Goal: Task Accomplishment & Management: Manage account settings

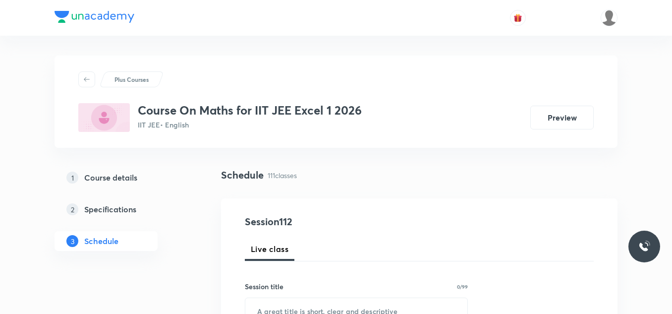
scroll to position [99, 0]
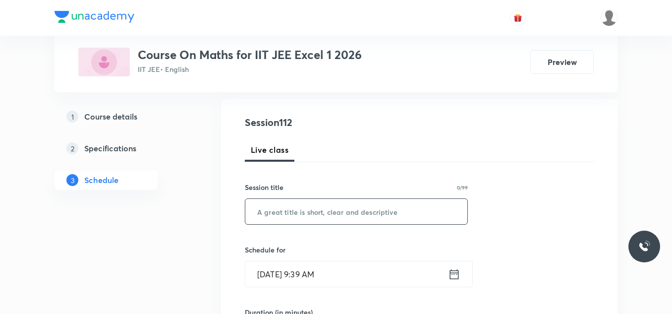
click at [296, 205] on input "text" at bounding box center [356, 211] width 222 height 25
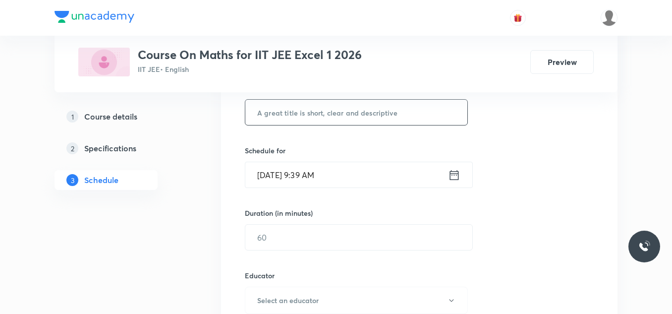
scroll to position [50, 0]
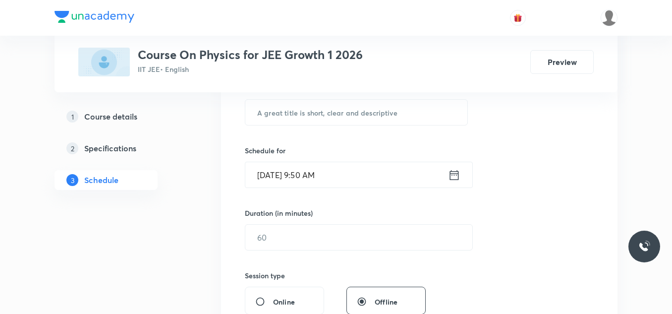
click at [460, 173] on icon at bounding box center [454, 175] width 12 height 14
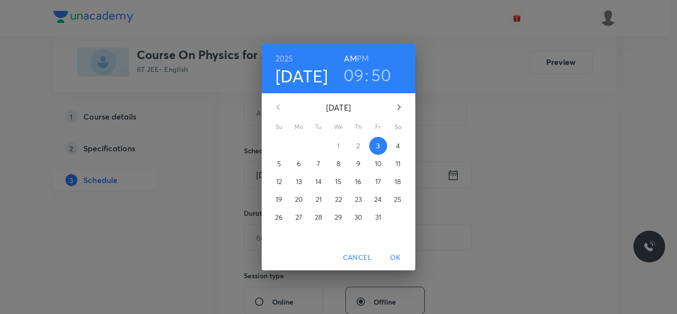
click at [353, 79] on h3 "09" at bounding box center [354, 74] width 21 height 21
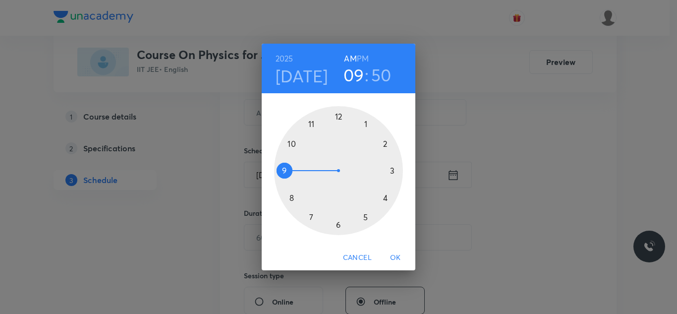
click at [312, 124] on div at bounding box center [338, 170] width 129 height 129
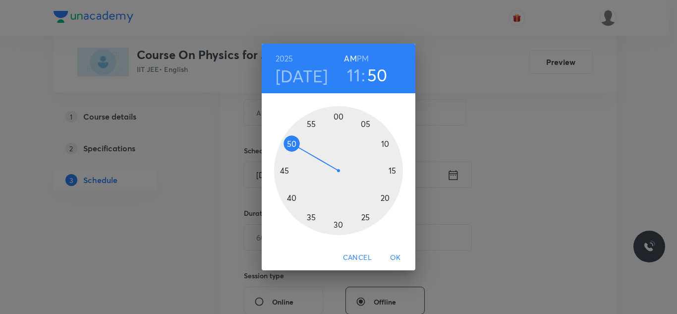
click at [289, 199] on div at bounding box center [338, 170] width 129 height 129
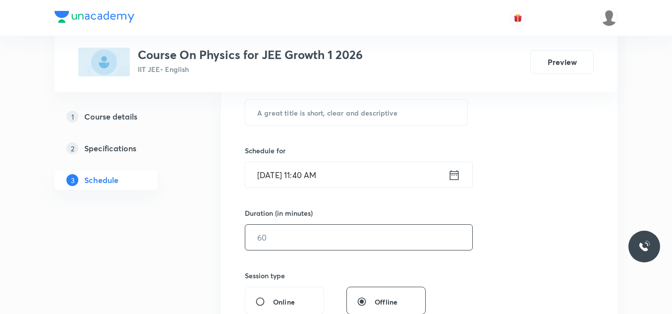
click at [313, 237] on input "text" at bounding box center [358, 237] width 227 height 25
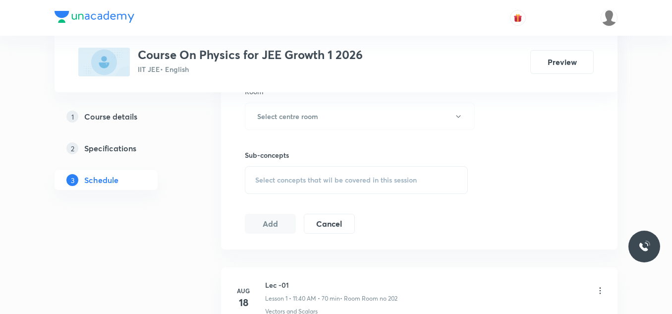
scroll to position [397, 0]
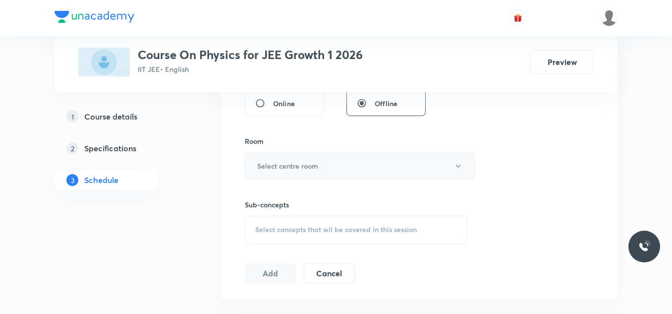
type input "70"
click at [340, 166] on button "Select centre room" at bounding box center [360, 165] width 230 height 27
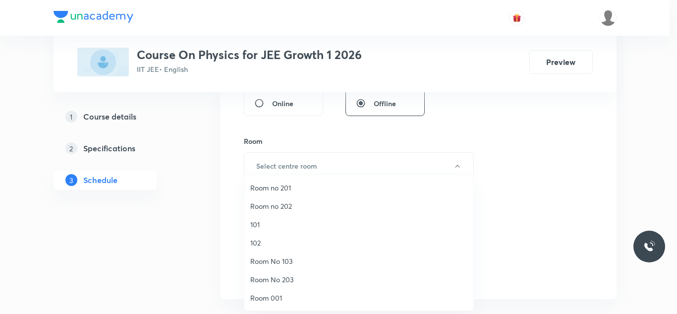
click at [287, 260] on span "Room No 103" at bounding box center [358, 261] width 217 height 10
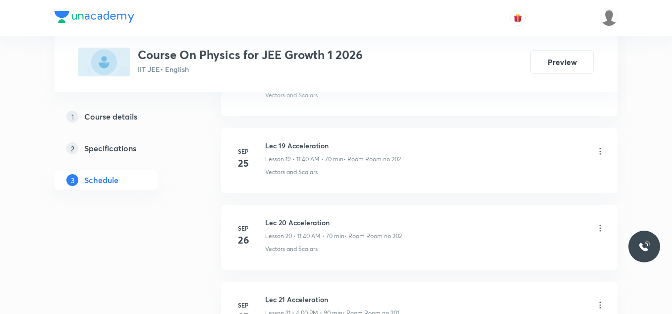
scroll to position [2249, 0]
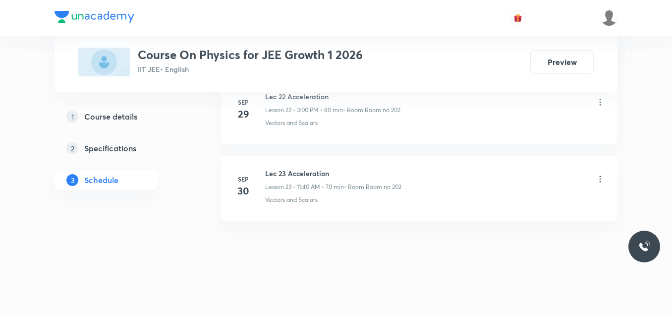
click at [286, 178] on h6 "Lec 23 Acceleration" at bounding box center [333, 173] width 136 height 10
click at [286, 177] on h6 "Lec 23 Acceleration" at bounding box center [333, 173] width 136 height 10
copy h6 "Lec 23 Acceleration"
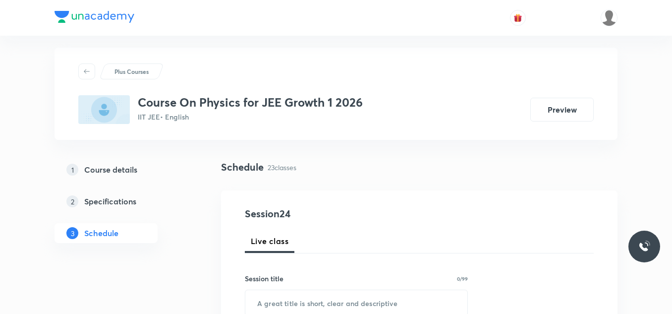
scroll to position [58, 0]
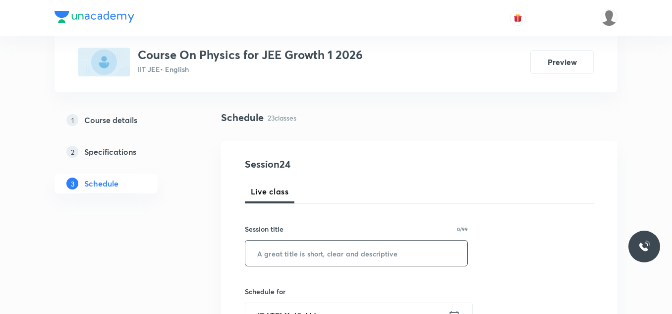
click at [284, 241] on input "text" at bounding box center [356, 253] width 222 height 25
paste input "Lec 23 Acceleration"
click at [281, 253] on input "Lec 23 Acceleration" at bounding box center [356, 253] width 222 height 25
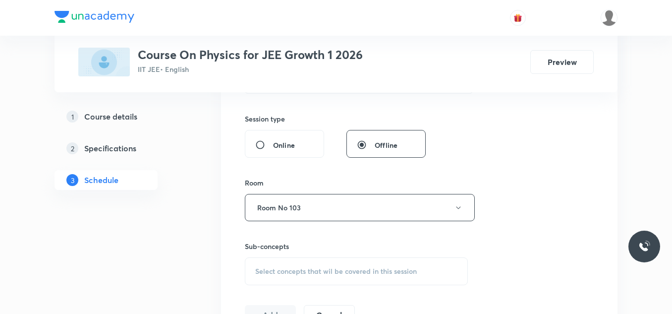
scroll to position [405, 0]
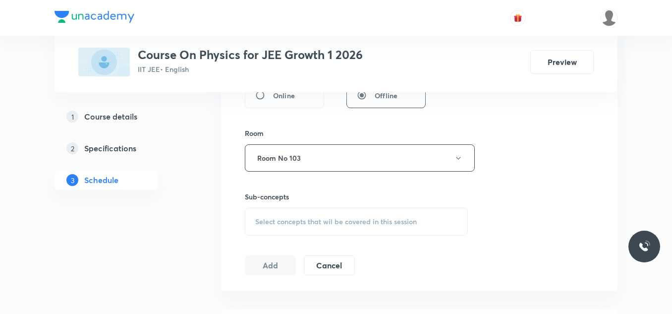
type input "Lec 24 Acceleration"
click at [317, 222] on span "Select concepts that wil be covered in this session" at bounding box center [336, 222] width 162 height 8
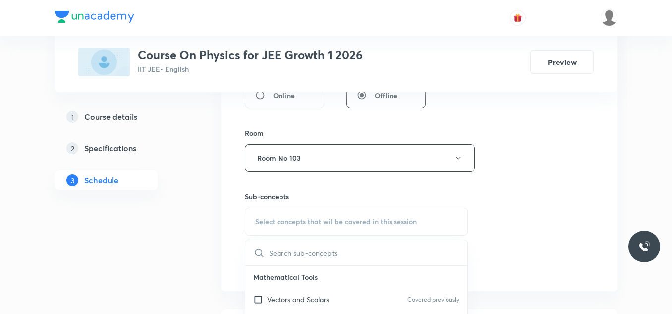
scroll to position [454, 0]
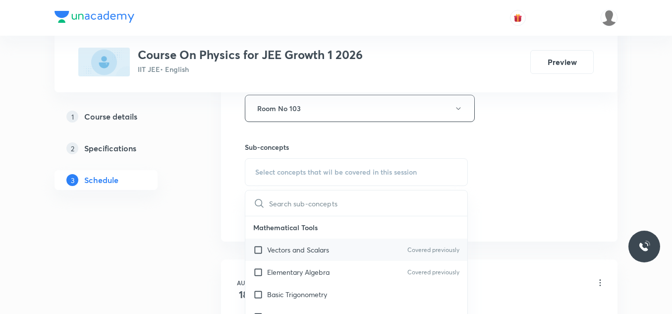
click at [318, 244] on p "Vectors and Scalars" at bounding box center [298, 249] width 62 height 10
checkbox input "true"
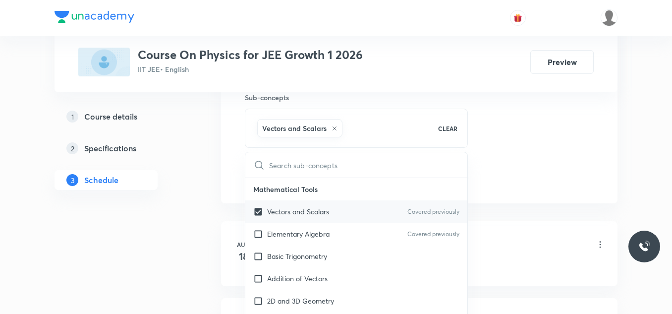
scroll to position [553, 0]
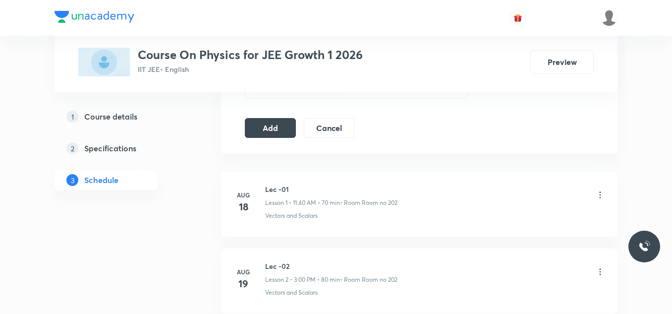
scroll to position [504, 0]
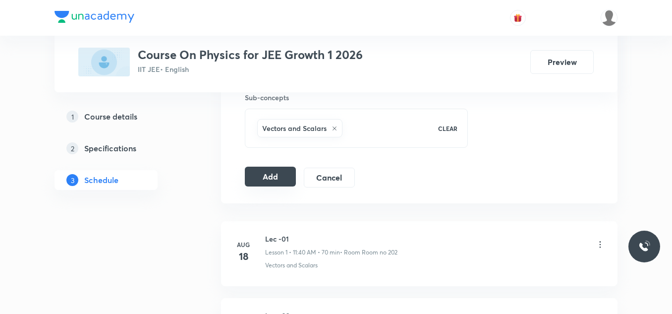
click at [268, 177] on button "Add" at bounding box center [270, 177] width 51 height 20
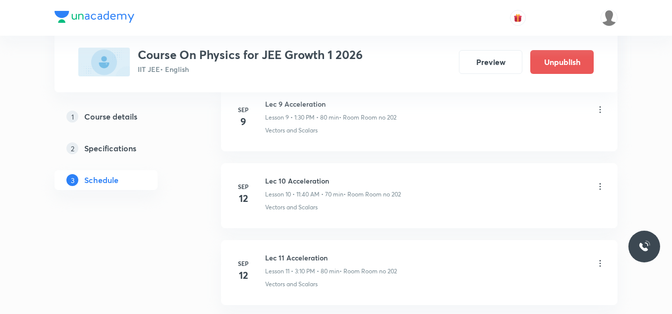
scroll to position [1870, 0]
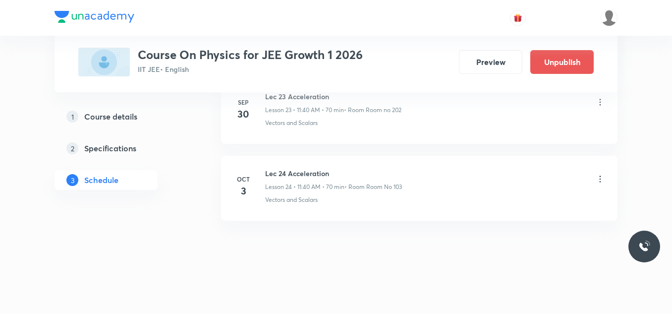
click at [317, 186] on p "Lesson 24 • 11:40 AM • 70 min" at bounding box center [304, 186] width 79 height 9
click at [341, 190] on p "Lesson 24 • 11:40 AM • 70 min" at bounding box center [304, 186] width 79 height 9
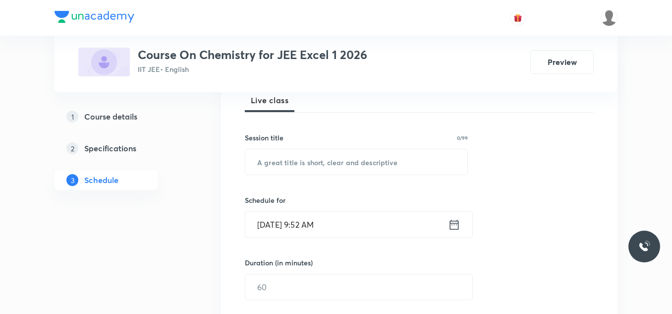
scroll to position [198, 0]
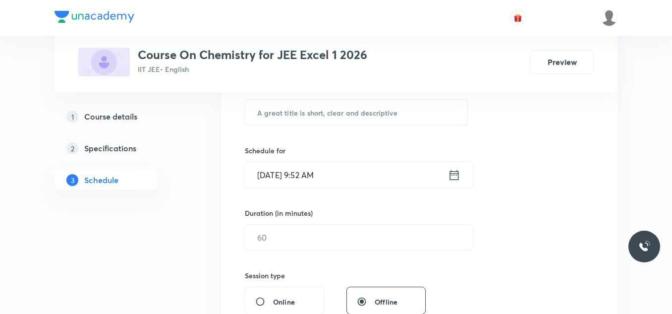
click at [454, 174] on icon at bounding box center [454, 175] width 9 height 10
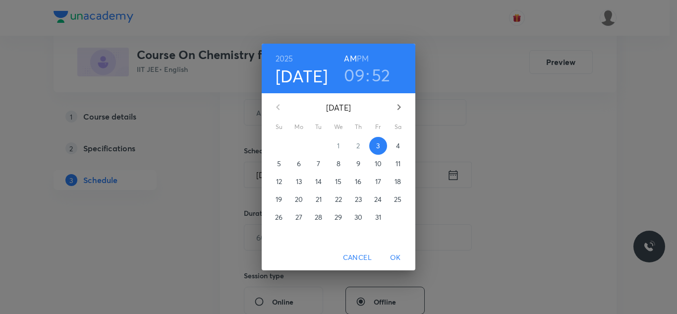
click at [362, 74] on h3 "09" at bounding box center [354, 74] width 21 height 21
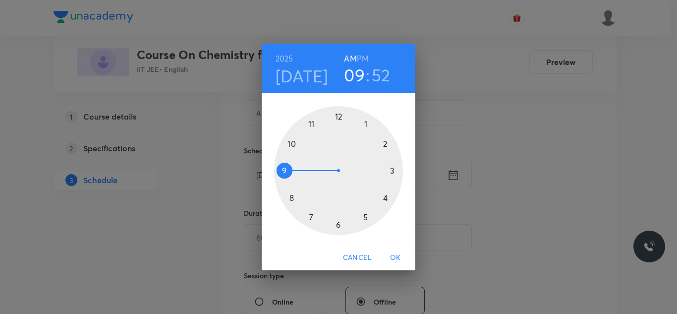
click at [308, 125] on div at bounding box center [338, 170] width 129 height 129
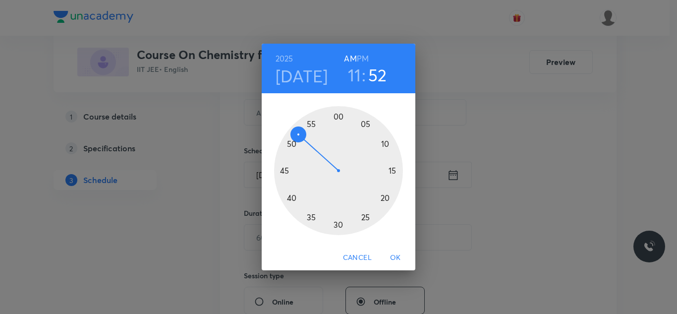
click at [294, 193] on div at bounding box center [338, 170] width 129 height 129
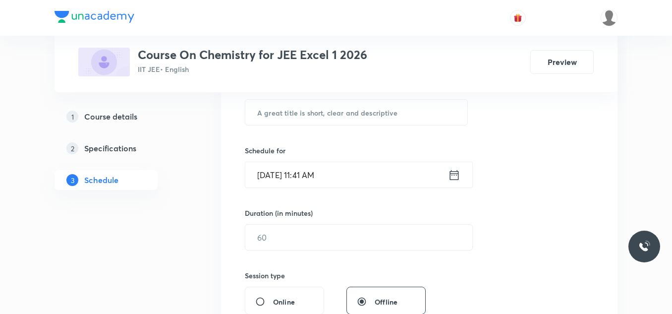
click at [457, 179] on icon at bounding box center [454, 175] width 12 height 14
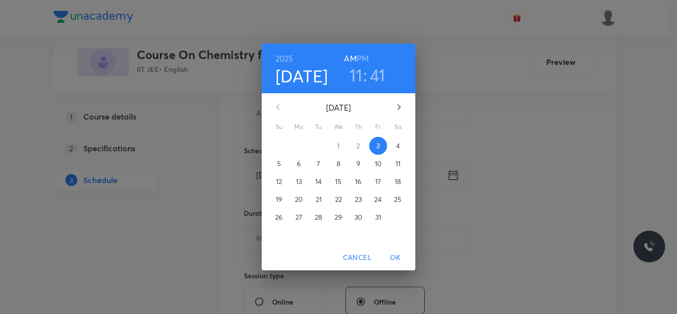
click at [375, 75] on h3 "41" at bounding box center [378, 74] width 16 height 21
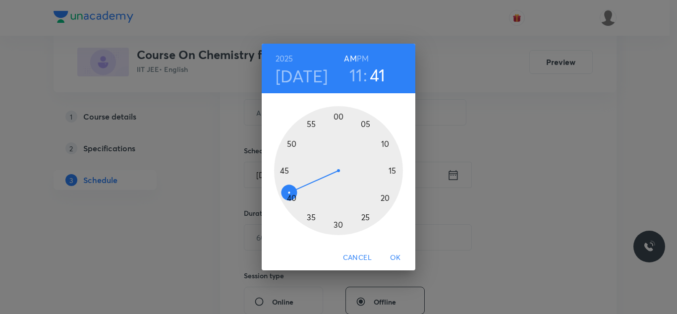
click at [291, 199] on div at bounding box center [338, 170] width 129 height 129
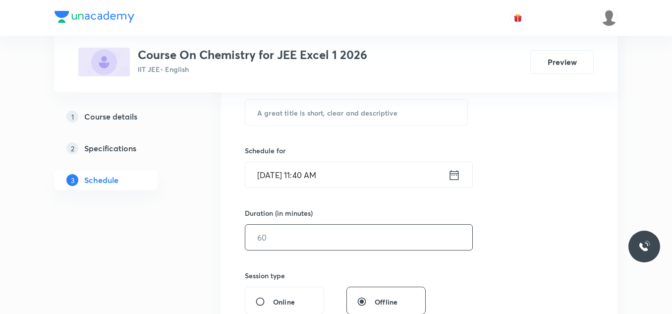
click at [309, 229] on input "text" at bounding box center [358, 237] width 227 height 25
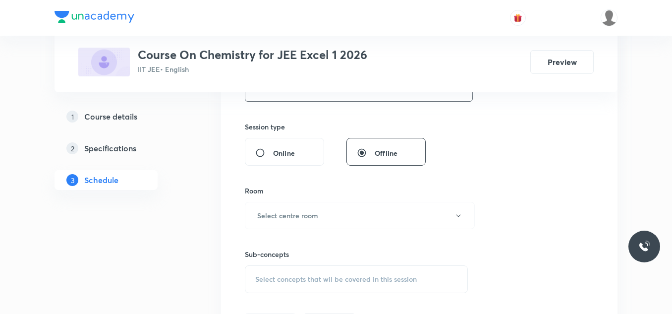
scroll to position [397, 0]
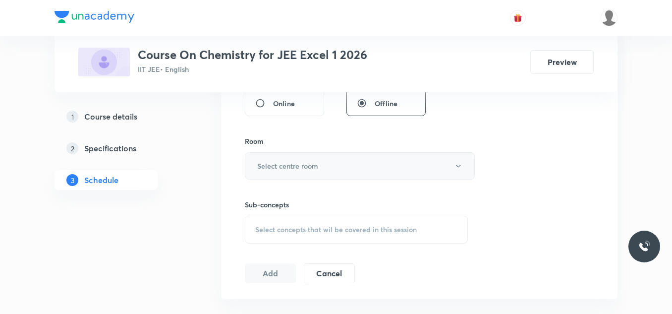
type input "70"
click at [326, 171] on button "Select centre room" at bounding box center [360, 165] width 230 height 27
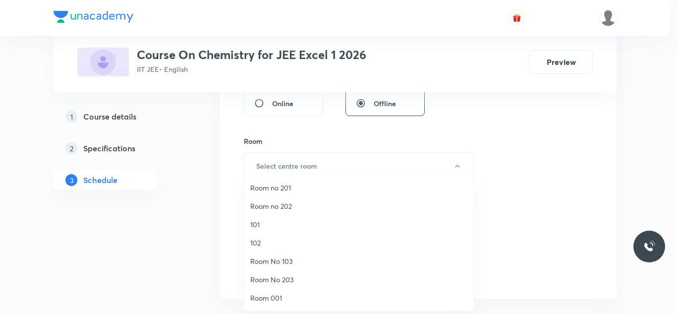
click at [293, 186] on span "Room no 201" at bounding box center [358, 187] width 217 height 10
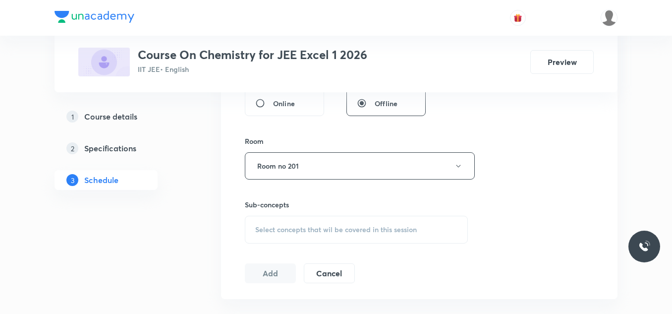
click at [509, 157] on div "Session 26 Live class Session title 0/99 ​ Schedule for Oct 3, 2025, 11:40 AM ​…" at bounding box center [419, 51] width 349 height 466
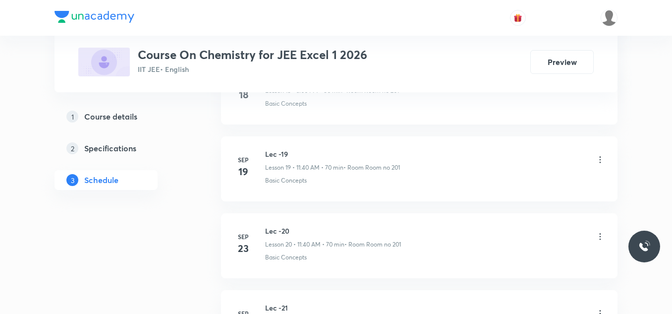
scroll to position [2403, 0]
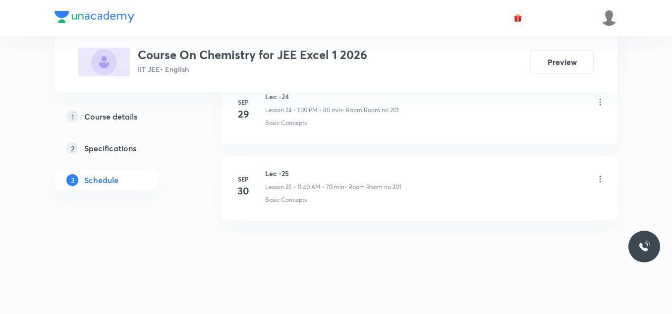
click at [287, 173] on h6 "Lec -25" at bounding box center [333, 173] width 136 height 10
copy h6 "Lec -25"
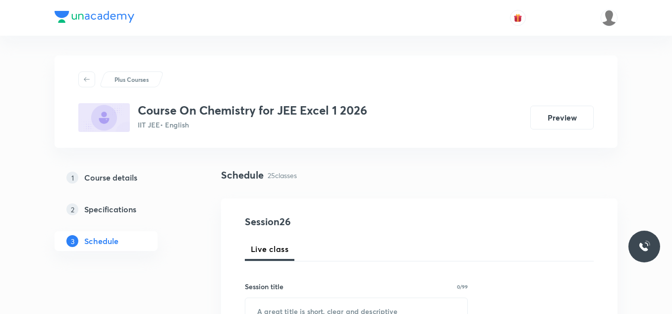
scroll to position [50, 0]
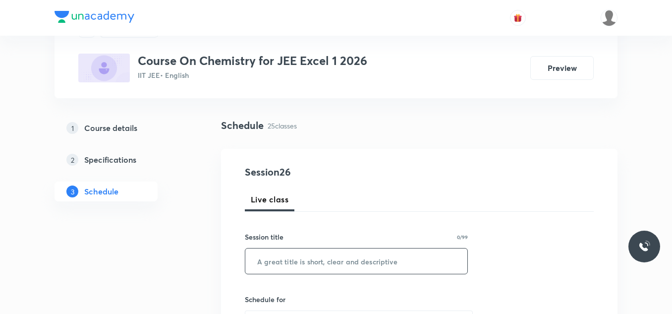
click at [265, 264] on input "text" at bounding box center [356, 260] width 222 height 25
paste input "Lec -25"
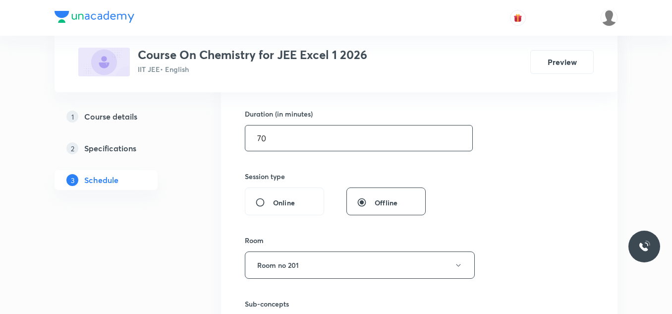
scroll to position [397, 0]
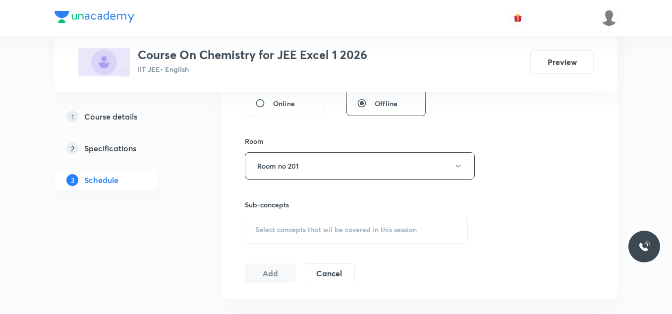
type input "Lec -26"
click at [292, 221] on div "Select concepts that wil be covered in this session" at bounding box center [356, 230] width 223 height 28
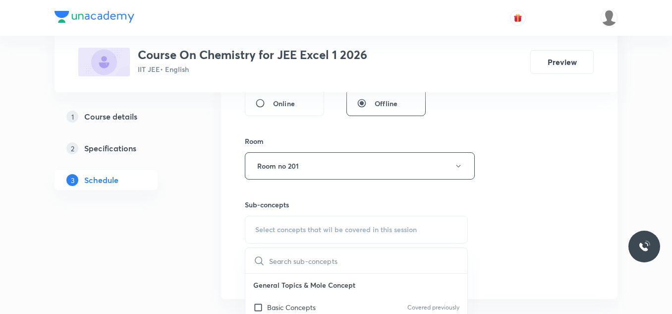
scroll to position [496, 0]
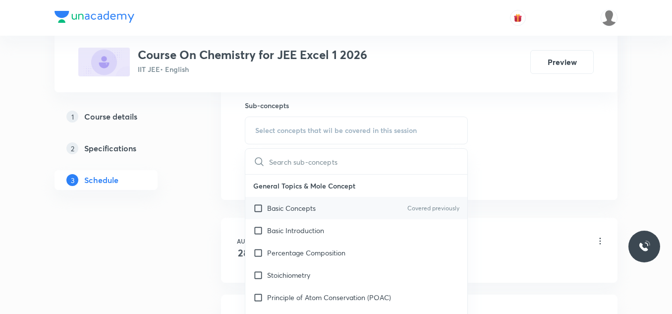
click at [297, 204] on p "Basic Concepts" at bounding box center [291, 208] width 49 height 10
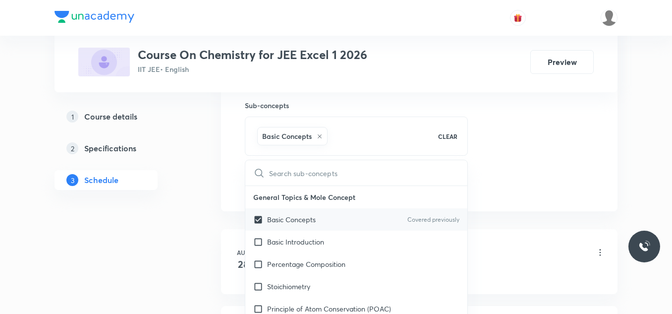
checkbox input "true"
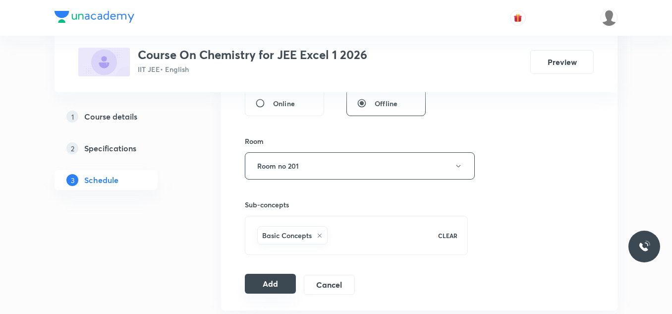
scroll to position [446, 0]
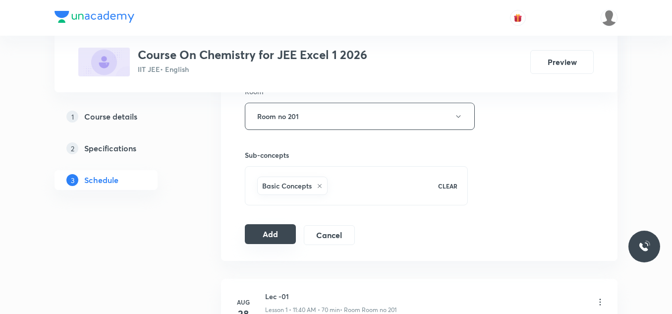
click at [282, 237] on button "Add" at bounding box center [270, 234] width 51 height 20
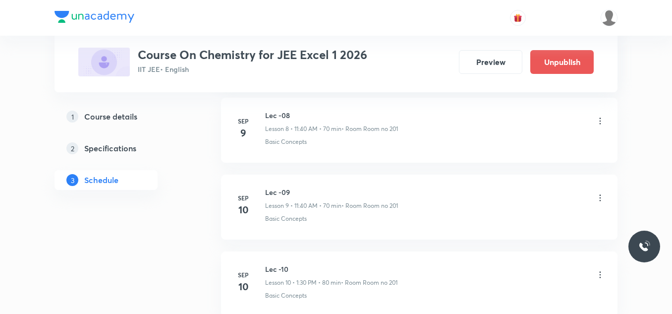
scroll to position [2024, 0]
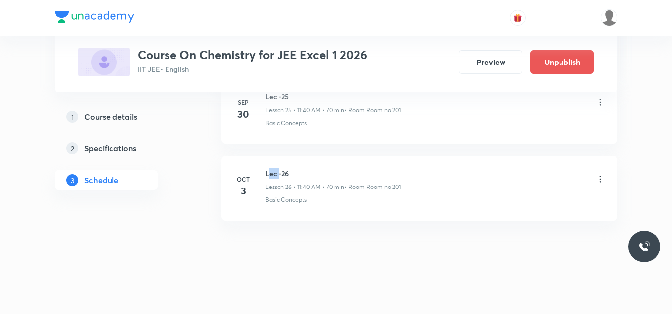
drag, startPoint x: 271, startPoint y: 173, endPoint x: 278, endPoint y: 174, distance: 7.5
click at [278, 174] on h6 "Lec -26" at bounding box center [333, 173] width 136 height 10
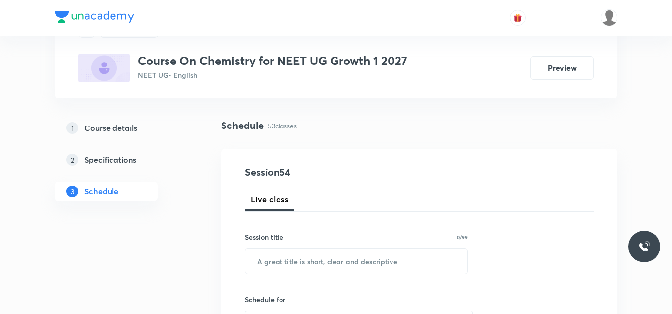
scroll to position [198, 0]
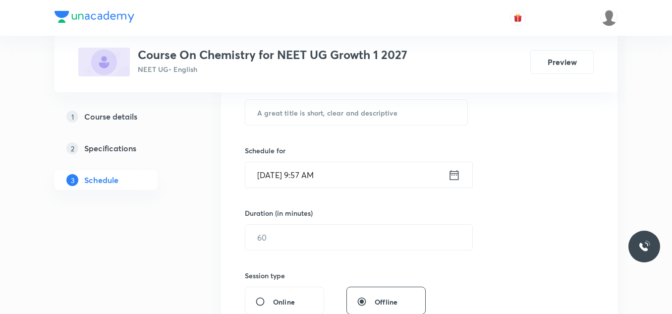
click at [464, 177] on div "[DATE] 9:57 AM ​" at bounding box center [359, 175] width 228 height 26
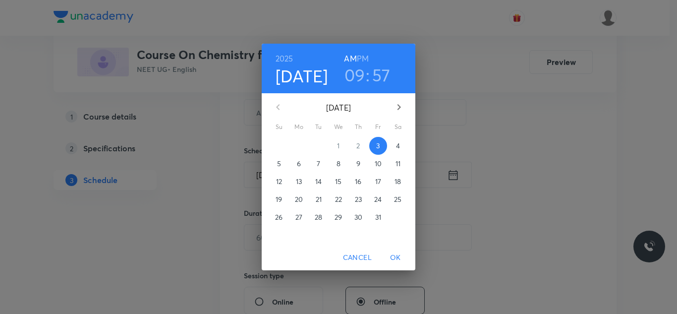
click at [459, 176] on div "[DATE] 09 : 57 AM PM [DATE] Su Mo Tu We Th Fr Sa 28 29 30 1 2 3 4 5 6 7 8 9 10 …" at bounding box center [338, 157] width 677 height 314
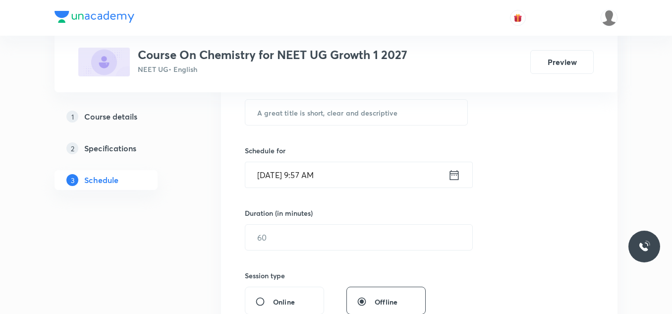
click at [457, 174] on icon at bounding box center [454, 175] width 9 height 10
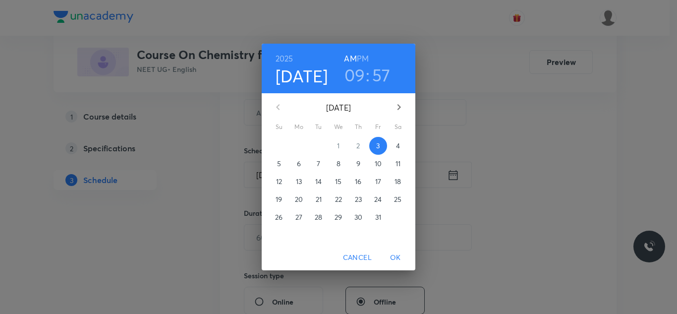
click at [357, 76] on h3 "09" at bounding box center [355, 74] width 21 height 21
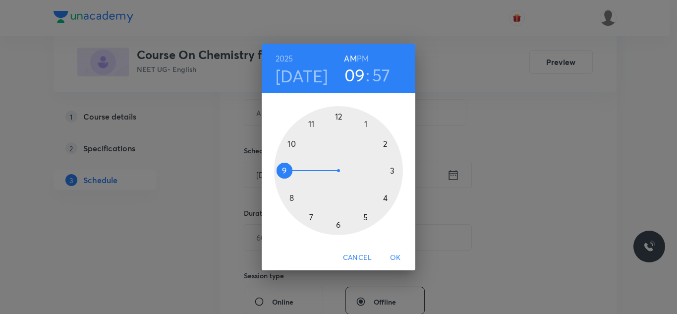
click at [313, 124] on div at bounding box center [338, 170] width 129 height 129
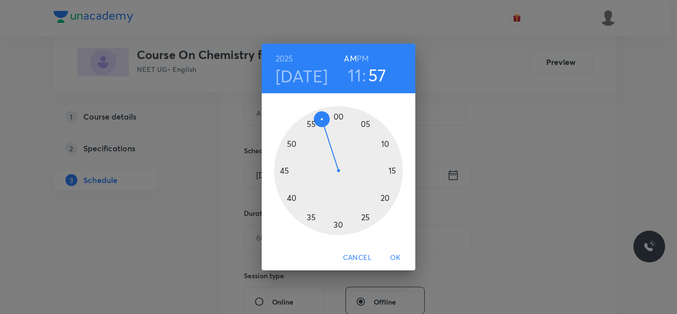
click at [292, 197] on div at bounding box center [338, 170] width 129 height 129
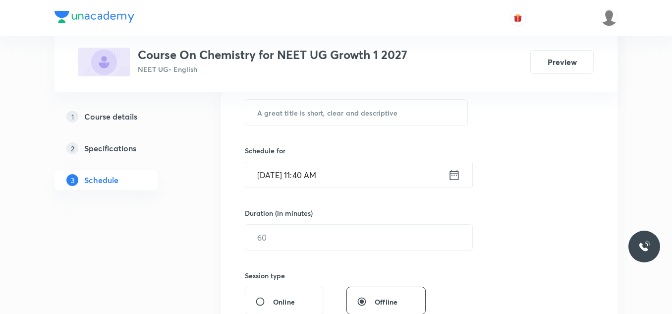
scroll to position [248, 0]
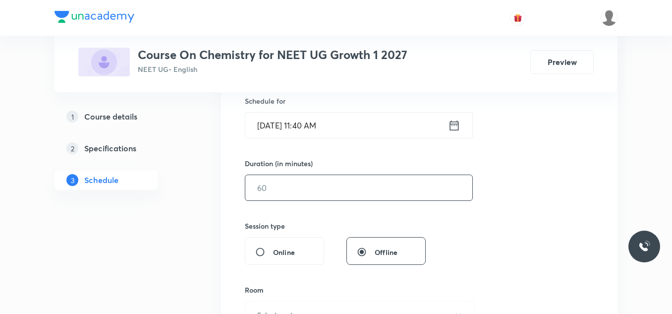
click at [334, 190] on input "text" at bounding box center [358, 187] width 227 height 25
type input "0"
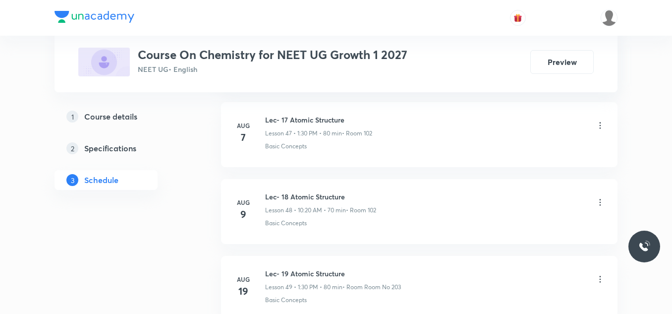
scroll to position [4555, 0]
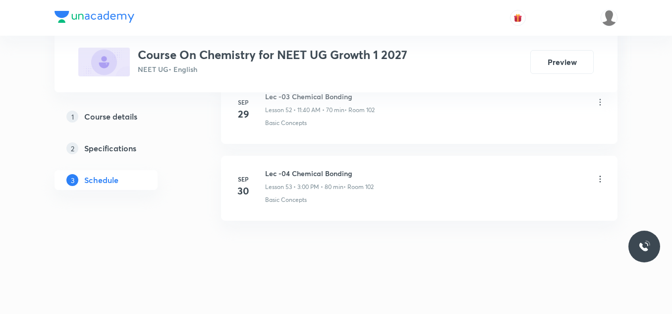
type input "70"
click at [351, 175] on h6 "Lec -04 Chemical Bonding" at bounding box center [319, 173] width 109 height 10
copy h6 "Lec -04 Chemical Bonding"
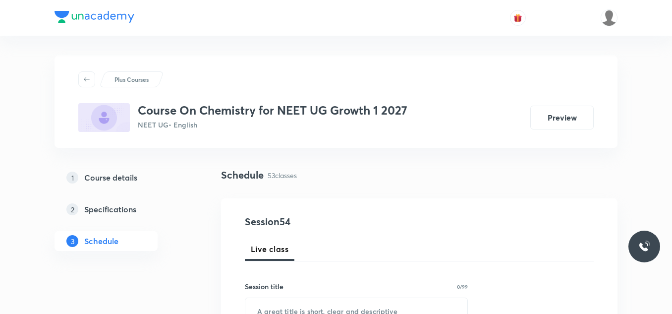
scroll to position [50, 0]
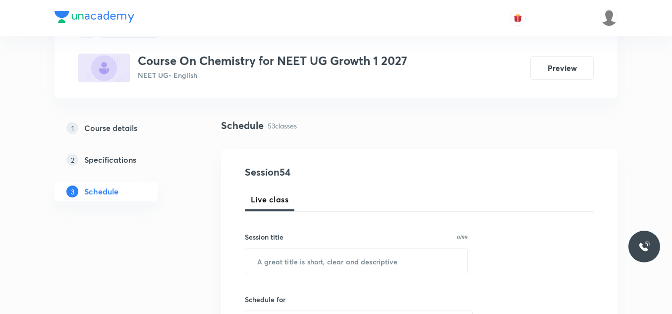
click at [283, 235] on h6 "Session title" at bounding box center [264, 237] width 39 height 10
click at [283, 259] on input "text" at bounding box center [356, 260] width 222 height 25
paste input "Lec -04 Chemical Bonding"
click at [284, 259] on input "Lec -04 Chemical Bonding" at bounding box center [356, 260] width 222 height 25
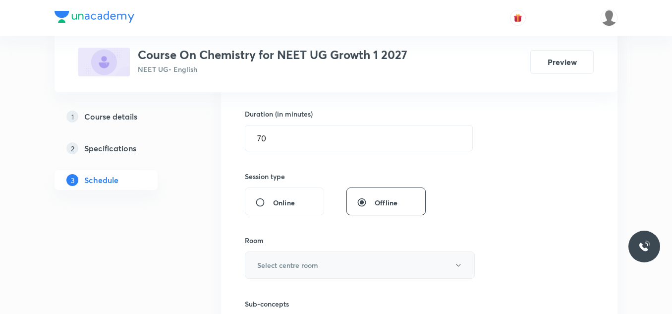
scroll to position [347, 0]
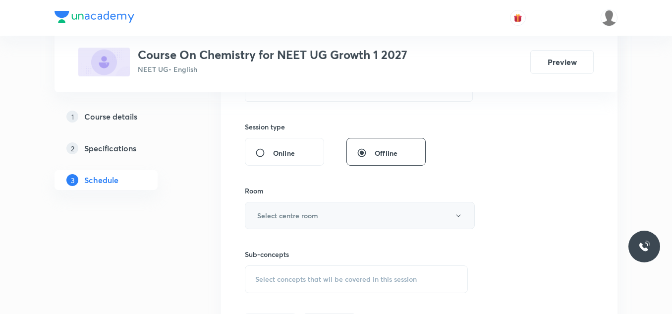
type input "Lec -05 Chemical Bonding"
click at [362, 214] on button "Select centre room" at bounding box center [360, 215] width 230 height 27
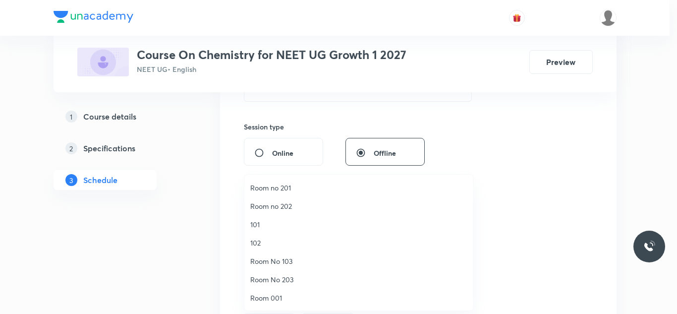
click at [291, 279] on span "Room No 203" at bounding box center [358, 279] width 217 height 10
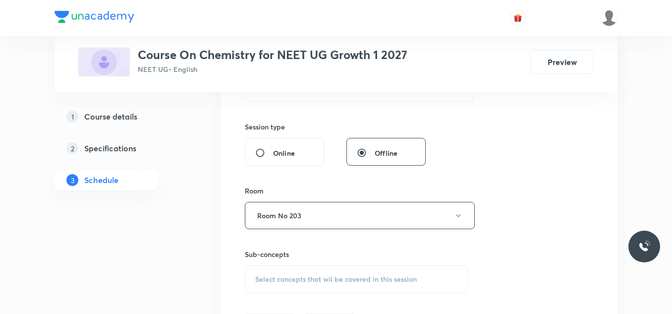
scroll to position [397, 0]
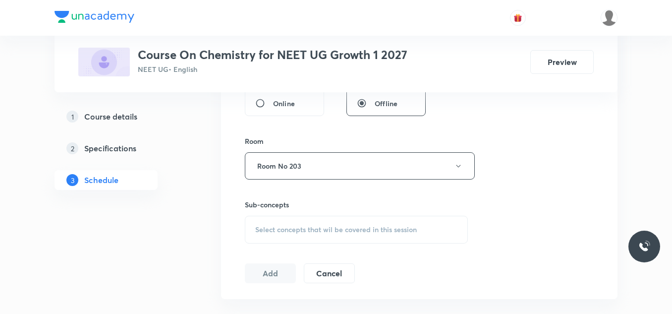
click at [325, 229] on span "Select concepts that wil be covered in this session" at bounding box center [336, 230] width 162 height 8
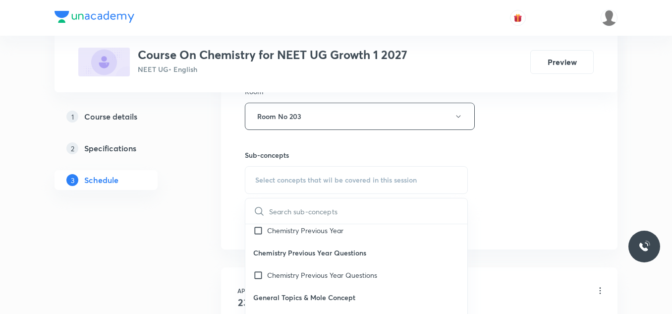
scroll to position [546, 0]
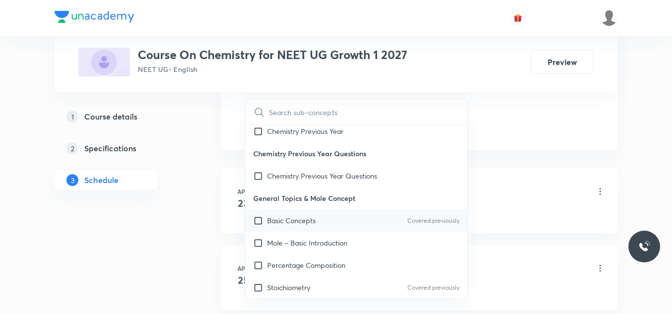
click at [315, 222] on p "Basic Concepts" at bounding box center [291, 220] width 49 height 10
checkbox input "true"
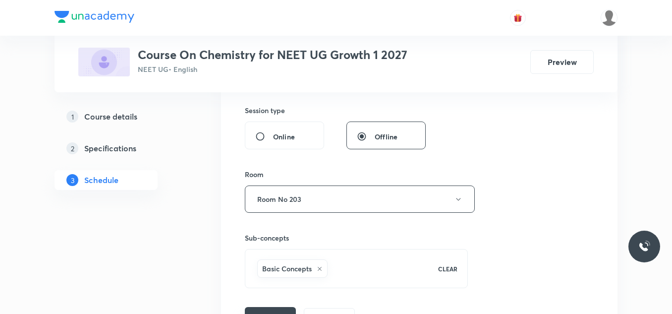
scroll to position [413, 0]
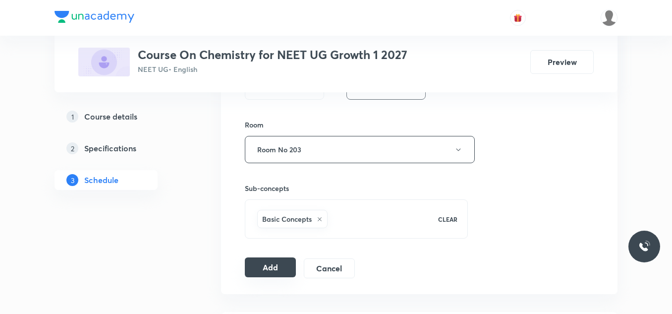
click at [262, 274] on button "Add" at bounding box center [270, 267] width 51 height 20
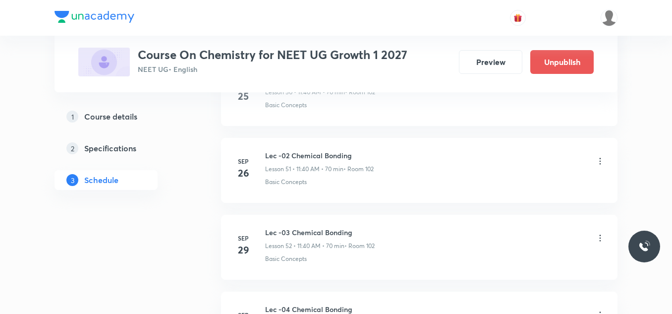
scroll to position [4176, 0]
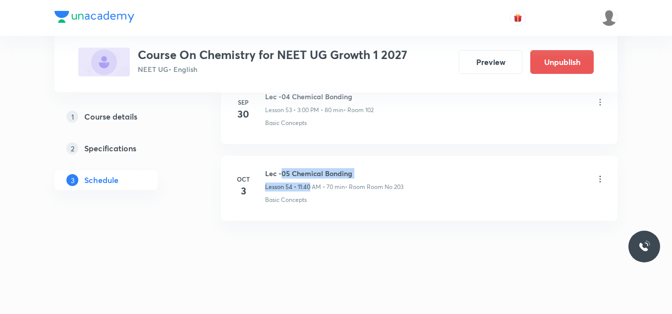
drag, startPoint x: 284, startPoint y: 172, endPoint x: 311, endPoint y: 179, distance: 28.7
click at [311, 179] on div "Lec -05 Chemical Bonding Lesson 54 • 11:40 AM • 70 min • Room Room No 203" at bounding box center [334, 179] width 138 height 23
click at [316, 200] on div "Basic Concepts" at bounding box center [435, 199] width 340 height 9
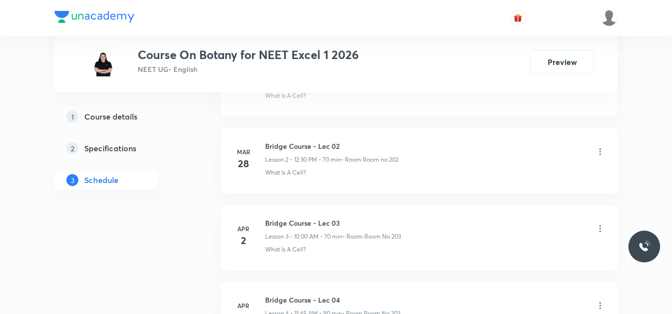
scroll to position [6553, 0]
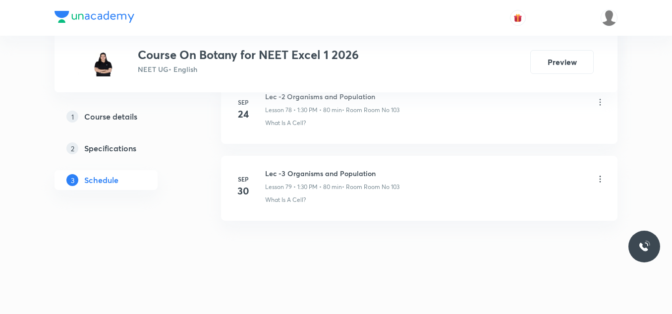
click at [365, 172] on h6 "Lec -3 Organisms and Population" at bounding box center [332, 173] width 134 height 10
copy h6 "Lec -3 Organisms and Population"
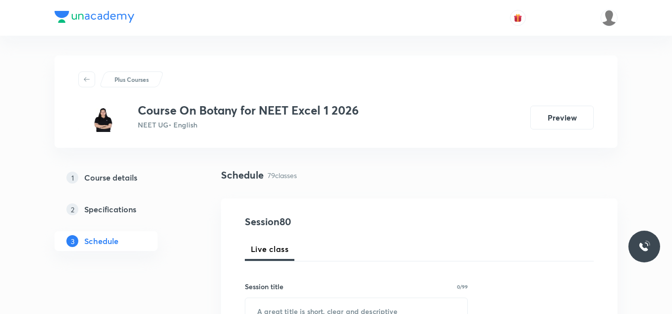
scroll to position [99, 0]
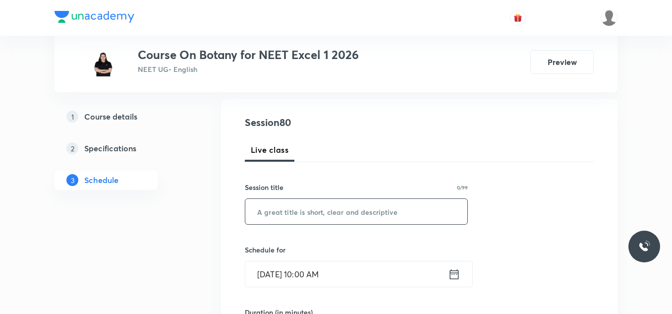
click at [293, 216] on input "text" at bounding box center [356, 211] width 222 height 25
paste input "Lec -3 Organisms and Population"
click at [272, 210] on input "Lec -3 Organisms and Population" at bounding box center [356, 211] width 222 height 25
drag, startPoint x: 278, startPoint y: 210, endPoint x: 299, endPoint y: 220, distance: 23.5
click at [278, 210] on input "Lec -3 Organisms and Population" at bounding box center [356, 211] width 222 height 25
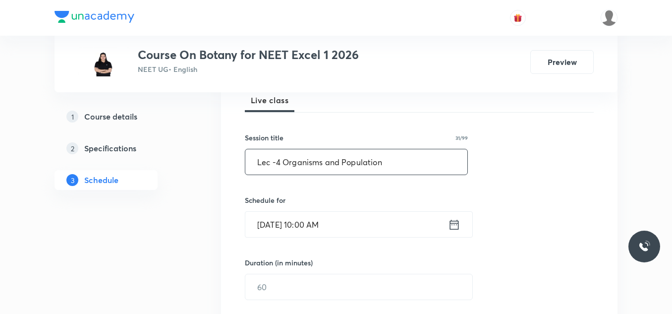
scroll to position [198, 0]
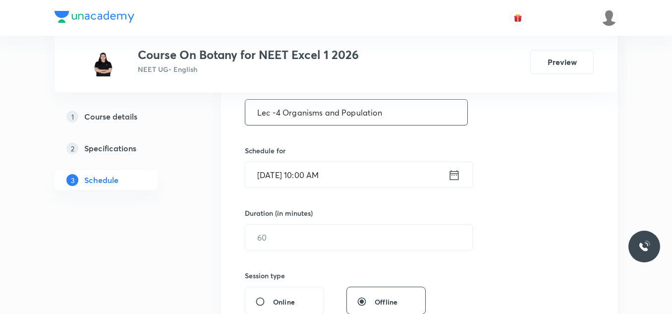
type input "Lec -4 Organisms and Population"
click at [457, 178] on icon at bounding box center [454, 175] width 12 height 14
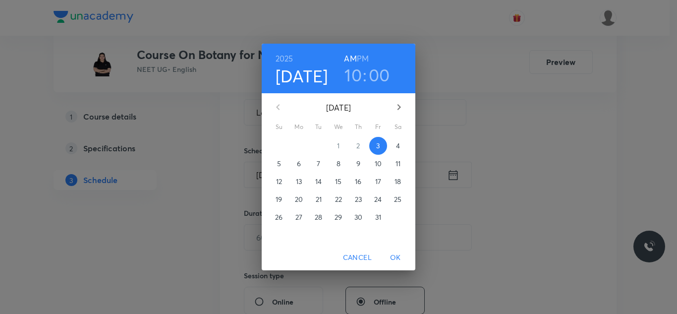
click at [358, 77] on h3 "10" at bounding box center [353, 74] width 17 height 21
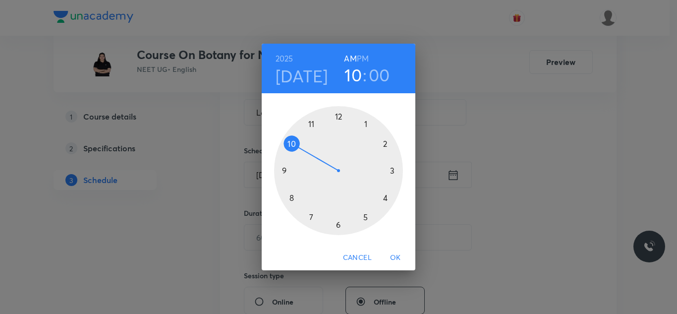
click at [312, 124] on div at bounding box center [338, 170] width 129 height 129
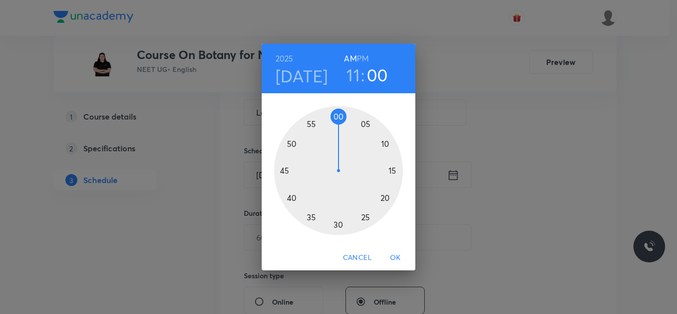
click at [290, 196] on div at bounding box center [338, 170] width 129 height 129
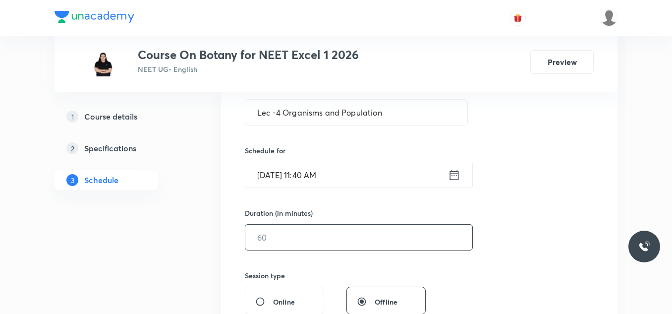
click at [320, 235] on input "text" at bounding box center [358, 237] width 227 height 25
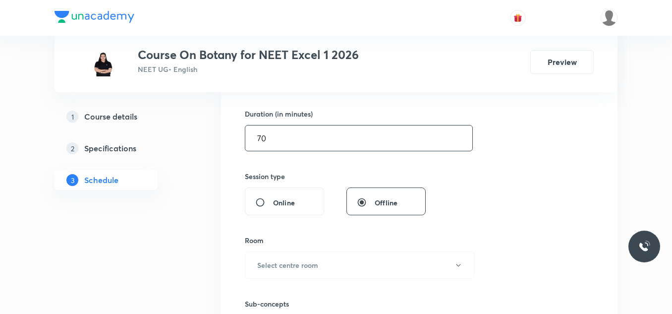
scroll to position [347, 0]
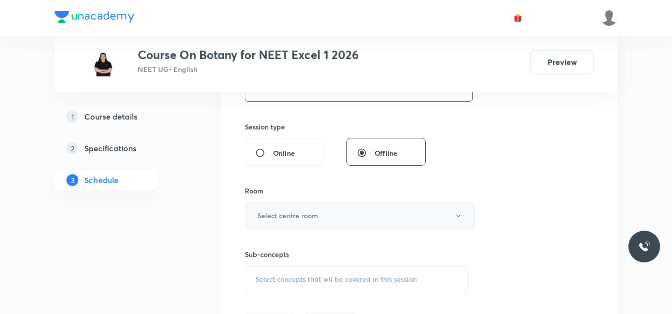
type input "70"
click at [311, 219] on h6 "Select centre room" at bounding box center [287, 215] width 61 height 10
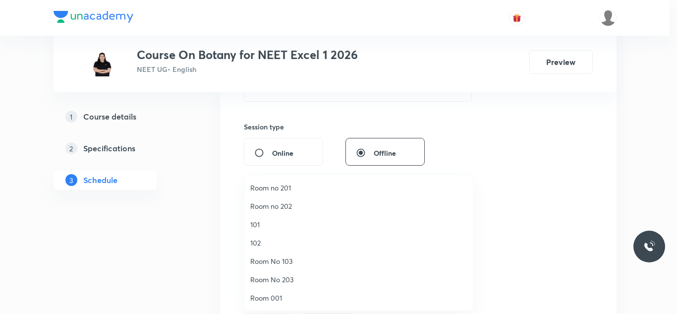
click at [282, 209] on span "Room no 202" at bounding box center [358, 206] width 217 height 10
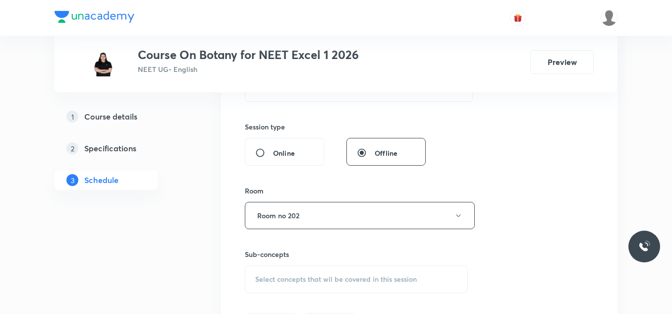
scroll to position [446, 0]
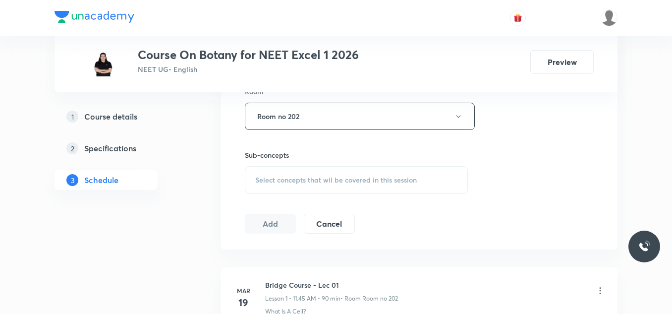
click at [307, 177] on span "Select concepts that wil be covered in this session" at bounding box center [336, 180] width 162 height 8
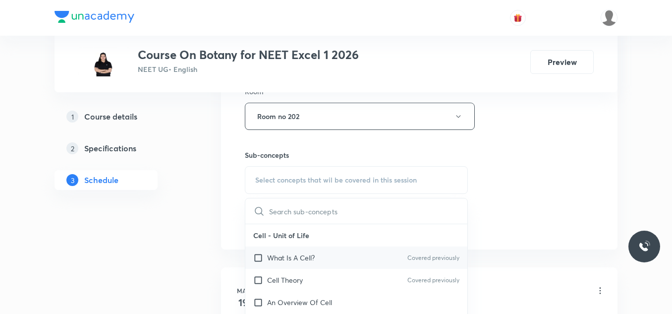
click at [256, 255] on input "checkbox" at bounding box center [260, 257] width 14 height 10
checkbox input "true"
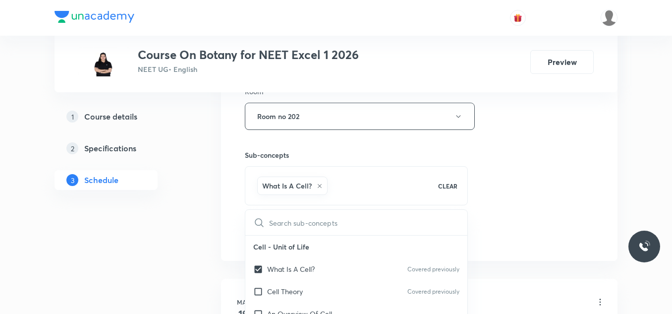
click at [563, 155] on div "Session 80 Live class Session title 31/99 Lec -4 Organisms and Population ​ Sch…" at bounding box center [419, 6] width 349 height 477
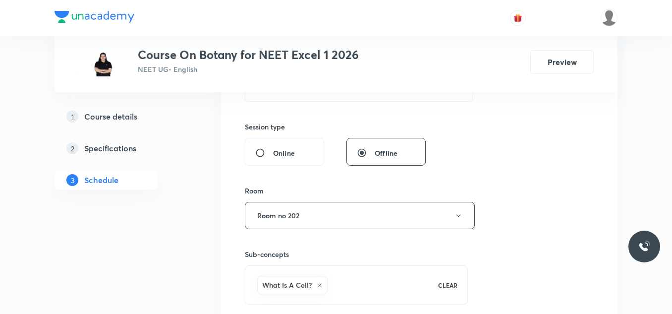
scroll to position [496, 0]
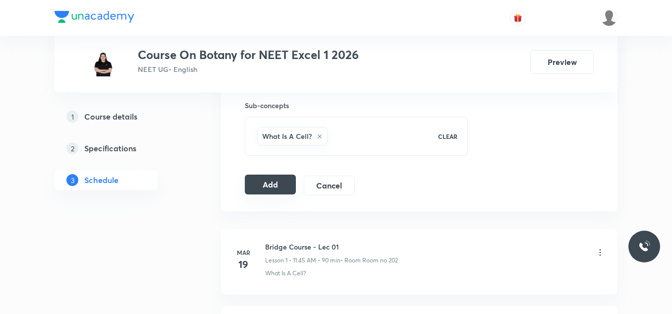
click at [285, 187] on button "Add" at bounding box center [270, 185] width 51 height 20
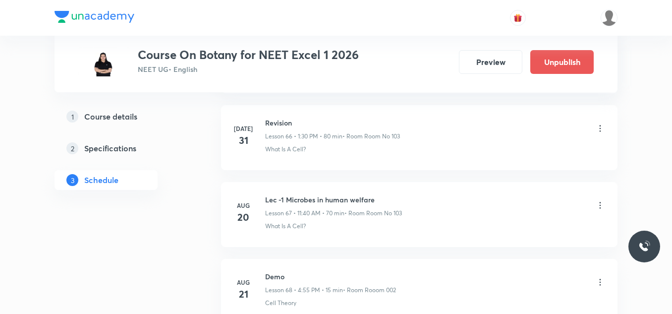
scroll to position [6175, 0]
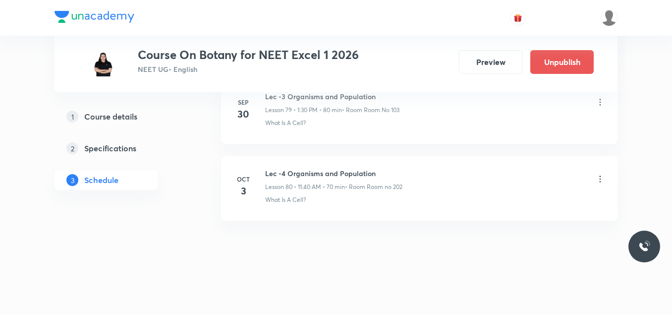
click at [336, 167] on li "Oct 3 Lec -4 Organisms and Population Lesson 80 • 11:40 AM • 70 min • Room Room…" at bounding box center [419, 188] width 397 height 65
click at [338, 175] on h6 "Lec -4 Organisms and Population" at bounding box center [333, 173] width 137 height 10
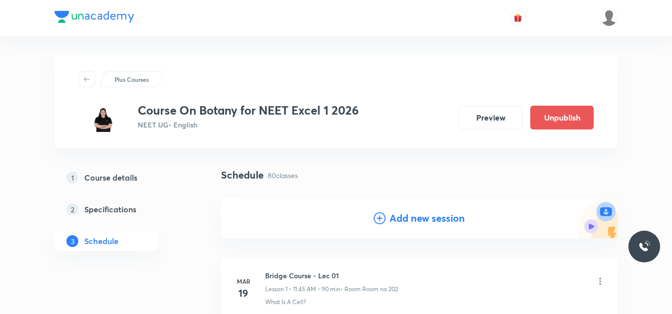
scroll to position [50, 0]
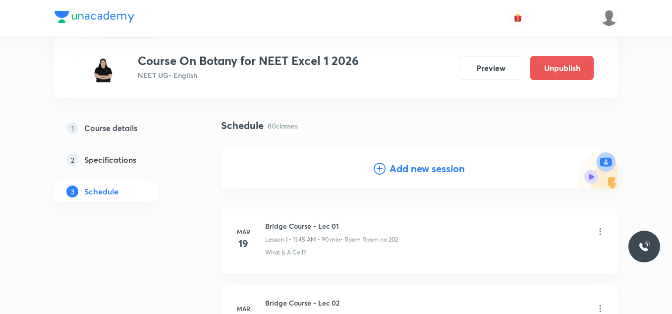
click at [384, 165] on icon at bounding box center [380, 169] width 12 height 12
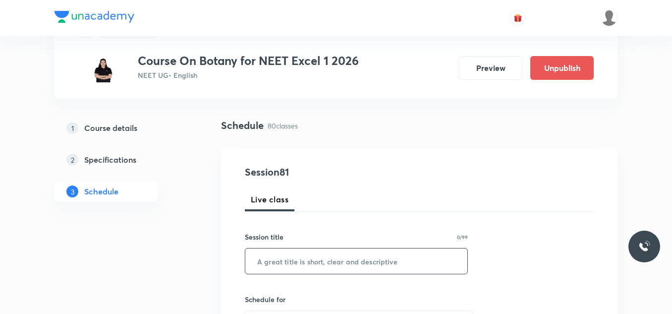
click at [295, 259] on input "text" at bounding box center [356, 260] width 222 height 25
paste input "Lec -4 Organisms and Population"
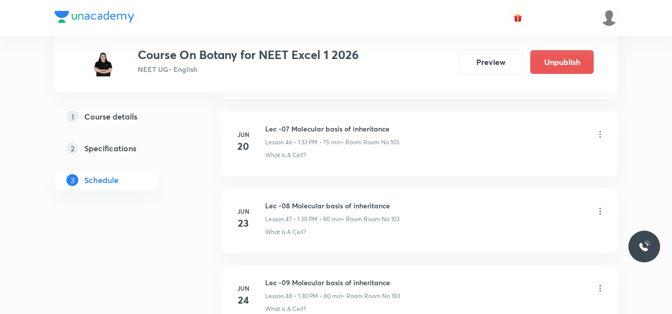
scroll to position [6630, 0]
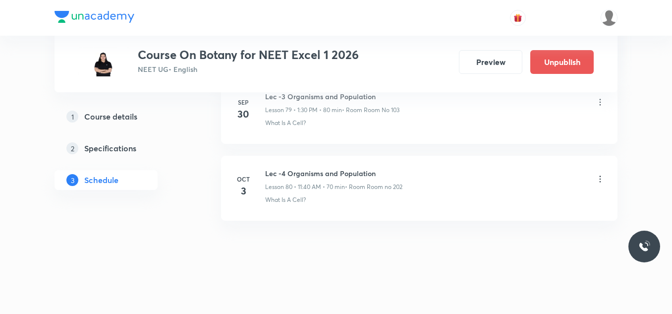
type input "Lec -4 Organisms and Population"
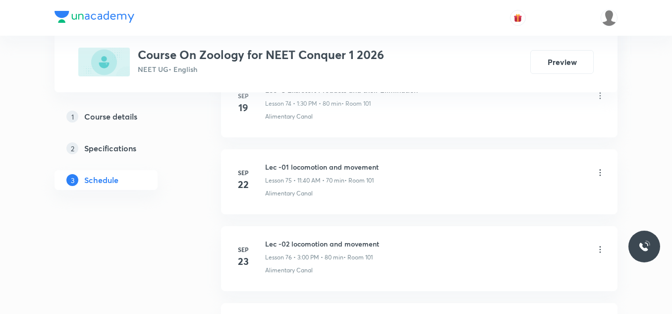
scroll to position [6707, 0]
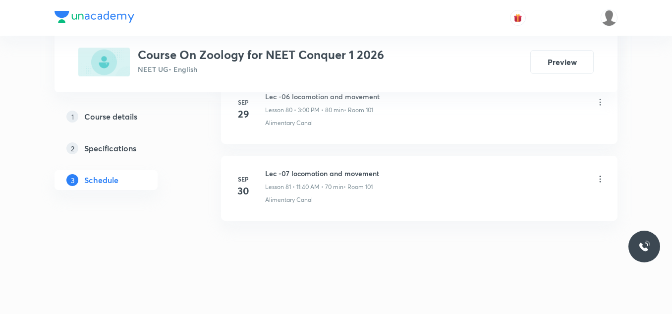
click at [351, 171] on h6 "Lec -07 locomotion and movement" at bounding box center [322, 173] width 114 height 10
copy h6 "Lec -07 locomotion and movement"
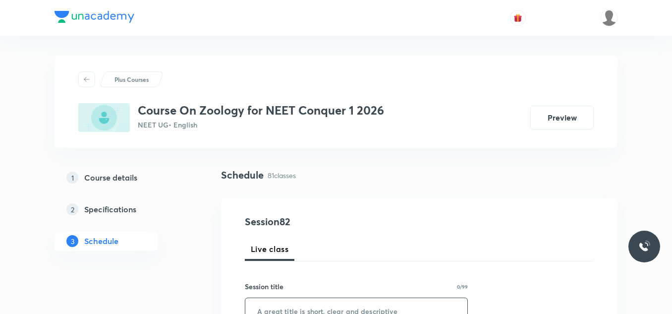
scroll to position [99, 0]
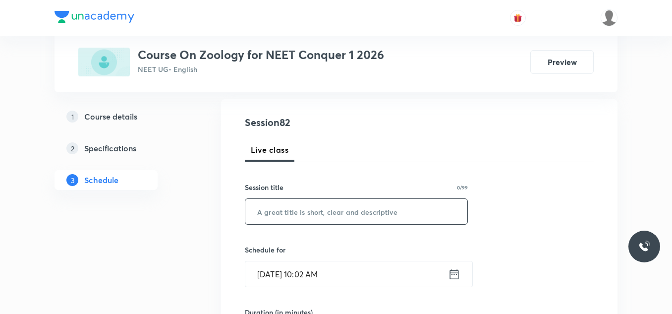
click at [317, 207] on input "text" at bounding box center [356, 211] width 222 height 25
paste input "Lec -07 locomotion and movement"
click at [283, 210] on input "Lec -07 locomotion and movement" at bounding box center [356, 211] width 222 height 25
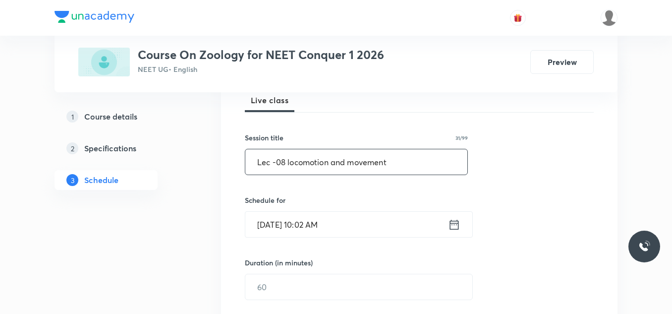
type input "Lec -08 locomotion and movement"
click at [451, 226] on icon at bounding box center [454, 224] width 9 height 10
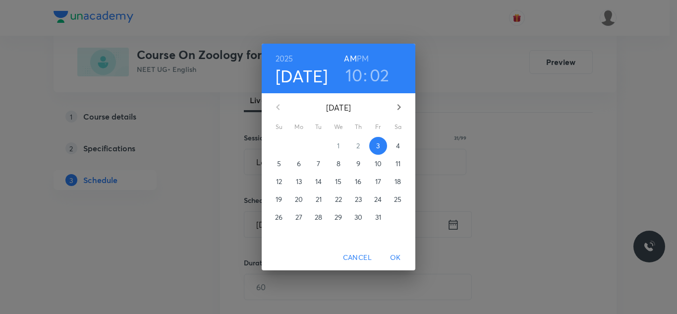
click at [349, 76] on h3 "10" at bounding box center [354, 74] width 17 height 21
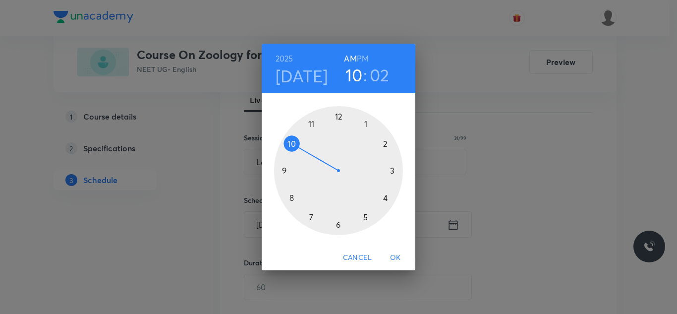
click at [312, 123] on div at bounding box center [338, 170] width 129 height 129
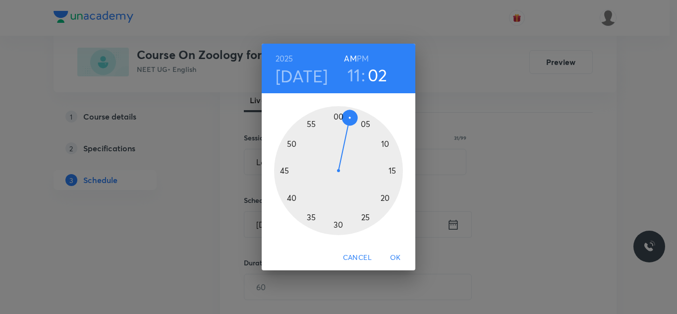
click at [289, 198] on div at bounding box center [338, 170] width 129 height 129
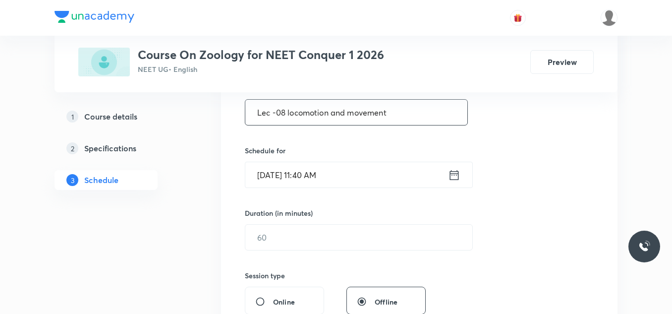
scroll to position [248, 0]
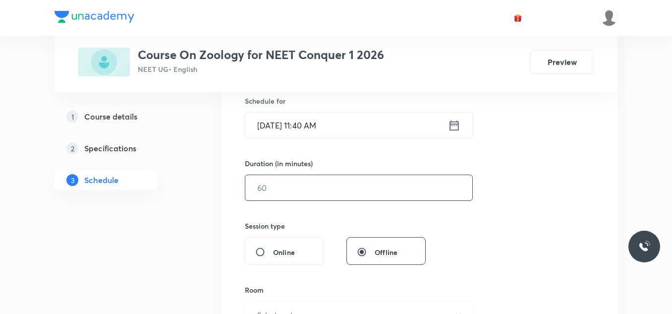
click at [303, 181] on input "text" at bounding box center [358, 187] width 227 height 25
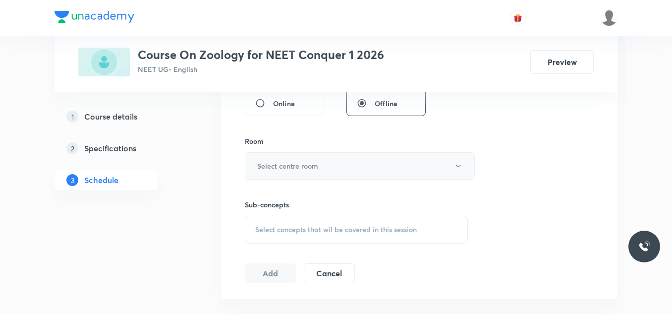
type input "70"
click at [277, 170] on h6 "Select centre room" at bounding box center [287, 166] width 61 height 10
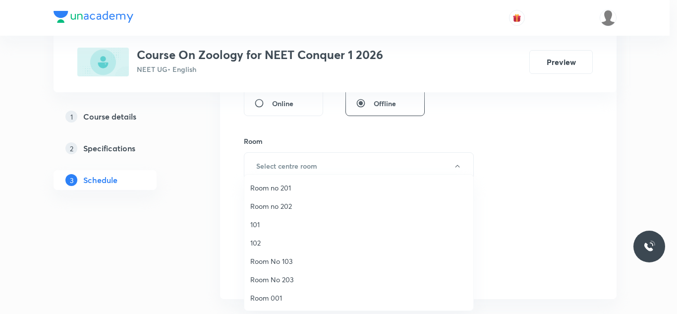
click at [272, 219] on span "101" at bounding box center [358, 224] width 217 height 10
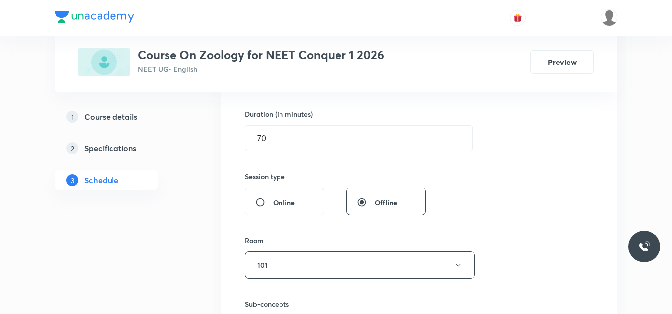
scroll to position [446, 0]
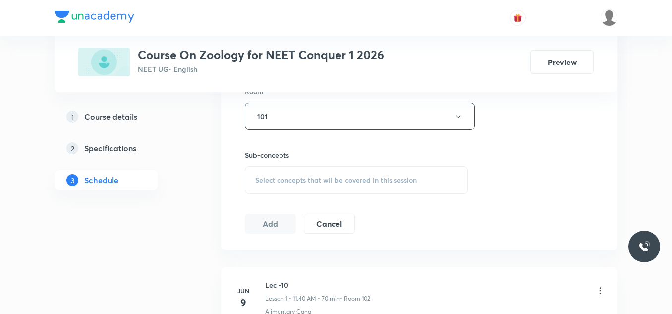
click at [292, 181] on span "Select concepts that wil be covered in this session" at bounding box center [336, 180] width 162 height 8
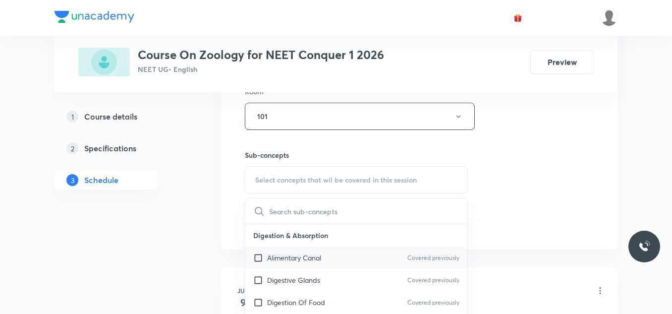
click at [300, 254] on p "Alimentary Canal" at bounding box center [294, 257] width 54 height 10
checkbox input "true"
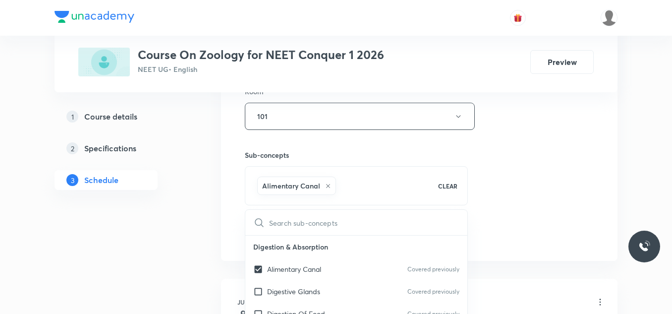
click at [519, 190] on div "Session 82 Live class Session title 31/99 Lec -08 locomotion and movement ​ Sch…" at bounding box center [419, 6] width 349 height 477
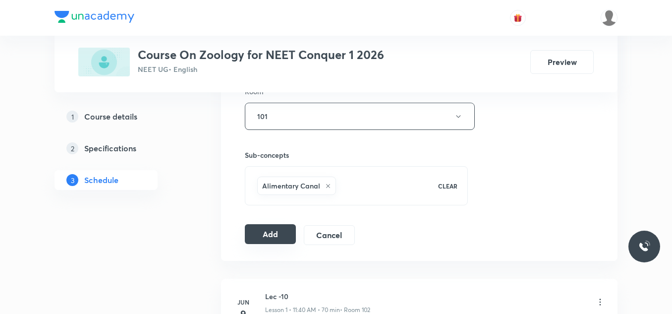
click at [285, 229] on button "Add" at bounding box center [270, 234] width 51 height 20
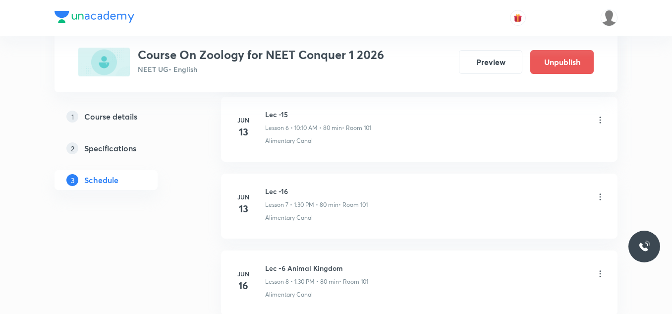
scroll to position [0, 0]
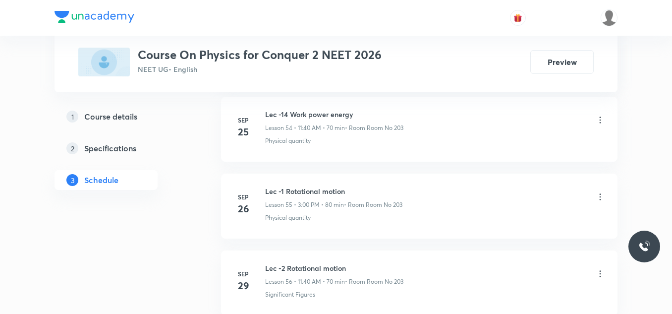
scroll to position [4862, 0]
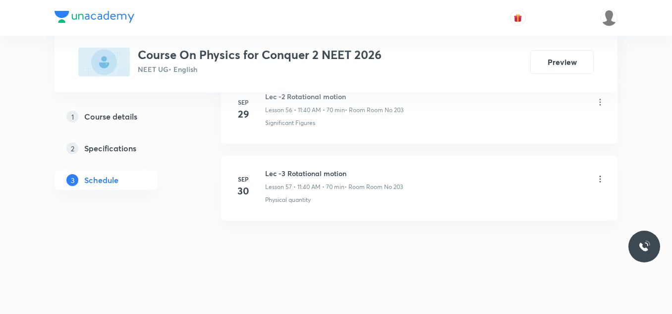
click at [303, 173] on h6 "Lec -3 Rotational motion" at bounding box center [334, 173] width 138 height 10
copy h6 "Lec -3 Rotational motion"
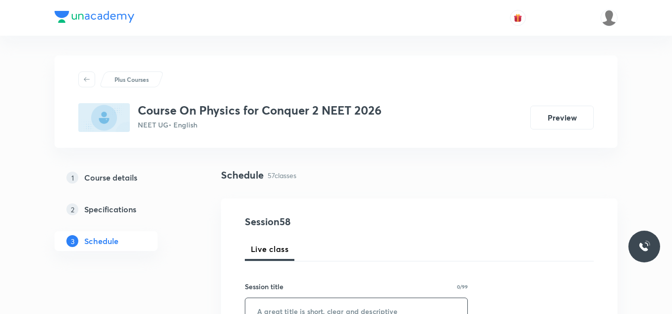
scroll to position [99, 0]
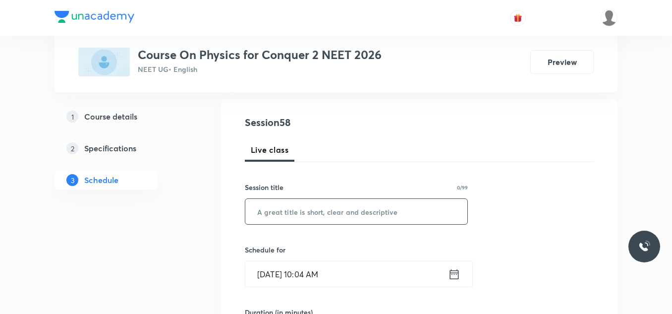
click at [290, 208] on input "text" at bounding box center [356, 211] width 222 height 25
paste input "Lec -3 Rotational motion"
click at [278, 209] on input "Lec -3 Rotational motion" at bounding box center [356, 211] width 222 height 25
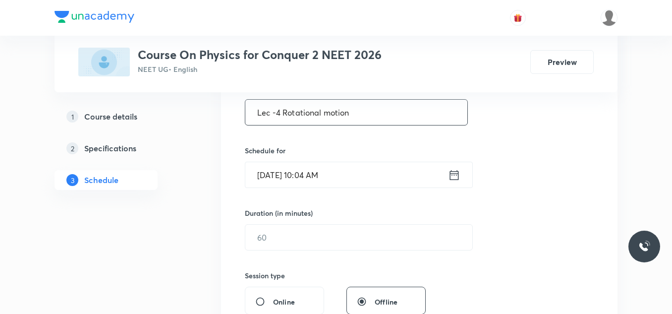
type input "Lec -4 Rotational motion"
click at [453, 173] on icon at bounding box center [454, 175] width 12 height 14
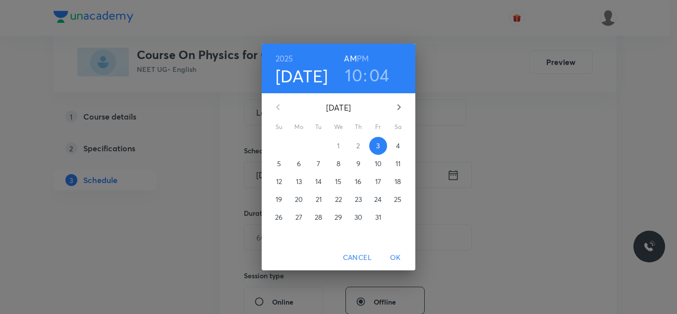
click at [356, 81] on h3 "10" at bounding box center [353, 74] width 17 height 21
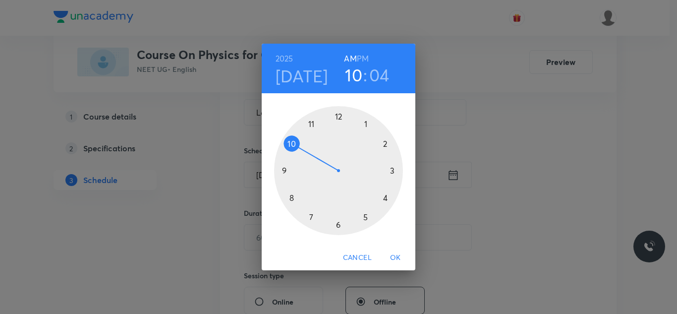
click at [314, 124] on div at bounding box center [338, 170] width 129 height 129
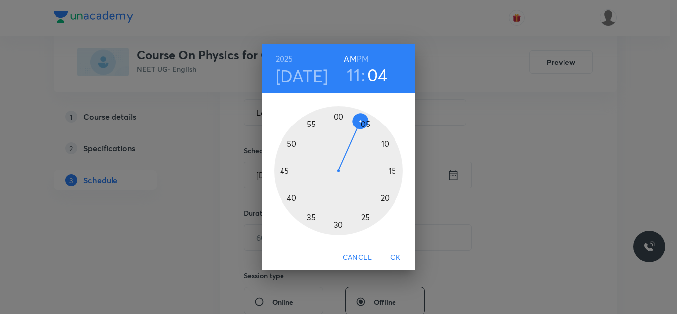
click at [295, 198] on div at bounding box center [338, 170] width 129 height 129
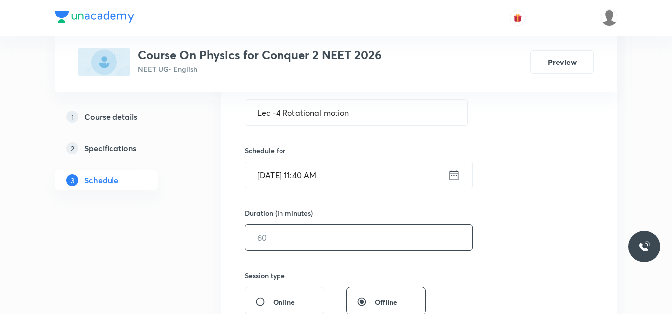
click at [310, 232] on input "text" at bounding box center [358, 237] width 227 height 25
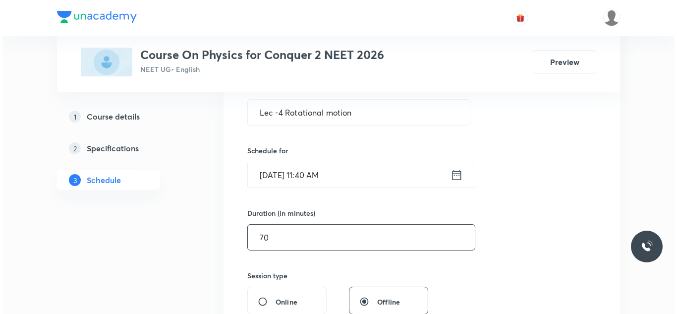
scroll to position [347, 0]
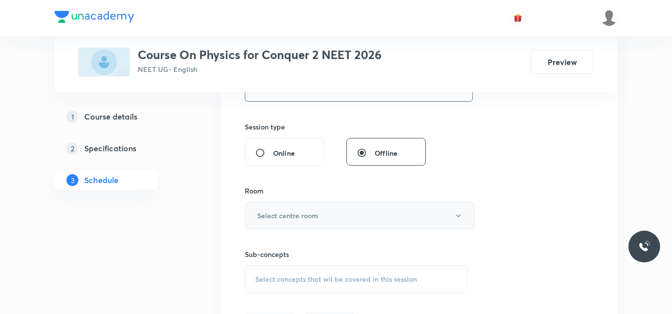
type input "70"
click at [298, 210] on button "Select centre room" at bounding box center [360, 215] width 230 height 27
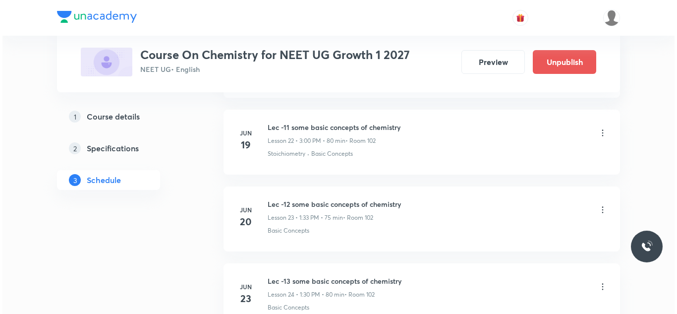
scroll to position [4632, 0]
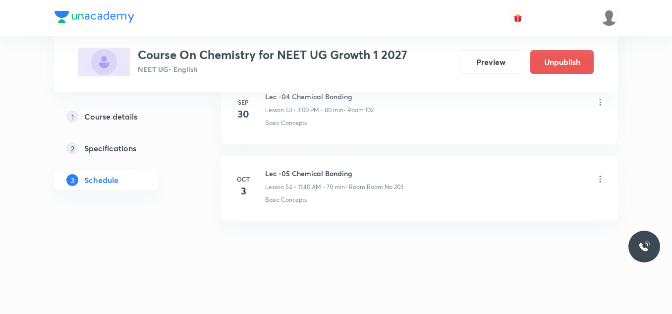
click at [596, 179] on icon at bounding box center [601, 179] width 10 height 10
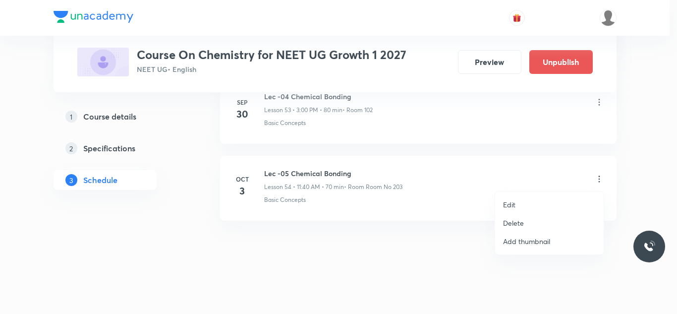
click at [525, 201] on li "Edit" at bounding box center [549, 204] width 109 height 18
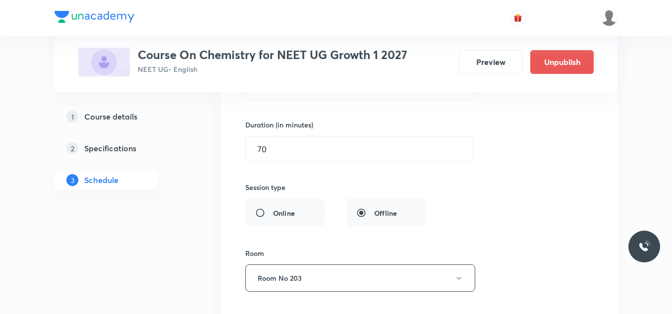
scroll to position [4409, 0]
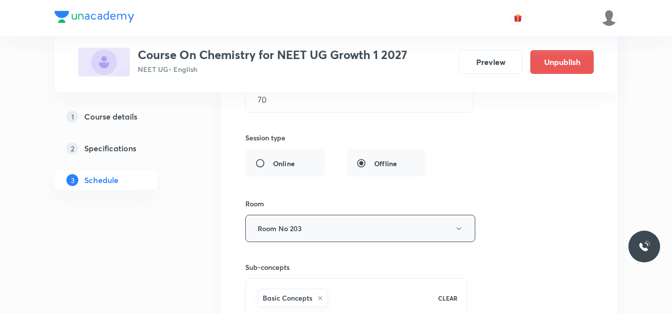
click at [347, 225] on button "Room No 203" at bounding box center [360, 228] width 230 height 27
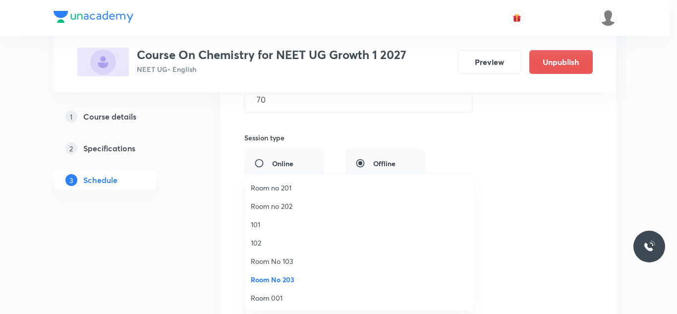
click at [258, 240] on span "102" at bounding box center [359, 243] width 217 height 10
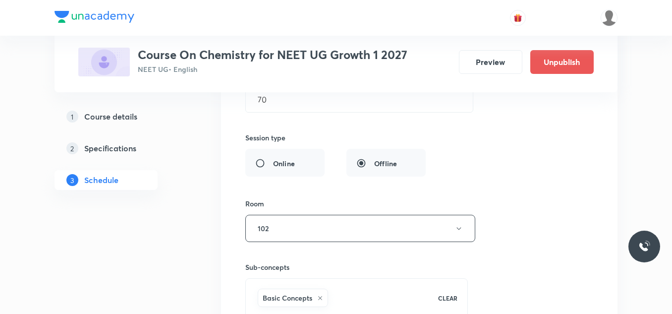
scroll to position [4557, 0]
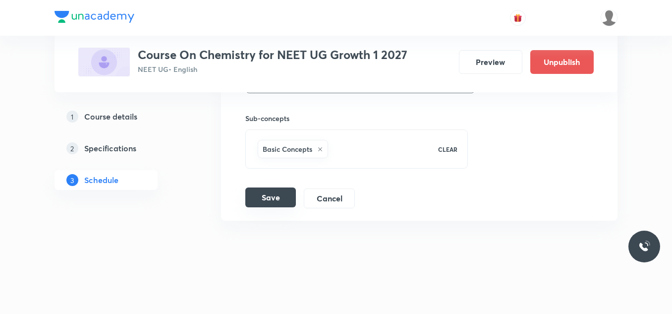
click at [276, 197] on button "Save" at bounding box center [270, 197] width 51 height 20
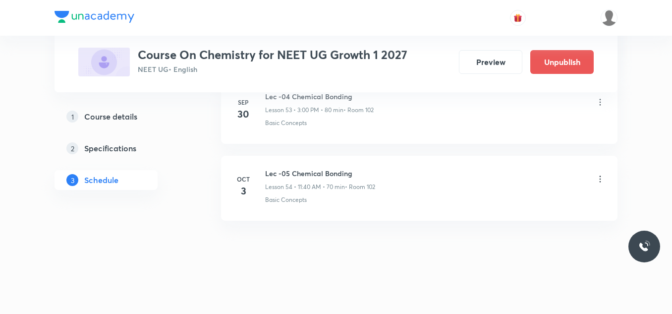
scroll to position [4077, 0]
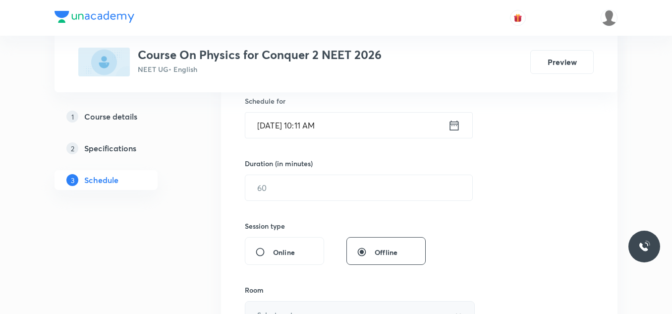
scroll to position [397, 0]
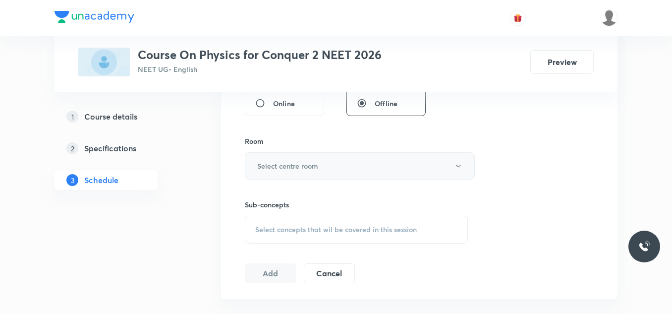
click at [283, 171] on h6 "Select centre room" at bounding box center [287, 166] width 61 height 10
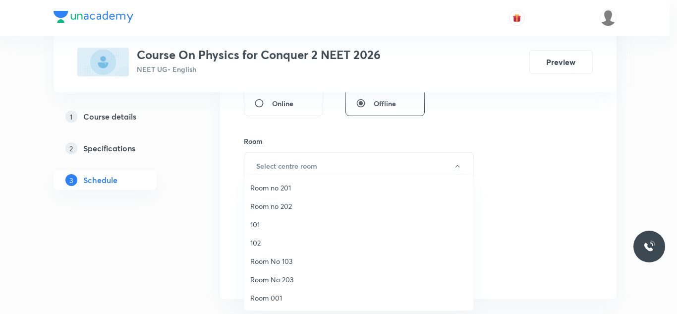
click at [298, 280] on span "Room No 203" at bounding box center [358, 279] width 217 height 10
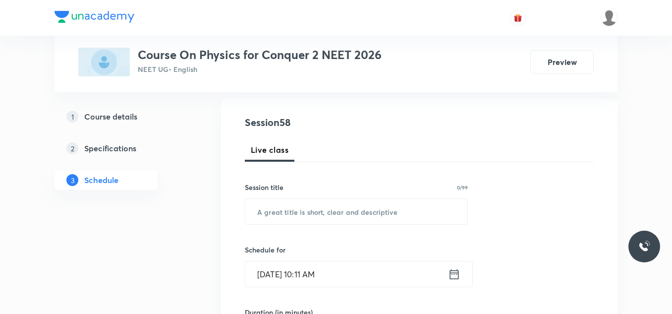
scroll to position [4862, 0]
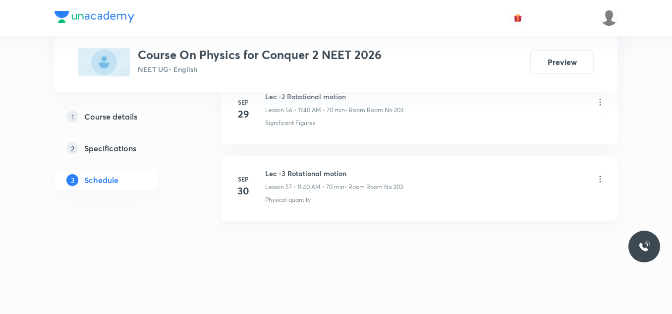
click at [308, 170] on h6 "Lec -3 Rotational motion" at bounding box center [334, 173] width 138 height 10
copy h6 "Lec -3 Rotational motion"
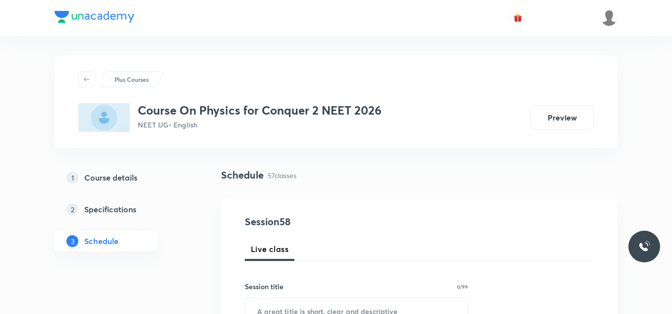
scroll to position [99, 0]
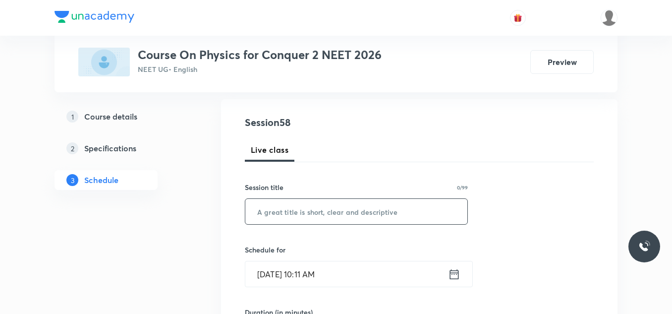
click at [292, 207] on input "text" at bounding box center [356, 211] width 222 height 25
paste input "Lec -3 Rotational motion"
click at [280, 213] on input "Lec -3 Rotational motion" at bounding box center [356, 211] width 222 height 25
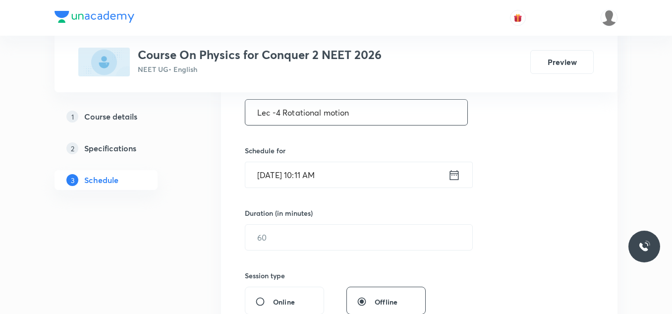
type input "Lec -4 Rotational motion"
click at [455, 179] on icon at bounding box center [454, 175] width 12 height 14
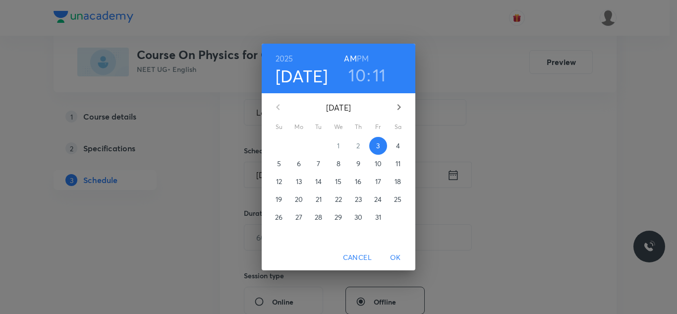
click at [358, 78] on h3 "10" at bounding box center [357, 74] width 17 height 21
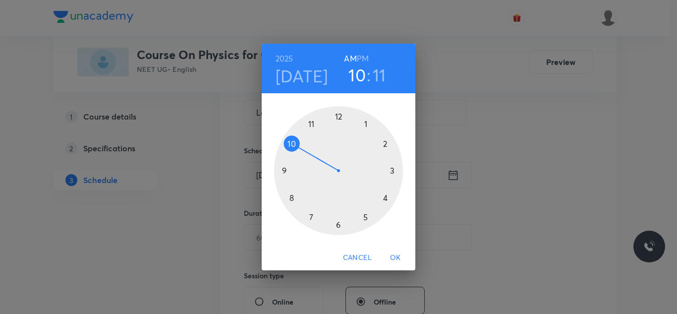
click at [311, 122] on div at bounding box center [338, 170] width 129 height 129
click at [295, 197] on div at bounding box center [338, 170] width 129 height 129
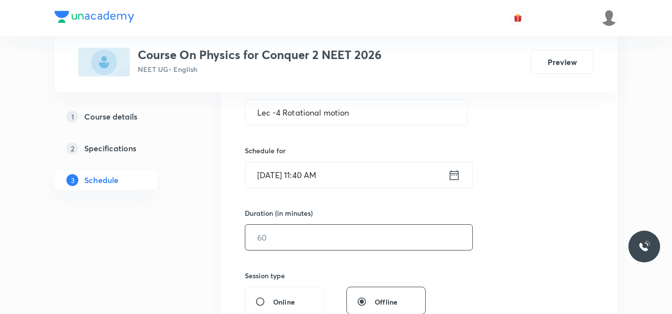
click at [331, 243] on input "text" at bounding box center [358, 237] width 227 height 25
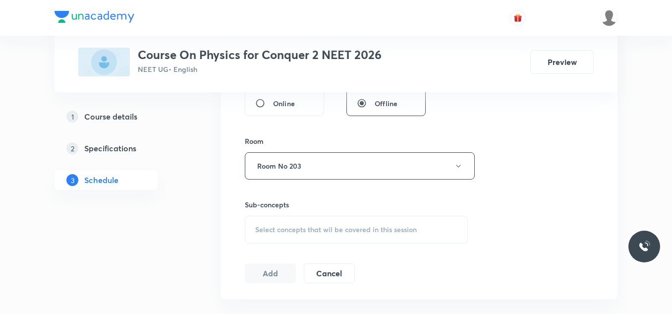
scroll to position [446, 0]
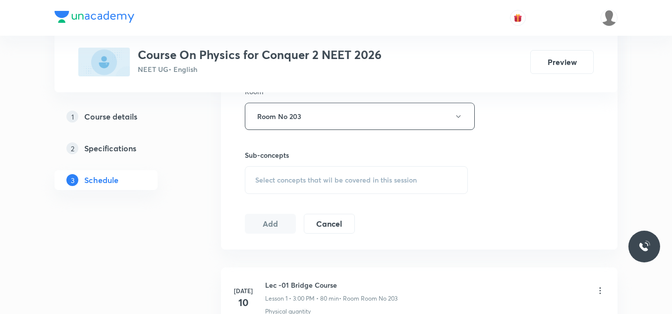
type input "70"
click at [326, 184] on span "Select concepts that wil be covered in this session" at bounding box center [336, 180] width 162 height 8
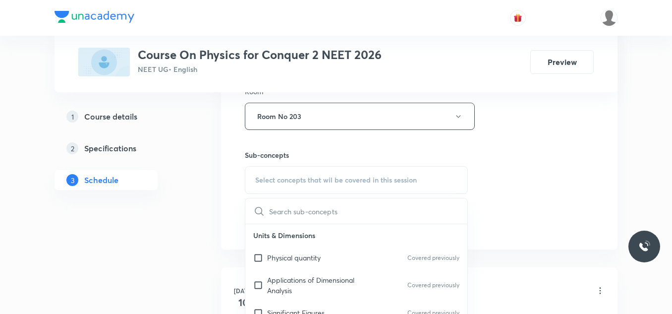
scroll to position [496, 0]
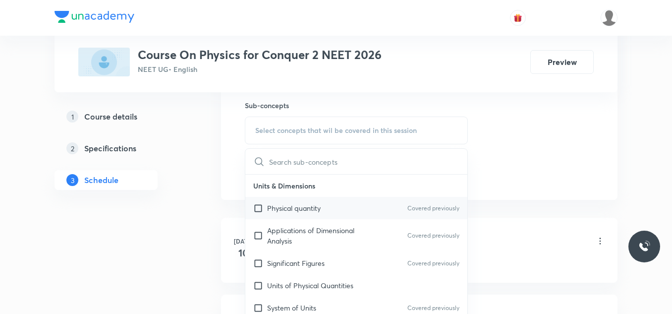
click at [316, 206] on p "Physical quantity" at bounding box center [294, 208] width 54 height 10
checkbox input "true"
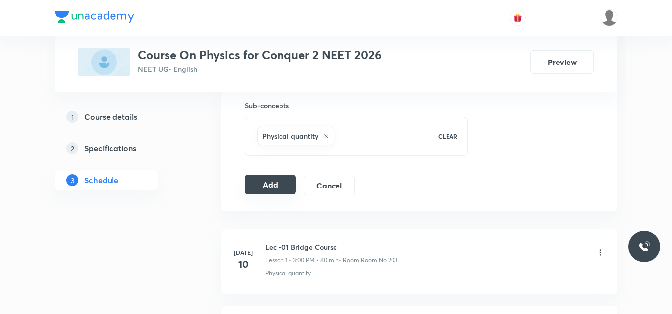
click at [277, 184] on button "Add" at bounding box center [270, 185] width 51 height 20
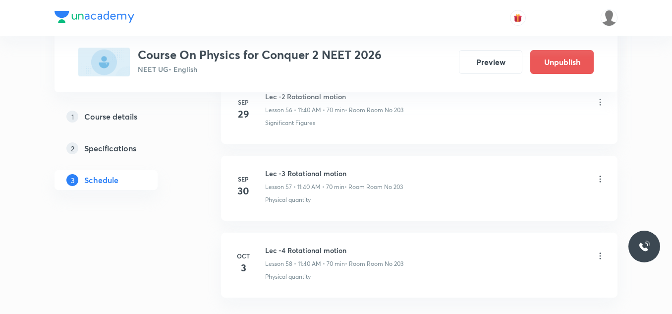
scroll to position [4484, 0]
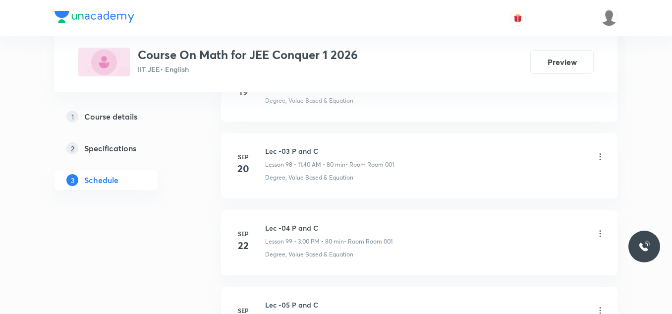
scroll to position [8706, 0]
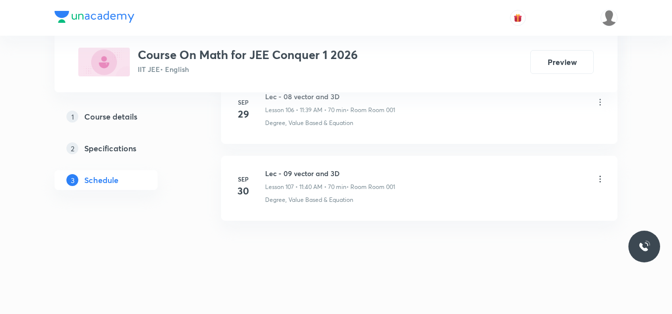
click at [311, 175] on h6 "Lec - 09 vector and 3D" at bounding box center [330, 173] width 130 height 10
copy h6 "Lec - 09 vector and 3D"
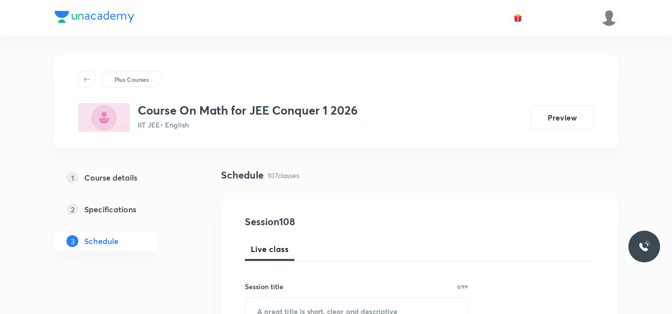
scroll to position [149, 0]
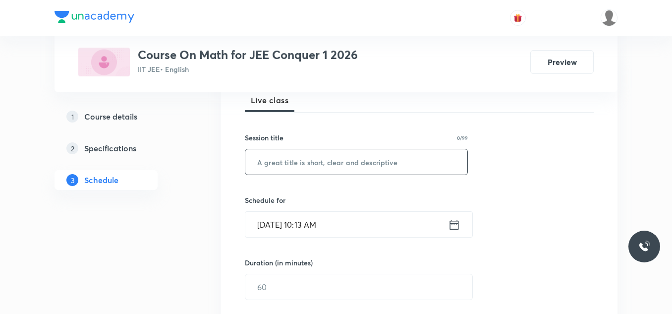
click at [316, 158] on input "text" at bounding box center [356, 161] width 222 height 25
paste input "Lec - 09 vector and 3D"
click at [287, 162] on input "Lec - 09 vector and 3D" at bounding box center [356, 161] width 222 height 25
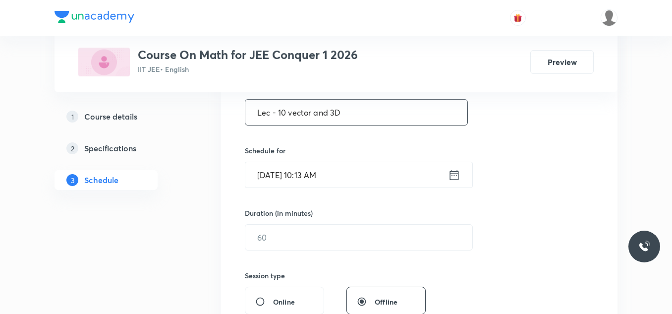
scroll to position [248, 0]
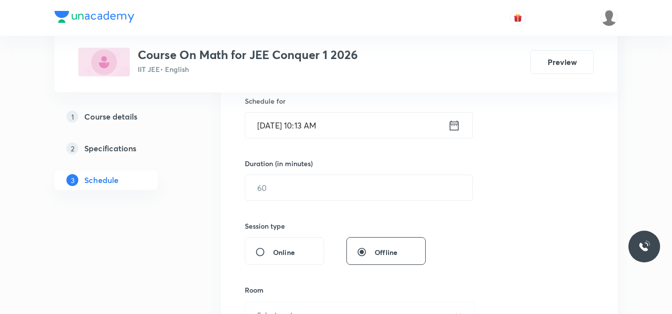
type input "Lec - 10 vector and 3D"
click at [460, 118] on div "Oct 3, 2025, 10:13 AM ​" at bounding box center [359, 125] width 228 height 26
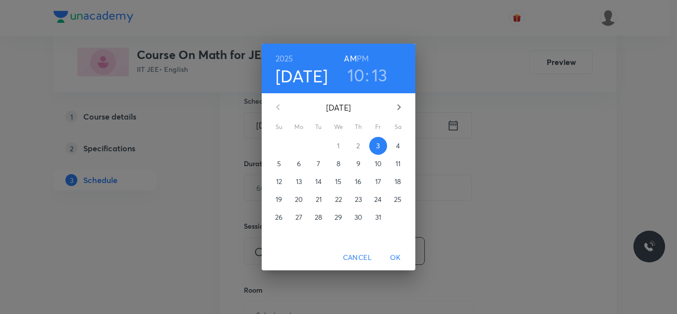
click at [460, 124] on div "2025 Oct 3 10 : 13 AM PM October 2025 Su Mo Tu We Th Fr Sa 28 29 30 1 2 3 4 5 6…" at bounding box center [338, 157] width 677 height 314
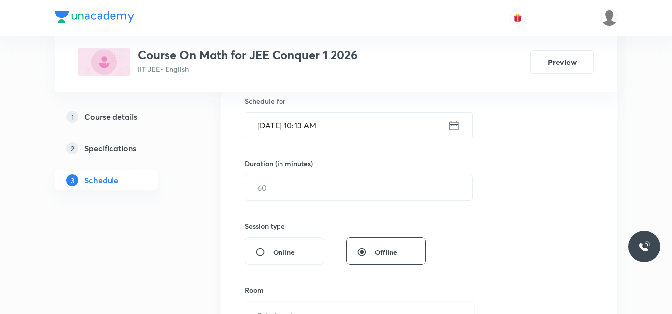
click at [454, 125] on icon at bounding box center [454, 126] width 12 height 14
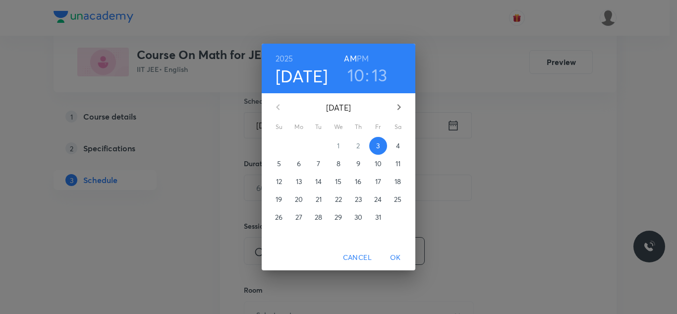
click at [364, 80] on h3 "10" at bounding box center [356, 74] width 17 height 21
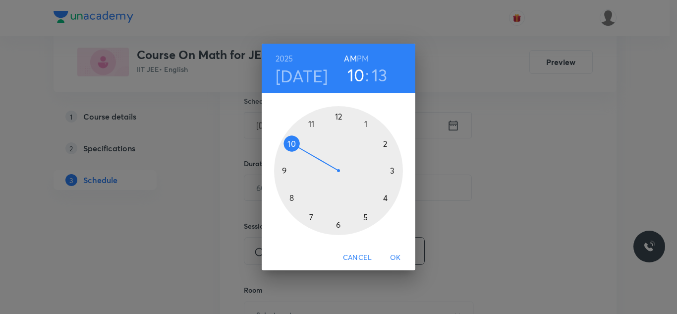
click at [310, 125] on div at bounding box center [338, 170] width 129 height 129
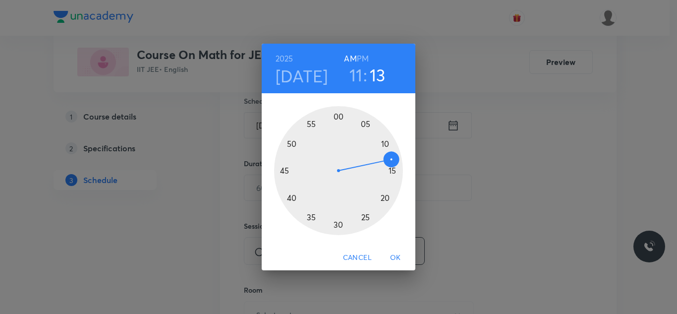
click at [293, 196] on div at bounding box center [338, 170] width 129 height 129
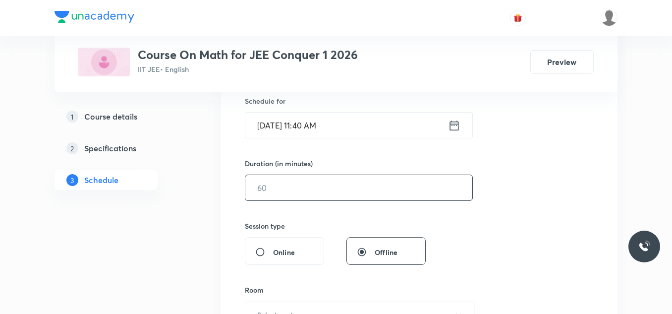
click at [315, 185] on input "text" at bounding box center [358, 187] width 227 height 25
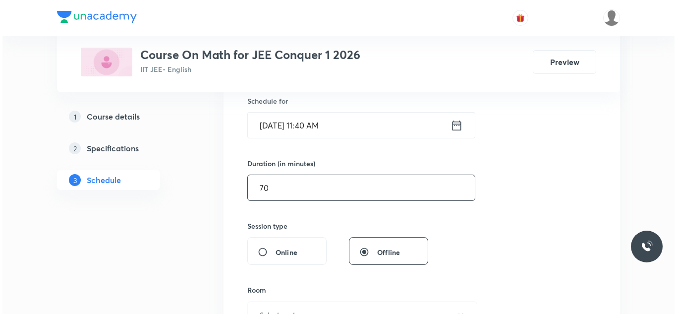
scroll to position [298, 0]
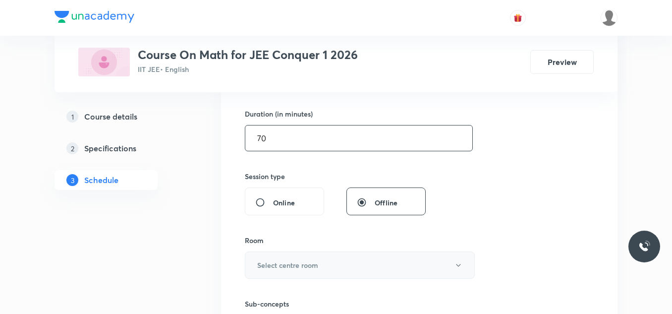
type input "70"
click at [291, 258] on button "Select centre room" at bounding box center [360, 264] width 230 height 27
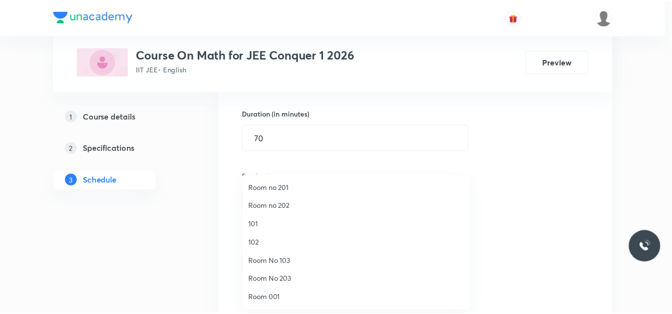
scroll to position [37, 0]
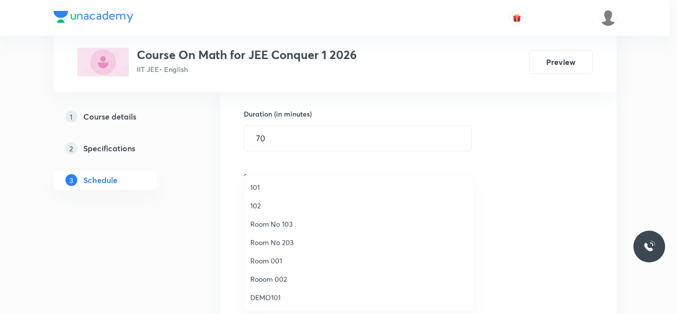
click at [286, 258] on span "Room 001" at bounding box center [358, 260] width 217 height 10
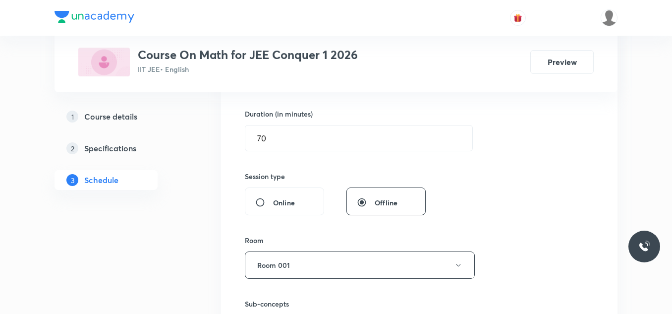
scroll to position [397, 0]
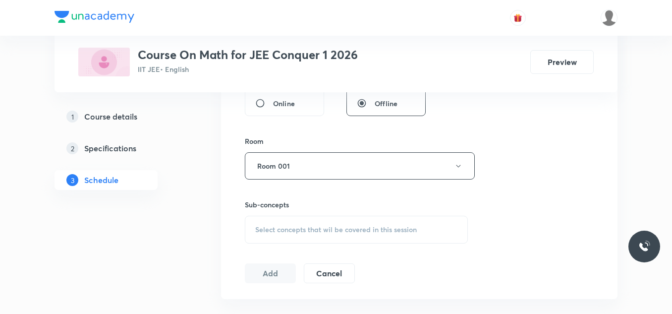
click at [302, 234] on span "Select concepts that wil be covered in this session" at bounding box center [336, 230] width 162 height 8
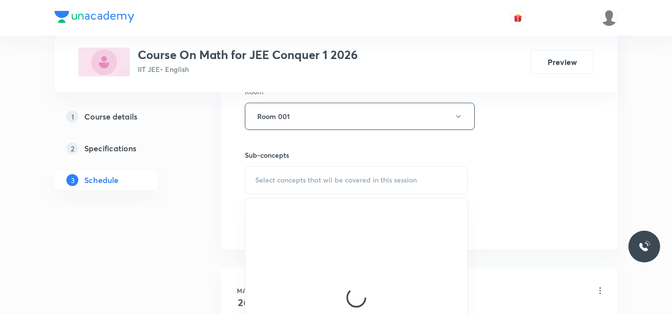
scroll to position [496, 0]
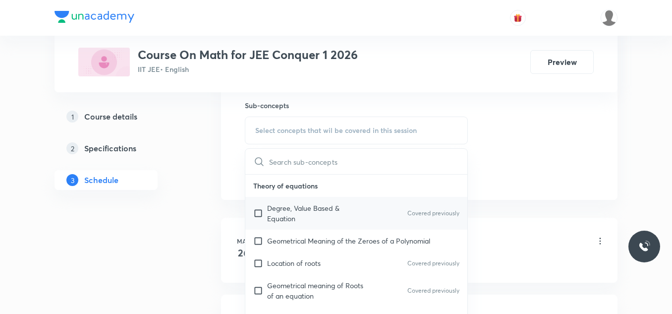
click at [330, 211] on p "Degree, Value Based & Equation" at bounding box center [317, 213] width 100 height 21
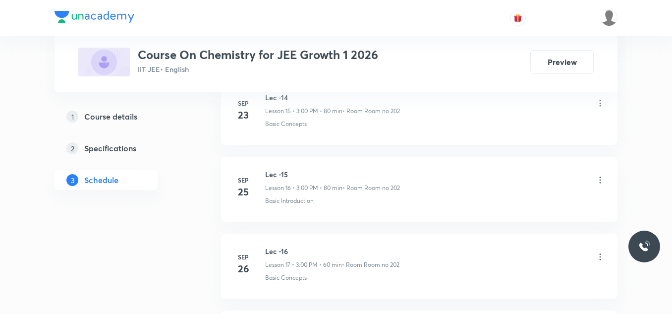
scroll to position [1941, 0]
click at [287, 173] on h6 "Lec -18" at bounding box center [332, 173] width 135 height 10
copy h6 "Lec -18"
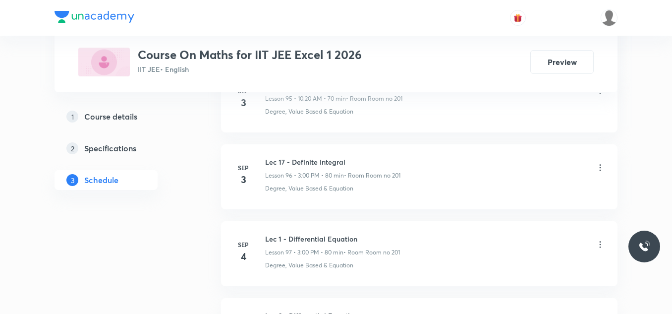
scroll to position [9077, 0]
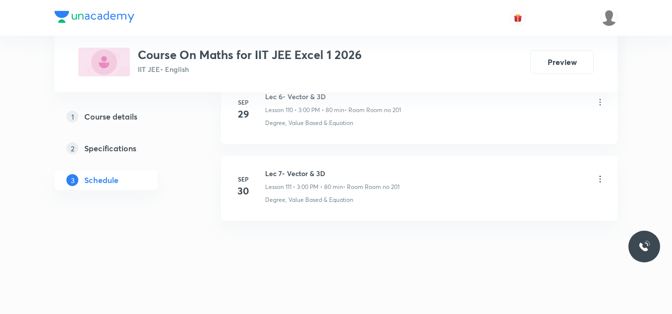
click at [292, 171] on h6 "Lec 7- Vector & 3D" at bounding box center [332, 173] width 134 height 10
copy h6 "Lec 7- Vector & 3D"
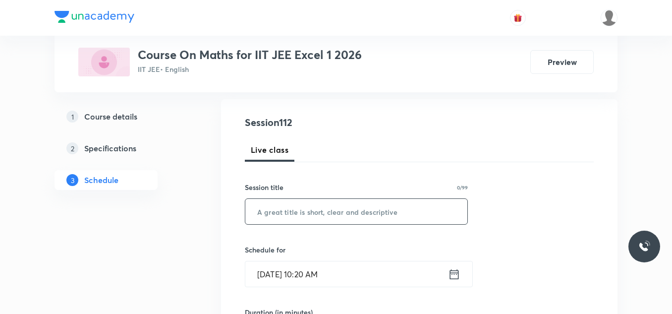
scroll to position [149, 0]
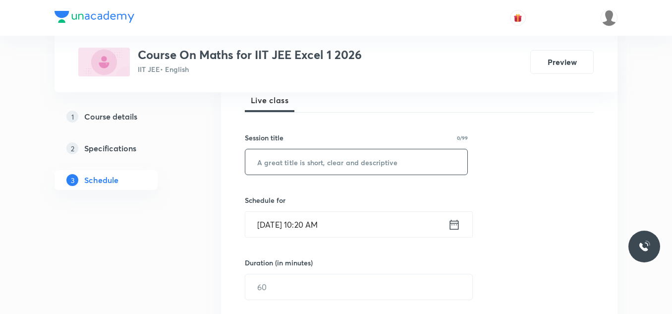
click at [283, 172] on input "text" at bounding box center [356, 161] width 222 height 25
paste input "Lec 7- Vector & 3D"
click at [274, 162] on input "Lec 7- Vector & 3D" at bounding box center [356, 161] width 222 height 25
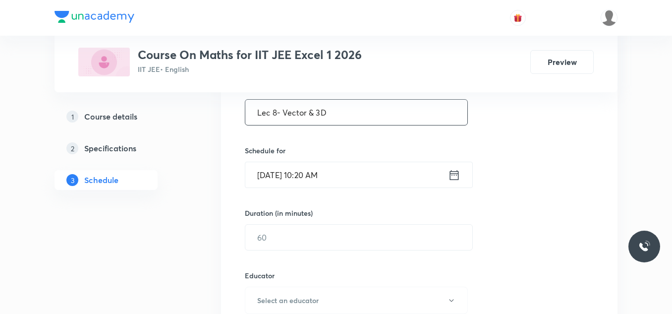
type input "Lec 8- Vector & 3D"
click at [452, 176] on icon at bounding box center [454, 175] width 12 height 14
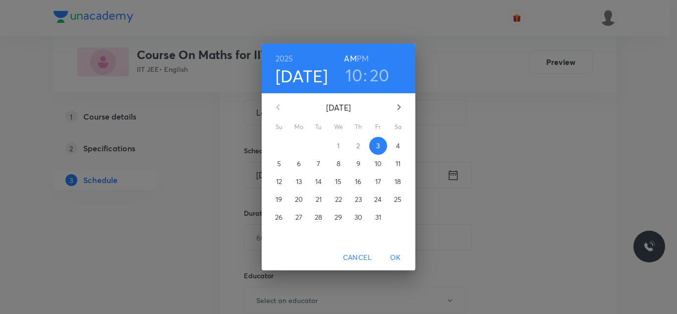
click at [358, 81] on h3 "10" at bounding box center [354, 74] width 17 height 21
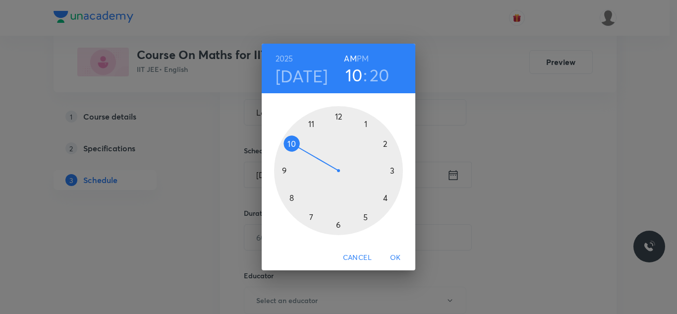
click at [366, 122] on div at bounding box center [338, 170] width 129 height 129
click at [341, 223] on div at bounding box center [338, 170] width 129 height 129
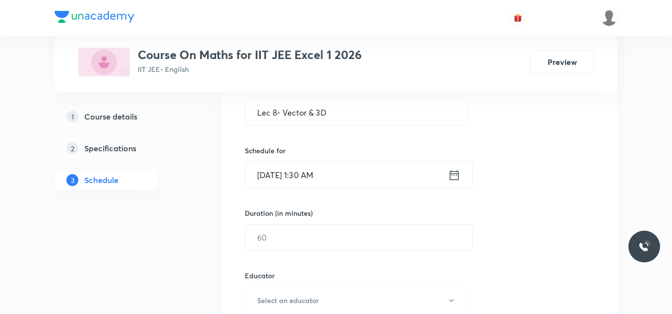
click at [454, 172] on icon at bounding box center [454, 175] width 12 height 14
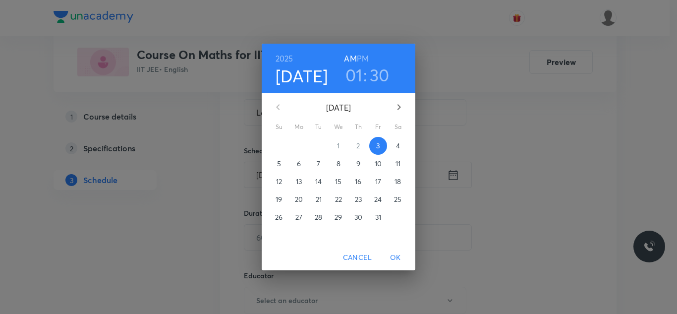
click at [364, 60] on h6 "PM" at bounding box center [363, 59] width 12 height 14
click at [400, 256] on span "OK" at bounding box center [396, 257] width 24 height 12
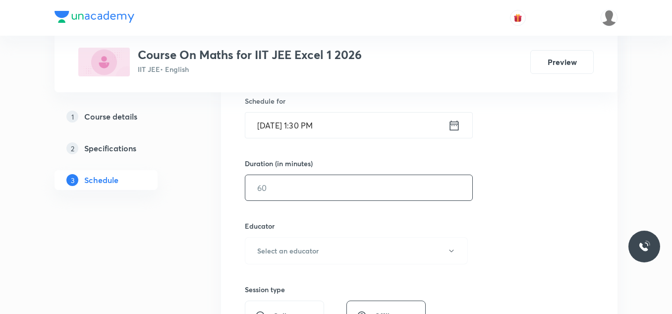
scroll to position [298, 0]
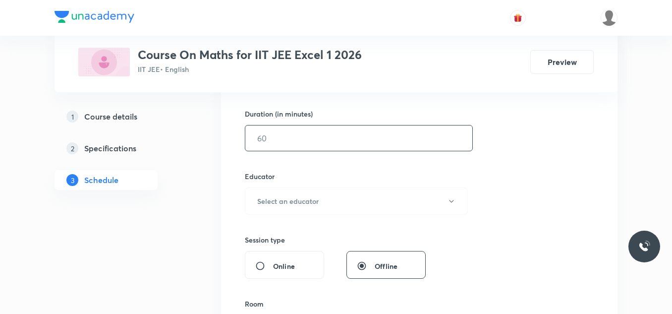
click at [307, 143] on input "text" at bounding box center [358, 137] width 227 height 25
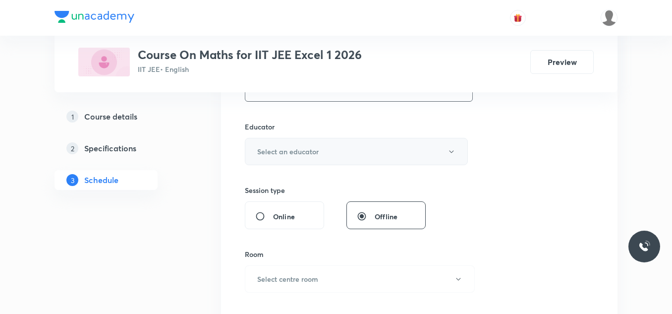
type input "80"
click at [328, 150] on button "Select an educator" at bounding box center [356, 151] width 223 height 27
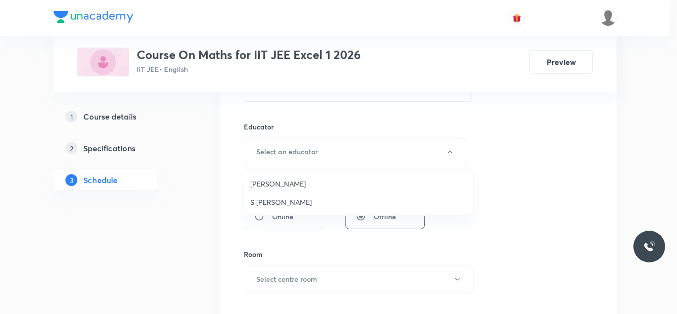
click at [289, 181] on span "Navin Talkokul" at bounding box center [358, 184] width 217 height 10
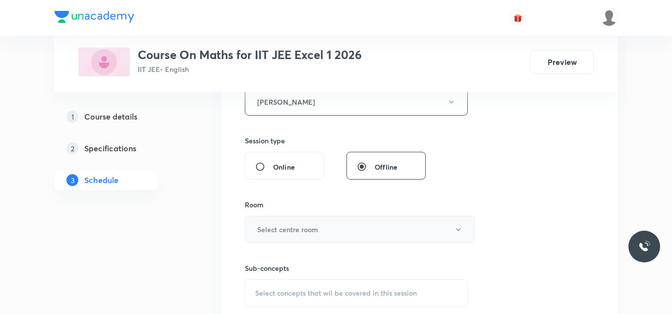
scroll to position [446, 0]
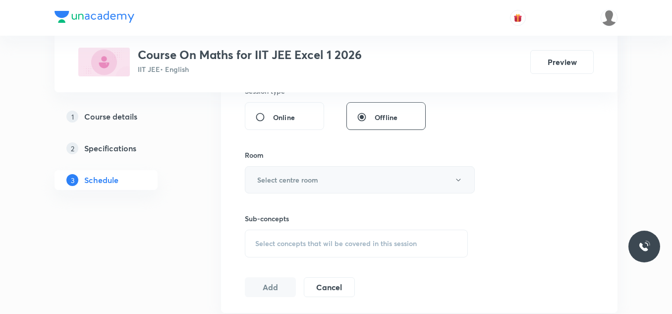
click at [321, 182] on button "Select centre room" at bounding box center [360, 179] width 230 height 27
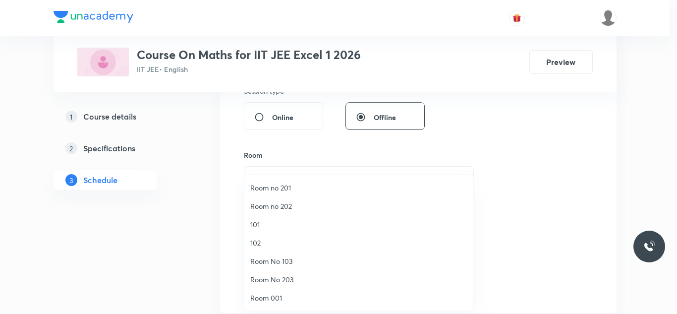
click at [299, 189] on span "Room no 201" at bounding box center [358, 187] width 217 height 10
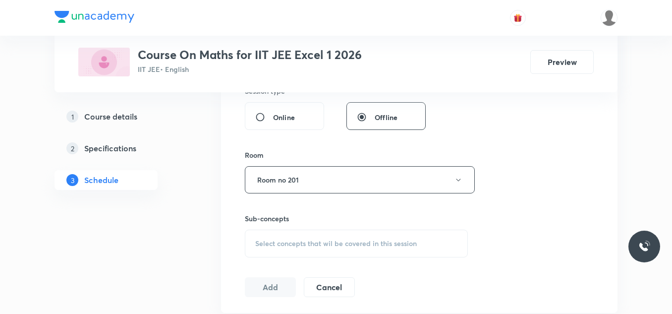
scroll to position [496, 0]
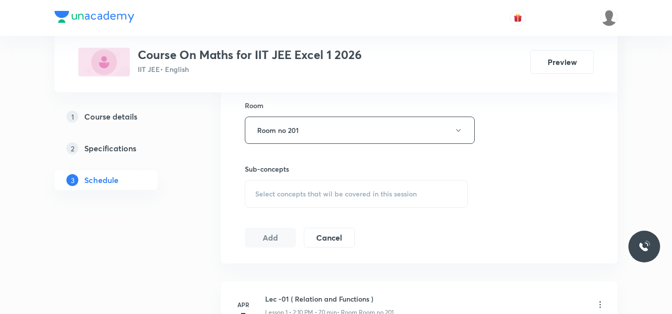
click at [294, 195] on span "Select concepts that wil be covered in this session" at bounding box center [336, 194] width 162 height 8
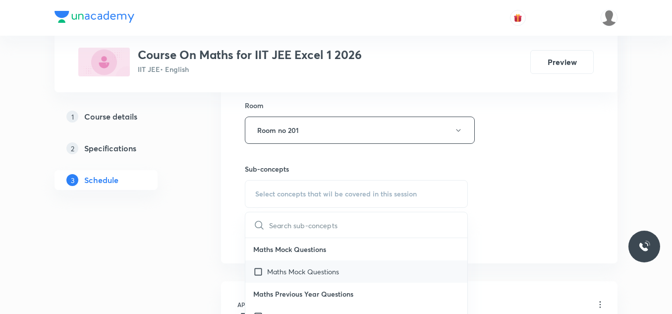
scroll to position [99, 0]
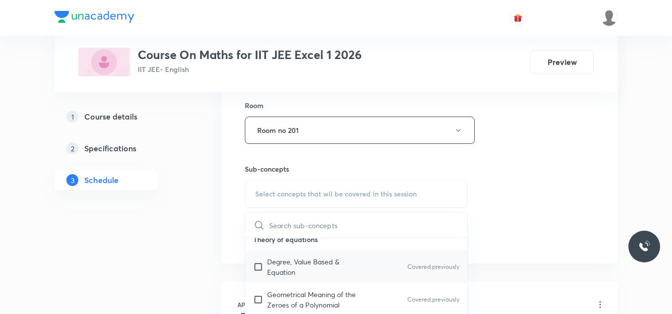
click at [309, 260] on p "Degree, Value Based & Equation" at bounding box center [317, 266] width 100 height 21
checkbox input "true"
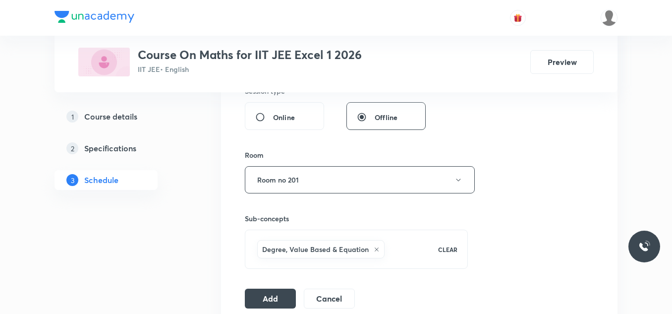
scroll to position [546, 0]
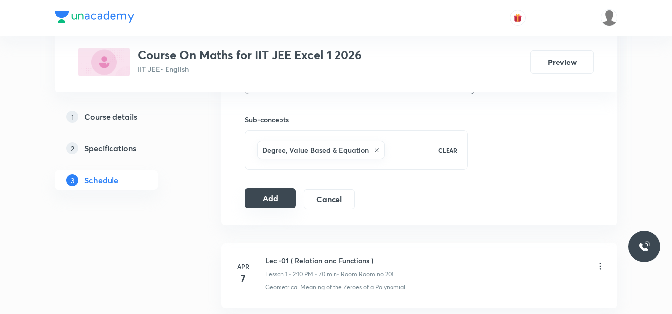
click at [279, 193] on button "Add" at bounding box center [270, 198] width 51 height 20
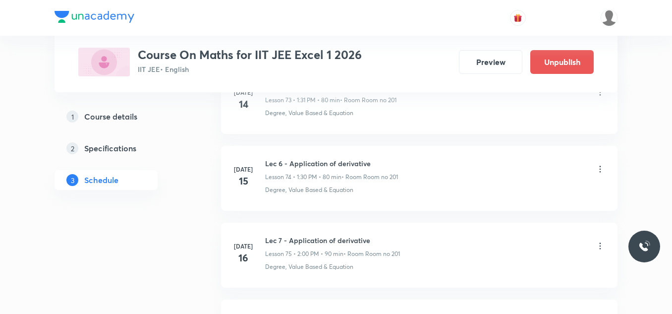
scroll to position [8634, 0]
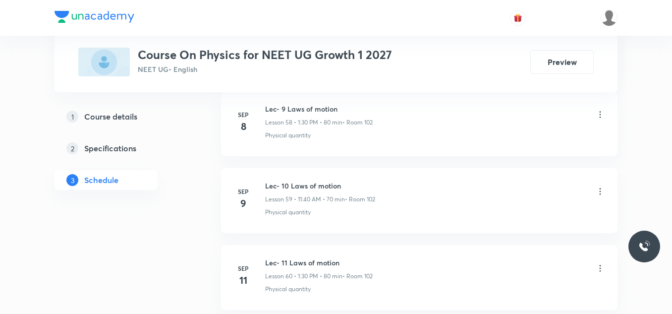
scroll to position [5785, 0]
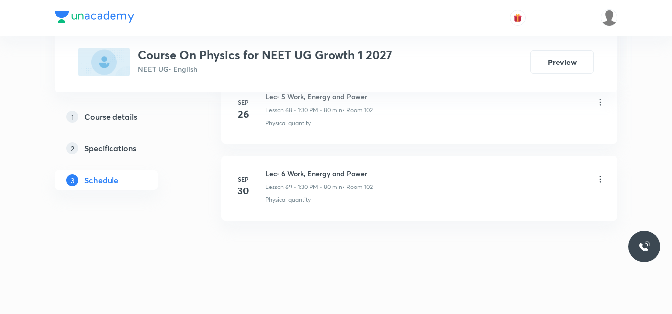
click at [351, 171] on h6 "Lec- 6 Work, Energy and Power" at bounding box center [319, 173] width 108 height 10
copy h6 "Lec- 6 Work, Energy and Power"
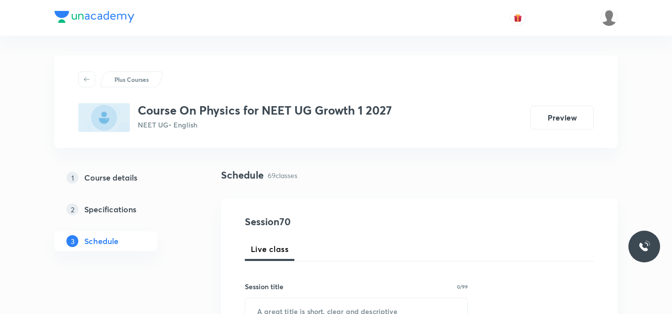
scroll to position [99, 0]
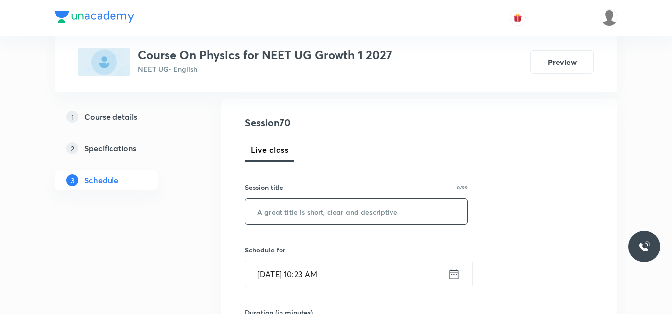
click at [283, 210] on input "text" at bounding box center [356, 211] width 222 height 25
paste input "Lec- 6 Work, Energy and Power"
click at [282, 212] on input "Lec- 6 Work, Energy and Power" at bounding box center [356, 211] width 222 height 25
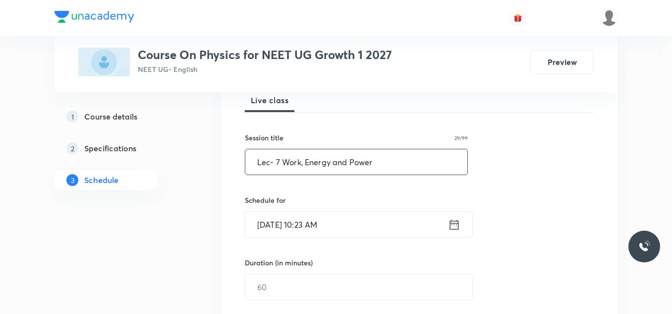
type input "Lec- 7 Work, Energy and Power"
click at [447, 220] on input "[DATE] 10:23 AM" at bounding box center [346, 224] width 203 height 25
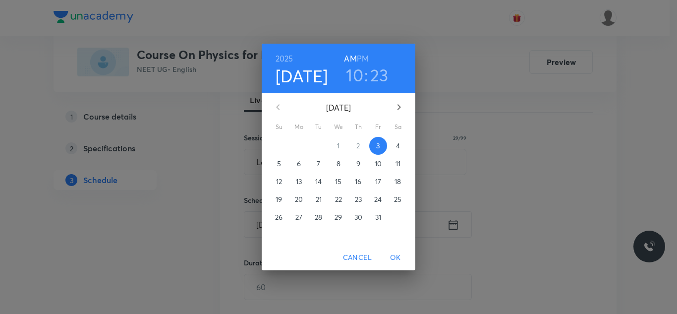
click at [453, 224] on div "[DATE] 10 : 23 AM PM [DATE] Su Mo Tu We Th Fr Sa 28 29 30 1 2 3 4 5 6 7 8 9 10 …" at bounding box center [338, 157] width 677 height 314
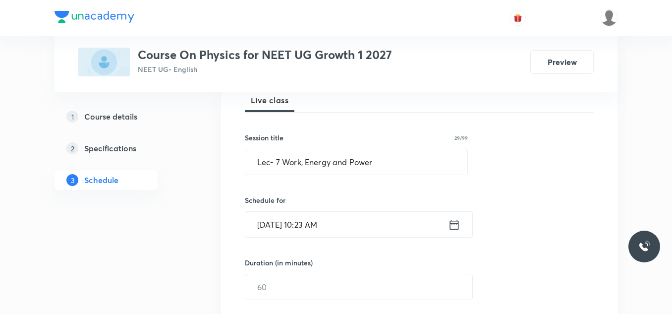
click at [453, 227] on icon at bounding box center [454, 225] width 12 height 14
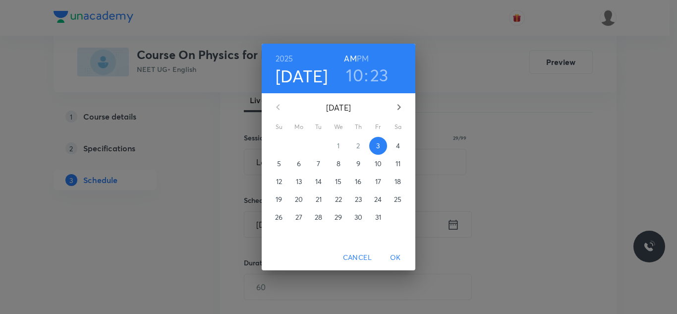
click at [358, 77] on h3 "10" at bounding box center [354, 74] width 17 height 21
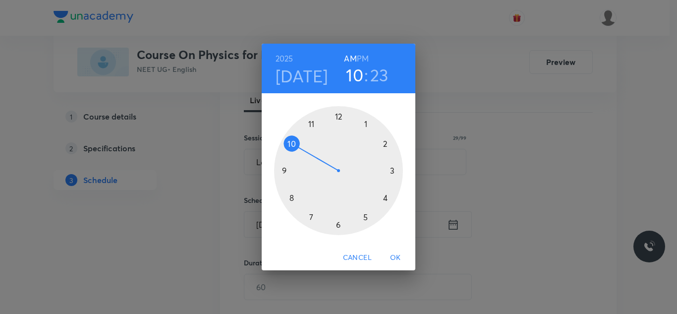
click at [366, 125] on div at bounding box center [338, 170] width 129 height 129
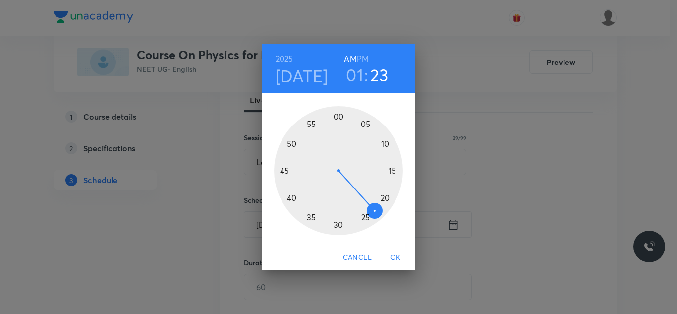
click at [341, 221] on div at bounding box center [338, 170] width 129 height 129
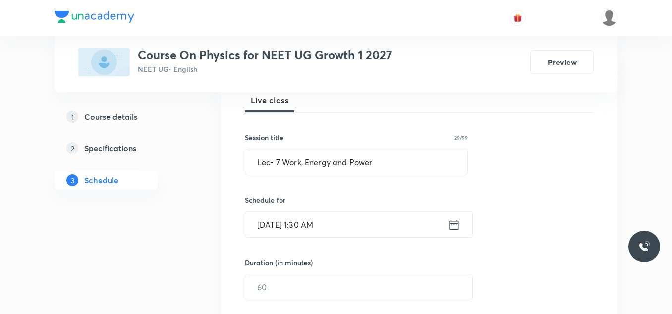
click at [452, 225] on icon at bounding box center [454, 224] width 9 height 10
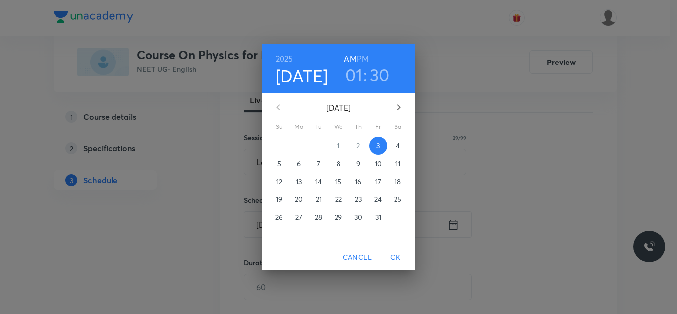
click at [361, 58] on h6 "PM" at bounding box center [363, 59] width 12 height 14
click at [402, 256] on span "OK" at bounding box center [396, 257] width 24 height 12
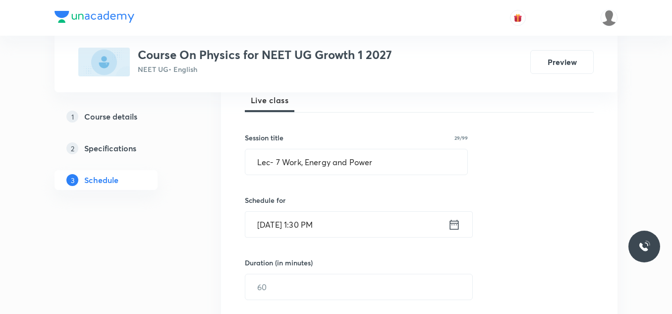
scroll to position [198, 0]
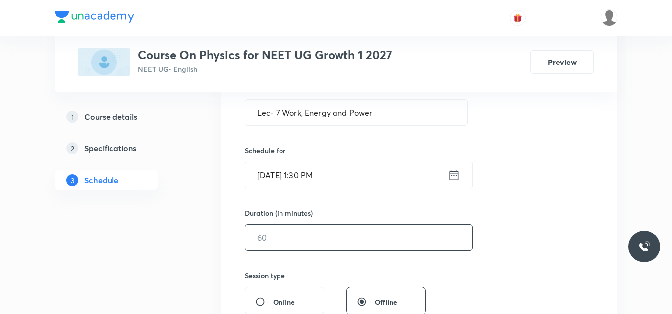
click at [298, 240] on input "text" at bounding box center [358, 237] width 227 height 25
drag, startPoint x: 289, startPoint y: 243, endPoint x: 238, endPoint y: 239, distance: 51.7
click at [238, 239] on div "Session 70 Live class Session title 29/99 Lec- 7 Work, Energy and Power ​ Sched…" at bounding box center [419, 248] width 397 height 497
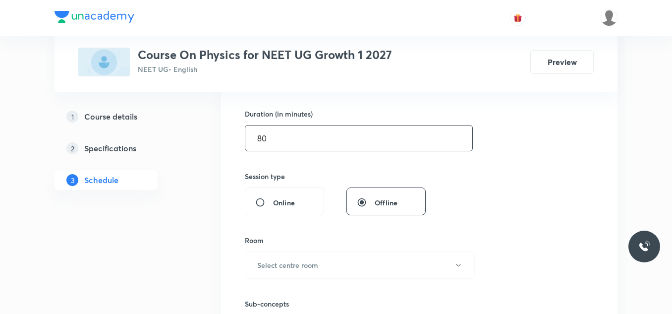
scroll to position [347, 0]
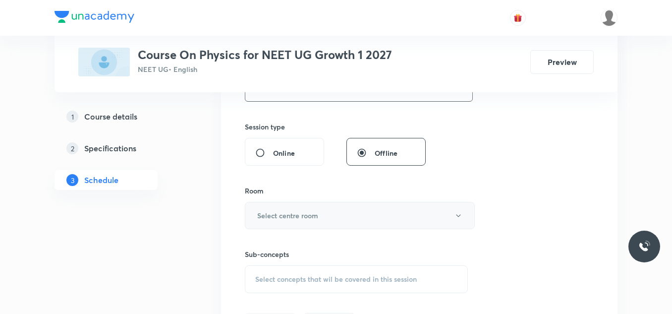
type input "80"
click at [332, 214] on button "Select centre room" at bounding box center [360, 215] width 230 height 27
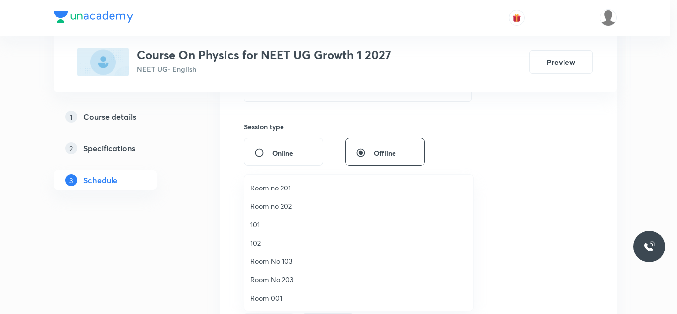
click at [279, 240] on span "102" at bounding box center [358, 243] width 217 height 10
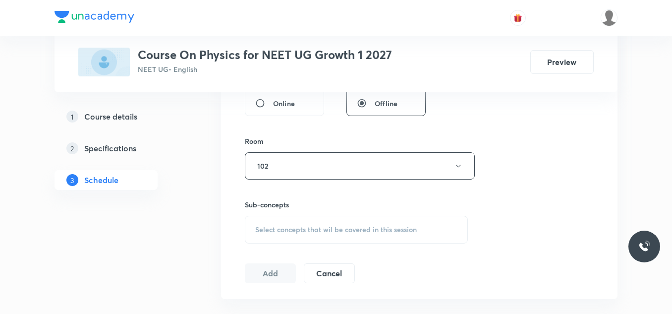
click at [302, 222] on div "Select concepts that wil be covered in this session" at bounding box center [356, 230] width 223 height 28
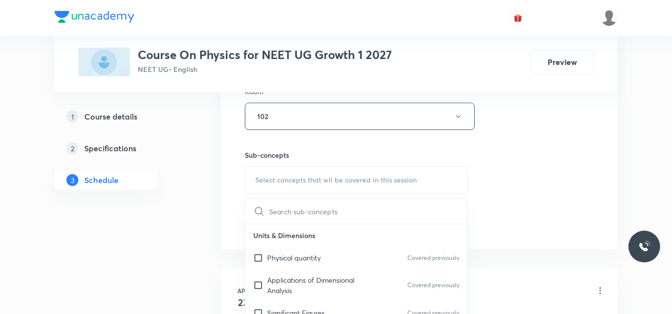
scroll to position [496, 0]
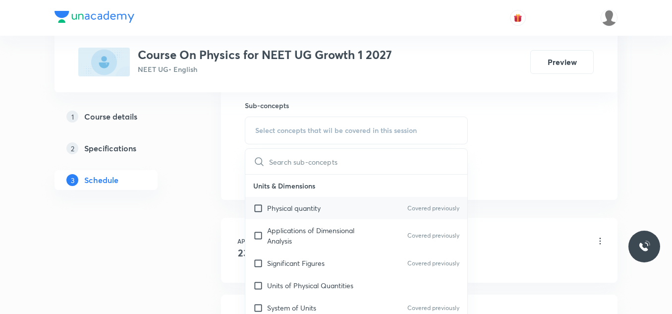
click at [268, 207] on p "Physical quantity" at bounding box center [294, 208] width 54 height 10
checkbox input "true"
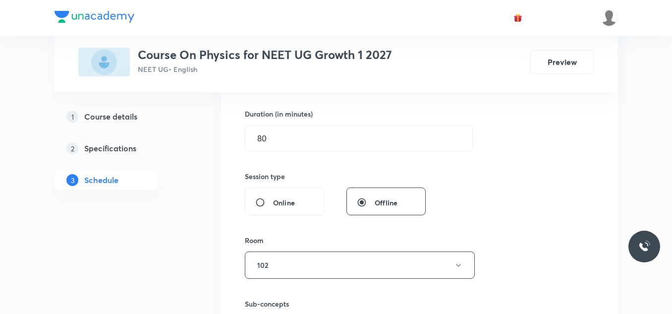
scroll to position [397, 0]
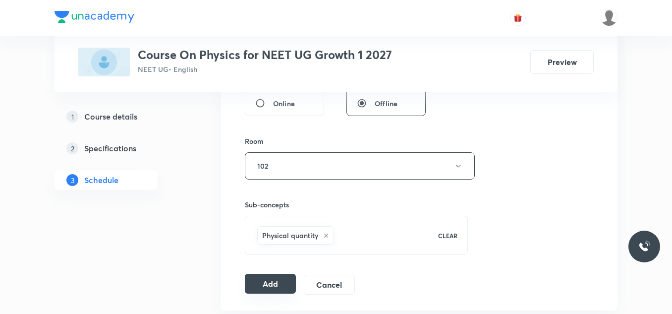
click at [269, 287] on button "Add" at bounding box center [270, 284] width 51 height 20
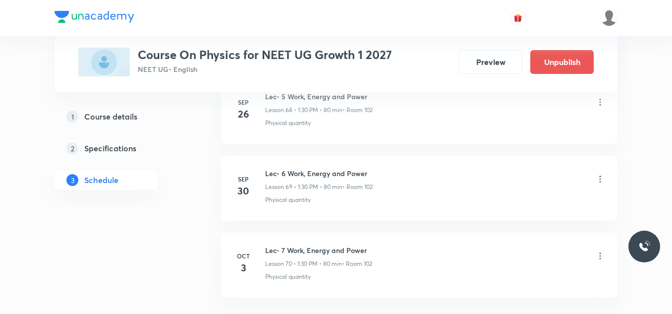
scroll to position [5406, 0]
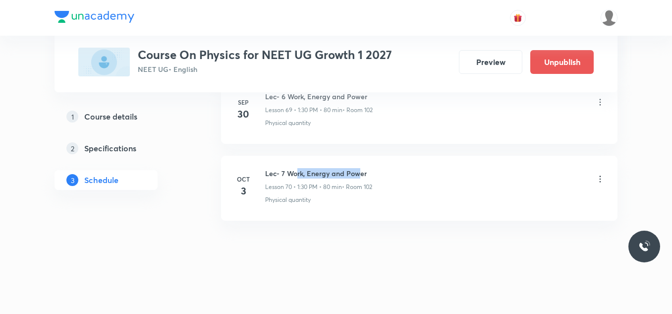
drag, startPoint x: 299, startPoint y: 173, endPoint x: 361, endPoint y: 178, distance: 62.2
click at [361, 178] on h6 "Lec- 7 Work, Energy and Power" at bounding box center [318, 173] width 107 height 10
click at [335, 187] on p "Lesson 70 • 1:30 PM • 80 min" at bounding box center [303, 186] width 77 height 9
drag, startPoint x: 375, startPoint y: 189, endPoint x: 383, endPoint y: 189, distance: 8.4
click at [383, 189] on div "Lec- 7 Work, Energy and Power Lesson 70 • 1:30 PM • 80 min • Room 102" at bounding box center [435, 179] width 340 height 23
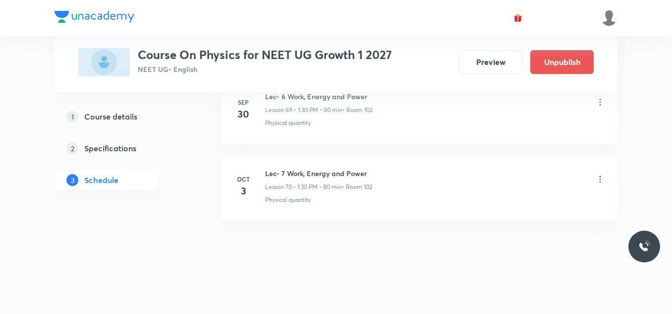
click at [359, 204] on li "Oct 3 Lec- 7 Work, Energy and Power Lesson 70 • 1:30 PM • 80 min • Room 102 Phy…" at bounding box center [419, 188] width 397 height 65
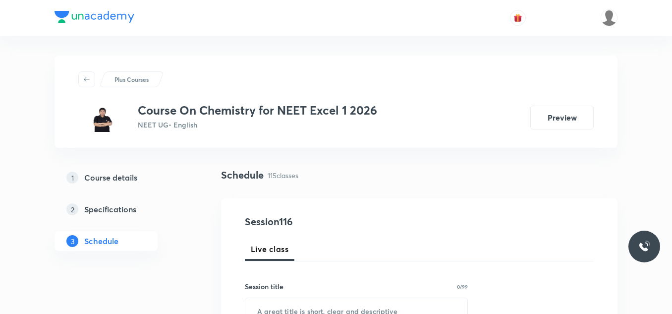
scroll to position [9321, 0]
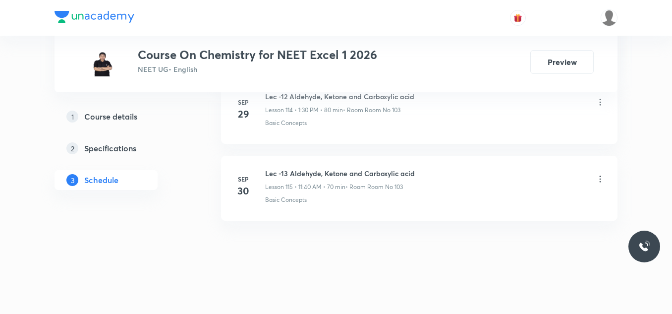
click at [318, 172] on h6 "Lec -13 Aldehyde, Ketone and Carboxylic acid" at bounding box center [340, 173] width 150 height 10
copy h6 "Lec -13 Aldehyde, Ketone and Carboxylic acid"
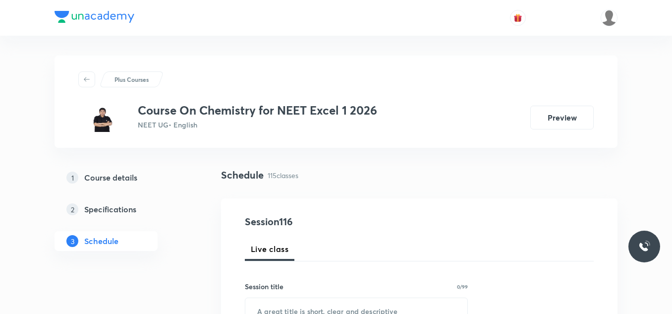
scroll to position [99, 0]
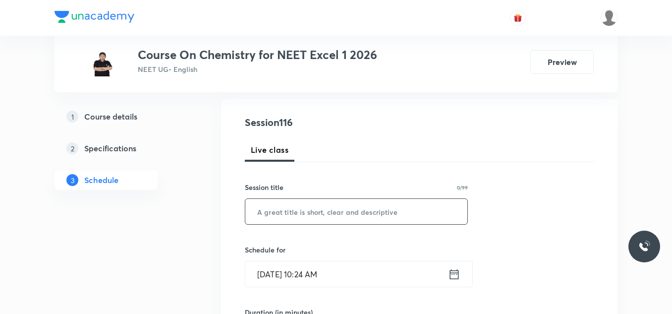
click at [280, 215] on input "text" at bounding box center [356, 211] width 222 height 25
paste input "Lec -13 Aldehyde, Ketone and Carboxylic acid"
click at [285, 210] on input "Lec -13 Aldehyde, Ketone and Carboxylic acid" at bounding box center [356, 211] width 222 height 25
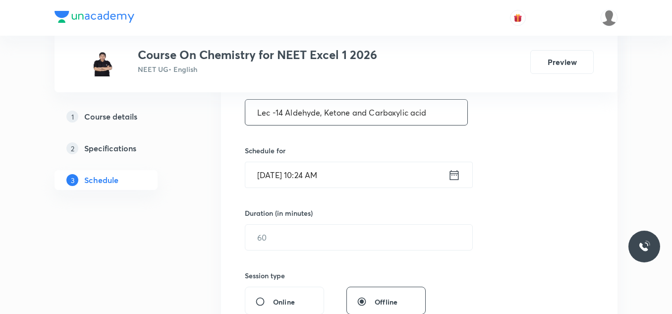
type input "Lec -14 Aldehyde, Ketone and Carboxylic acid"
click at [454, 171] on icon at bounding box center [454, 175] width 12 height 14
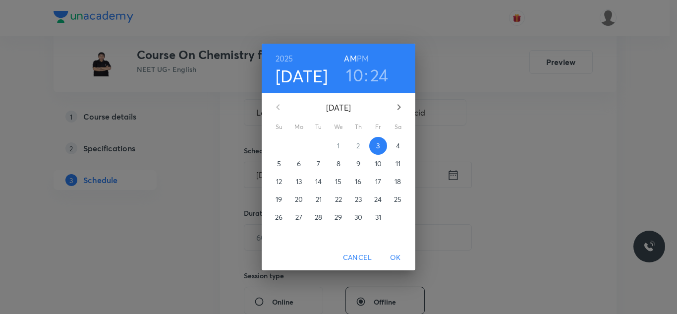
click at [359, 73] on h3 "10" at bounding box center [354, 74] width 17 height 21
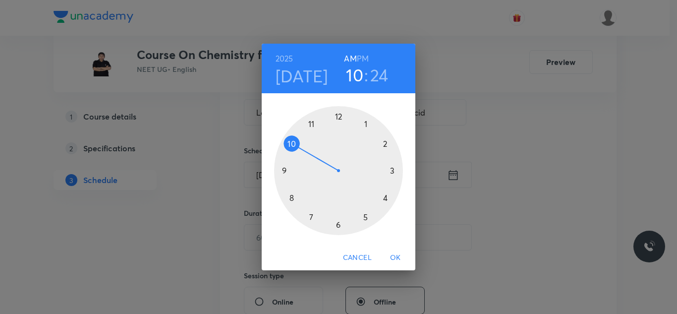
click at [366, 124] on div at bounding box center [338, 170] width 129 height 129
click at [338, 224] on div at bounding box center [338, 170] width 129 height 129
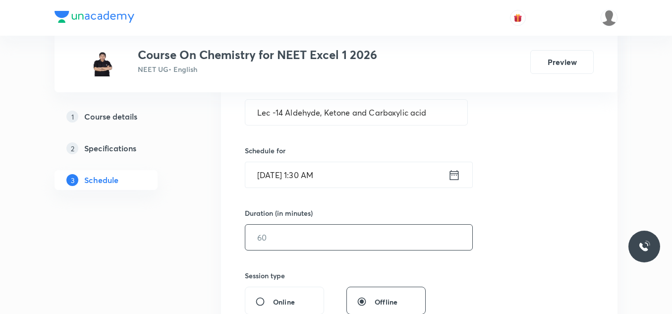
click at [297, 236] on input "text" at bounding box center [358, 237] width 227 height 25
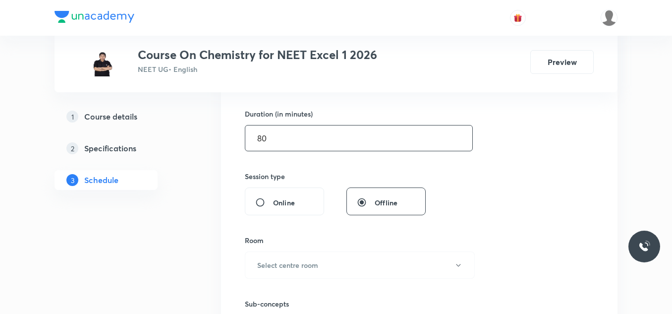
scroll to position [347, 0]
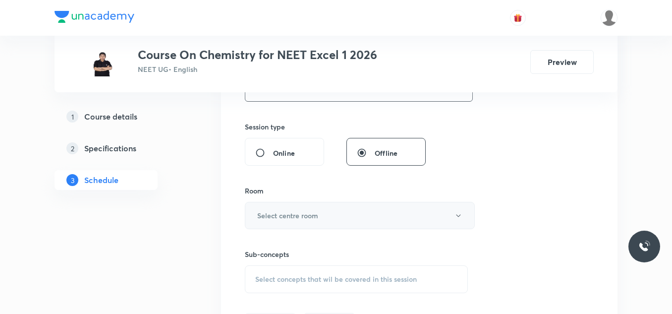
type input "80"
click at [303, 213] on h6 "Select centre room" at bounding box center [287, 215] width 61 height 10
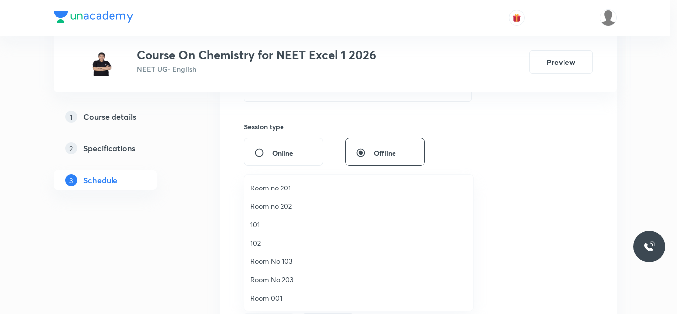
click at [306, 203] on span "Room no 202" at bounding box center [358, 206] width 217 height 10
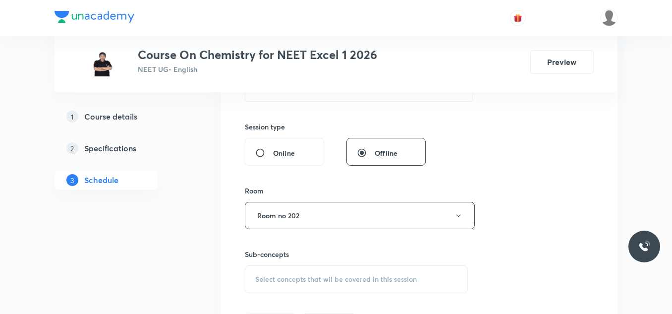
scroll to position [446, 0]
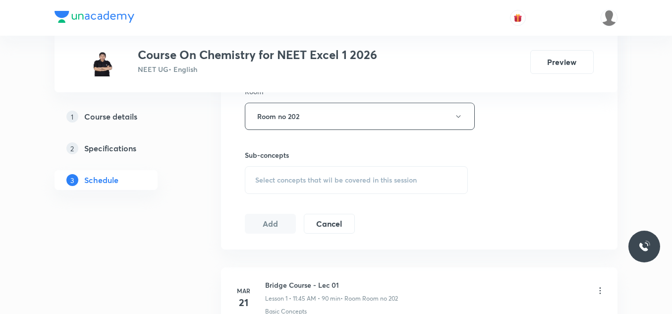
click at [312, 186] on div "Select concepts that wil be covered in this session" at bounding box center [356, 180] width 223 height 28
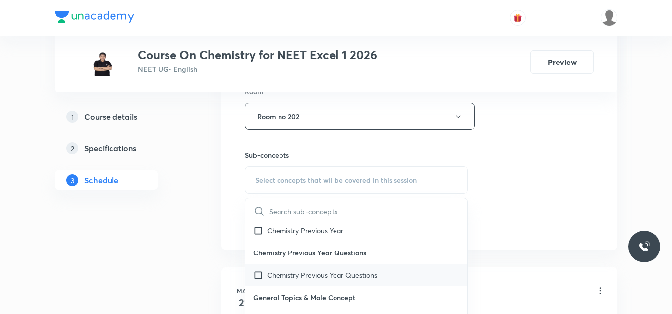
scroll to position [99, 0]
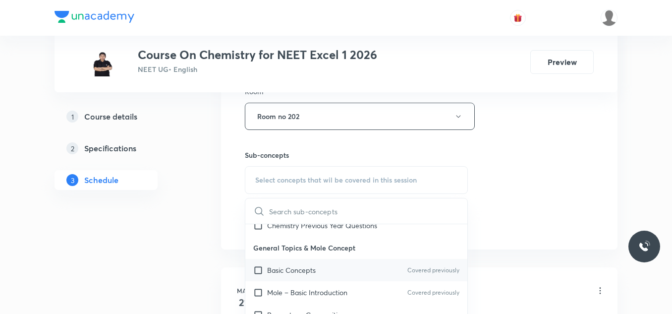
click at [308, 267] on p "Basic Concepts" at bounding box center [291, 270] width 49 height 10
checkbox input "true"
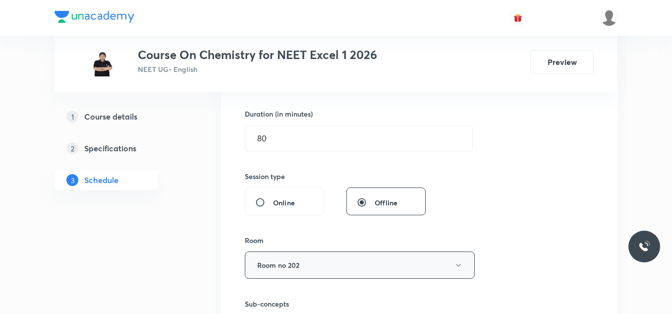
scroll to position [347, 0]
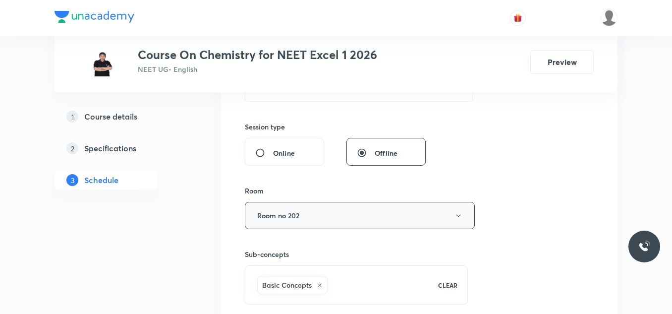
click at [320, 226] on button "Room no 202" at bounding box center [360, 215] width 230 height 27
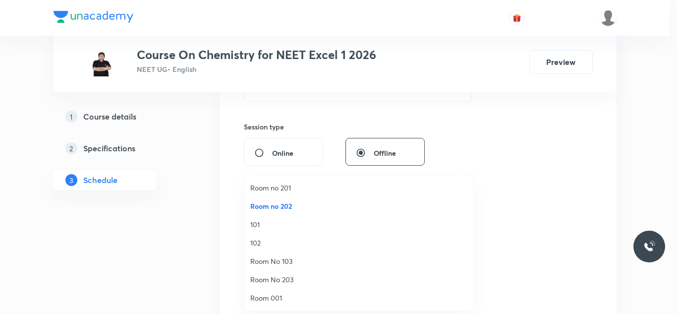
click at [288, 261] on span "Room No 103" at bounding box center [358, 261] width 217 height 10
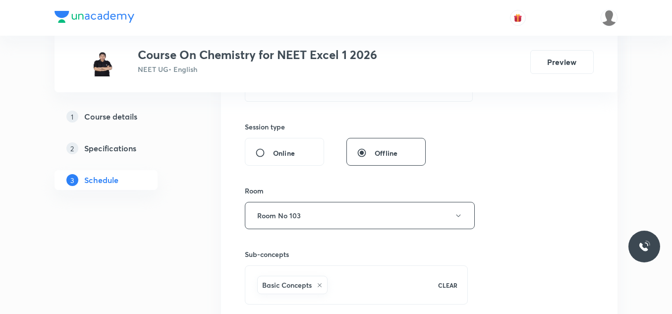
click at [222, 243] on div "Session 116 Live class Session title 44/99 Lec -14 Aldehyde, Ketone and Carboxy…" at bounding box center [419, 105] width 397 height 509
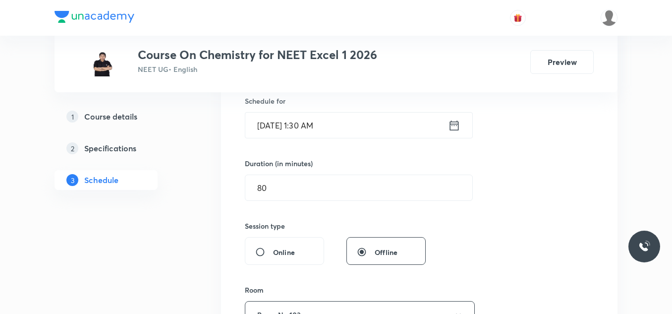
scroll to position [149, 0]
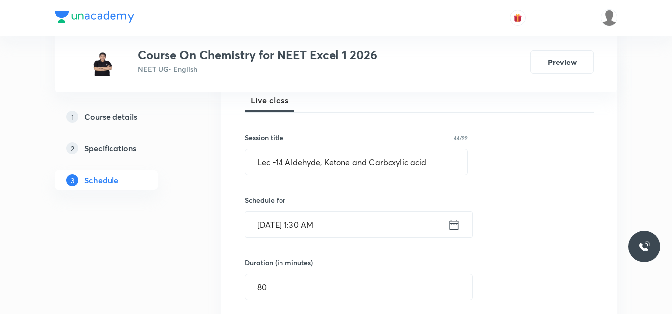
click at [455, 224] on icon at bounding box center [454, 225] width 12 height 14
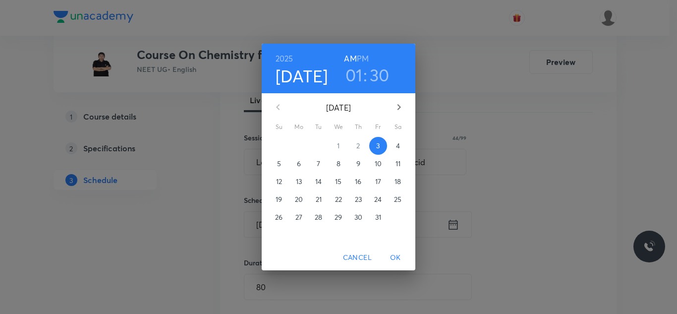
click at [364, 57] on h6 "PM" at bounding box center [363, 59] width 12 height 14
click at [395, 256] on span "OK" at bounding box center [396, 257] width 24 height 12
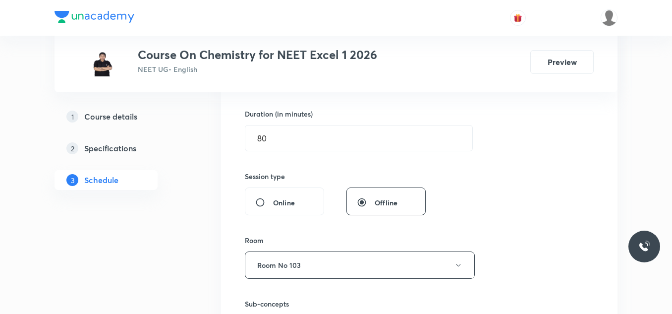
scroll to position [397, 0]
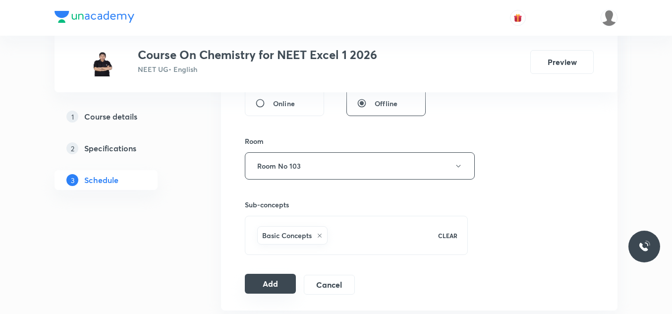
click at [267, 291] on button "Add" at bounding box center [270, 284] width 51 height 20
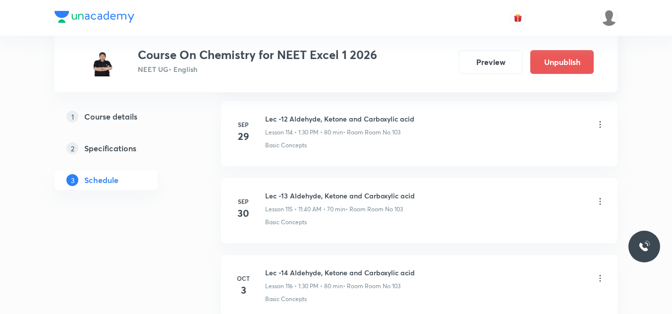
scroll to position [8942, 0]
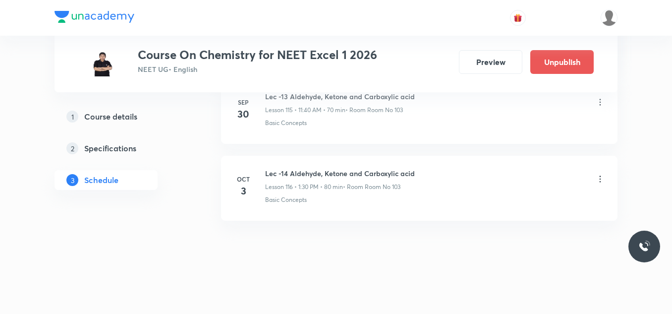
click at [308, 176] on h6 "Lec -14 Aldehyde, Ketone and Carboxylic acid" at bounding box center [340, 173] width 150 height 10
click at [319, 206] on li "Oct 3 Lec -14 Aldehyde, Ketone and Carboxylic acid Lesson 116 • 1:30 PM • 80 mi…" at bounding box center [419, 188] width 397 height 65
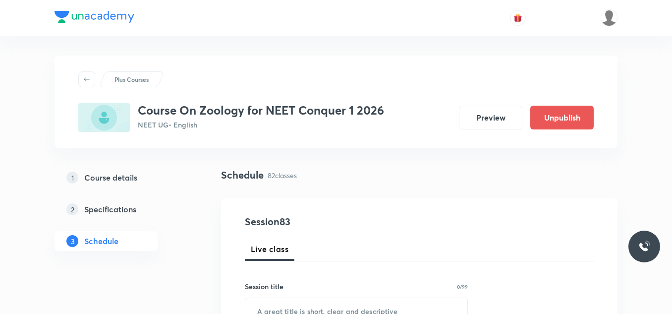
scroll to position [99, 0]
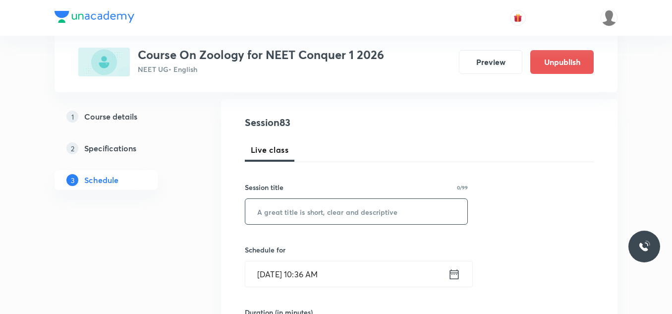
click at [307, 214] on input "text" at bounding box center [356, 211] width 222 height 25
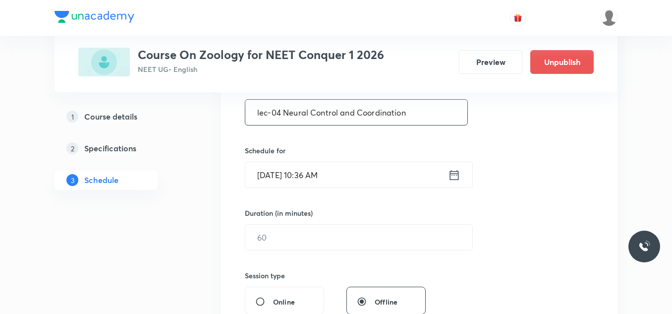
scroll to position [248, 0]
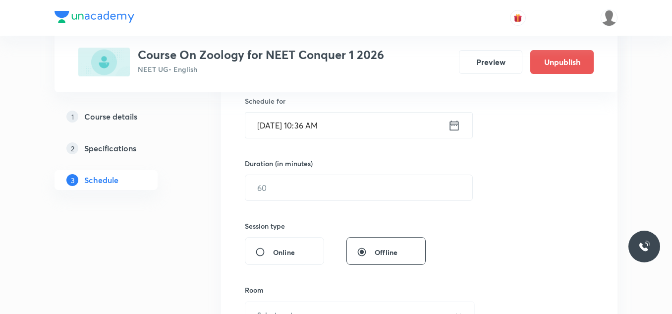
type input "lec-04 Neural Control and Coordination"
click at [452, 126] on icon at bounding box center [454, 126] width 12 height 14
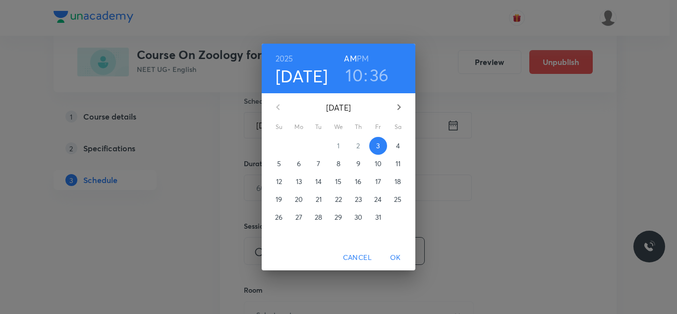
click at [355, 70] on h3 "10" at bounding box center [354, 74] width 17 height 21
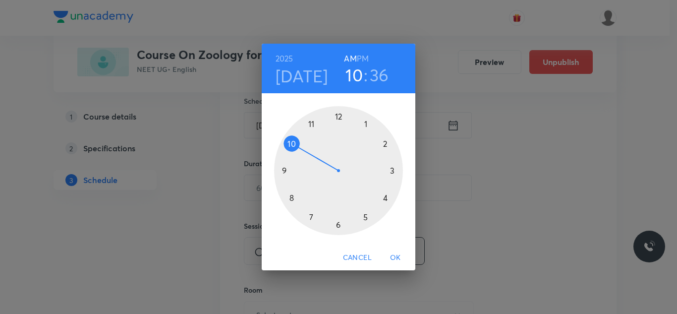
click at [366, 124] on div at bounding box center [338, 170] width 129 height 129
click at [362, 58] on h6 "PM" at bounding box center [363, 59] width 12 height 14
click at [338, 223] on div at bounding box center [338, 170] width 129 height 129
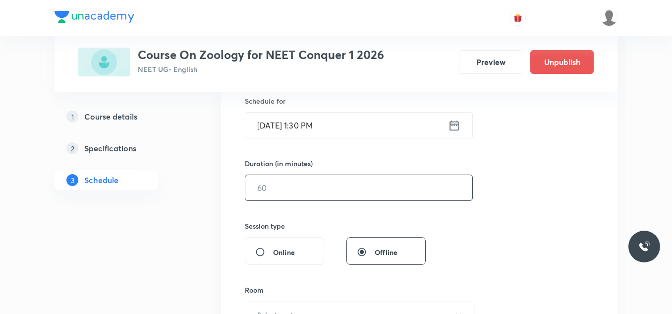
click at [308, 183] on input "text" at bounding box center [358, 187] width 227 height 25
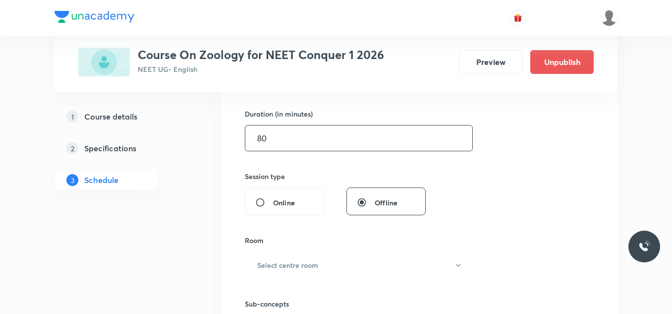
scroll to position [347, 0]
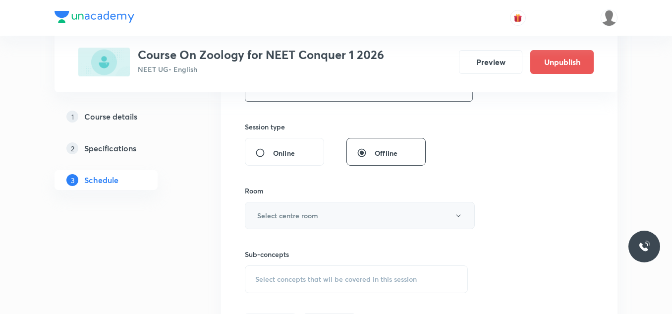
type input "80"
click at [296, 216] on h6 "Select centre room" at bounding box center [287, 215] width 61 height 10
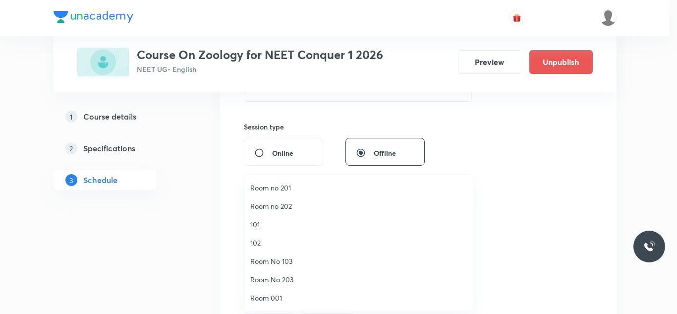
click at [286, 223] on span "101" at bounding box center [358, 224] width 217 height 10
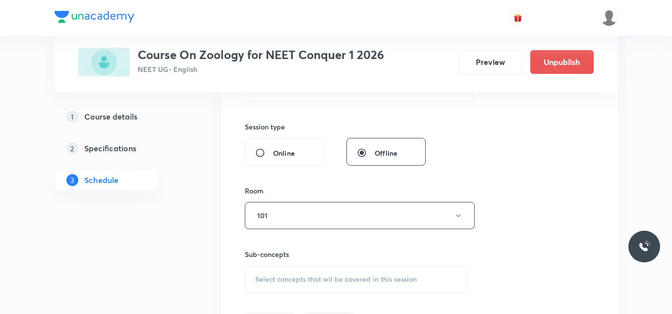
click at [616, 123] on div "Session 83 Live class Session title 38/99 lec-04 Neural Control and Coordinatio…" at bounding box center [419, 99] width 397 height 497
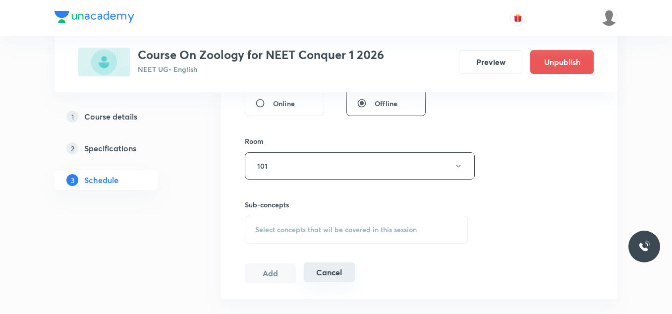
scroll to position [446, 0]
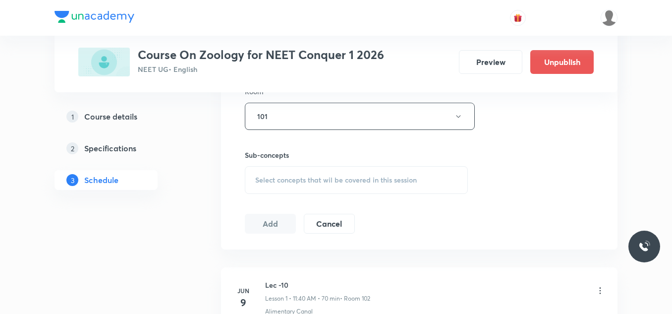
click at [292, 180] on span "Select concepts that wil be covered in this session" at bounding box center [336, 180] width 162 height 8
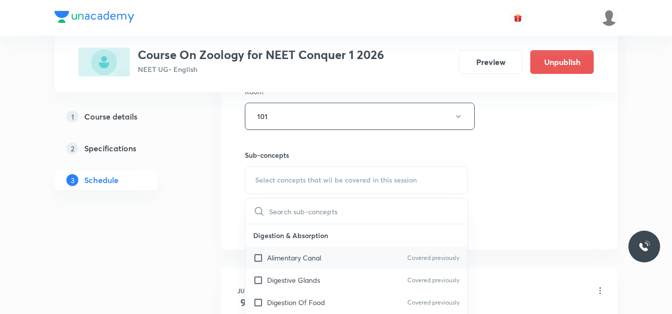
click at [293, 257] on p "Alimentary Canal" at bounding box center [294, 257] width 54 height 10
checkbox input "true"
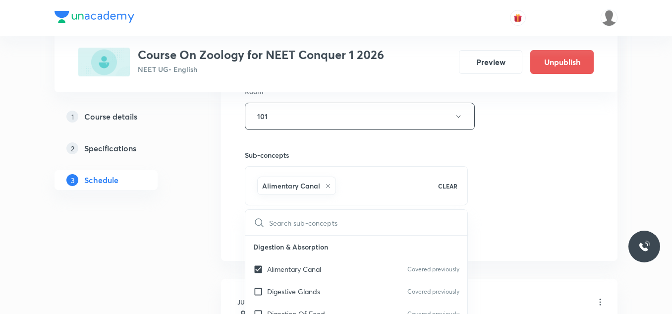
click at [498, 176] on div "Session 83 Live class Session title 38/99 lec-04 Neural Control and Coordinatio…" at bounding box center [419, 6] width 349 height 477
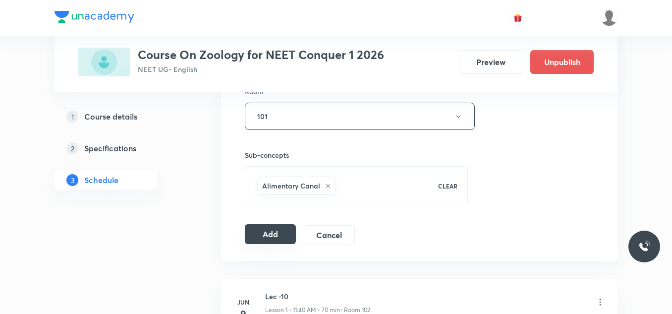
click at [275, 234] on button "Add" at bounding box center [270, 234] width 51 height 20
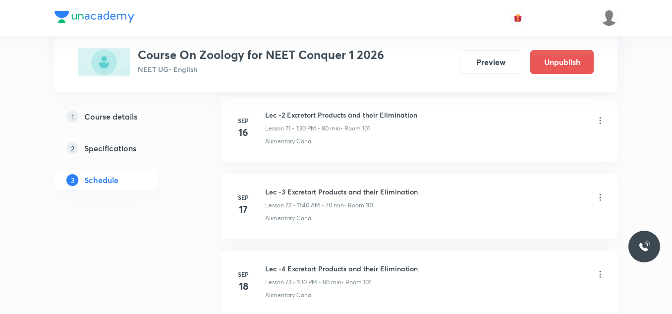
scroll to position [6328, 0]
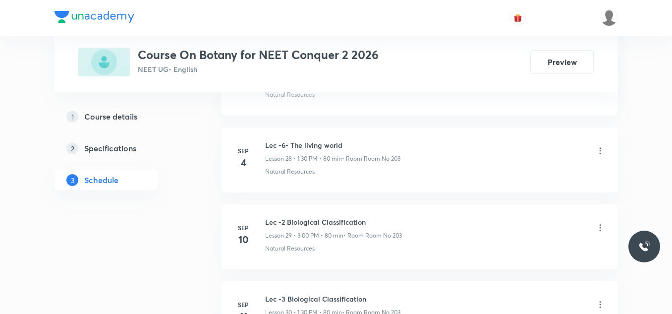
scroll to position [3709, 0]
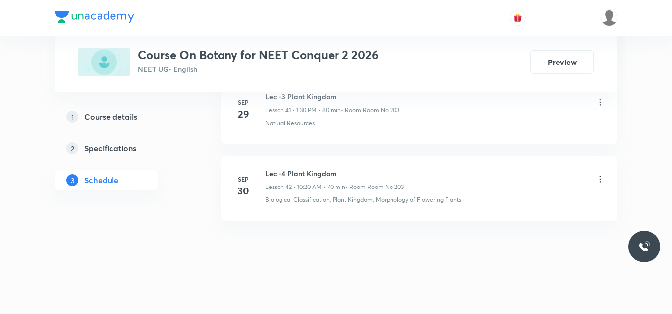
click at [323, 179] on div "Lec -4 Plant Kingdom Lesson 42 • 10:20 AM • 70 min • Room Room No 203" at bounding box center [334, 179] width 139 height 23
click at [323, 176] on h6 "Lec -4 Plant Kingdom" at bounding box center [334, 173] width 139 height 10
click at [323, 175] on h6 "Lec -4 Plant Kingdom" at bounding box center [334, 173] width 139 height 10
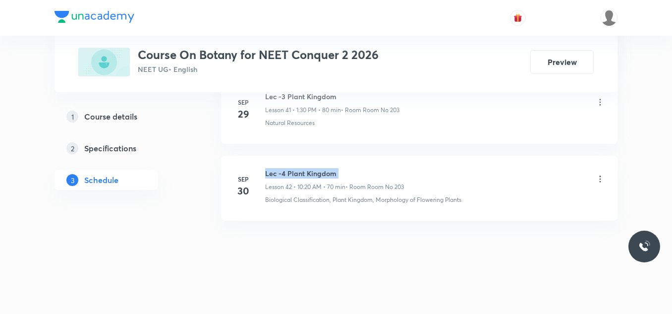
copy h6 "Lec -4 Plant Kingdom"
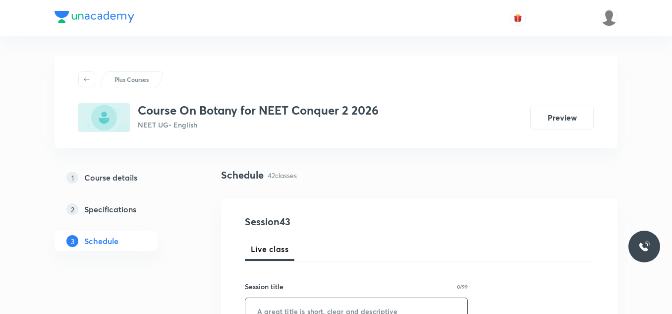
scroll to position [99, 0]
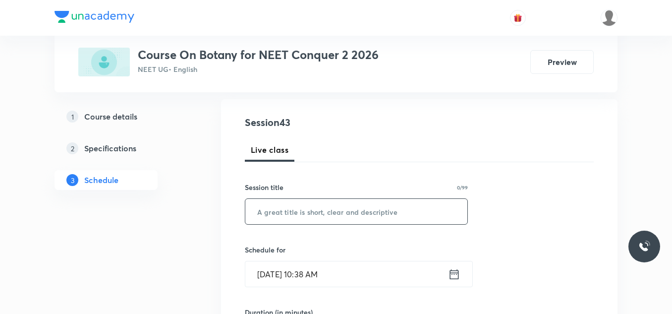
click at [273, 208] on input "text" at bounding box center [356, 211] width 222 height 25
paste input "Lec -4 Plant Kingdom"
click at [279, 211] on input "Lec -4 Plant Kingdom" at bounding box center [356, 211] width 222 height 25
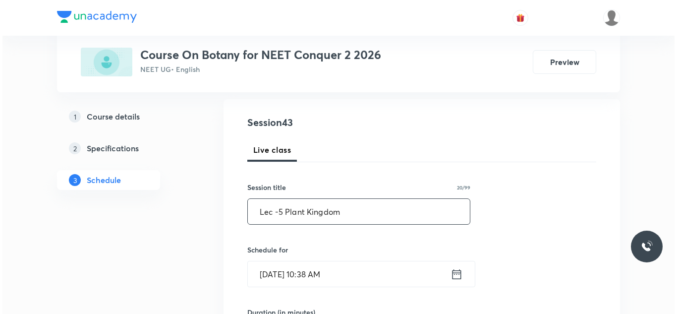
scroll to position [198, 0]
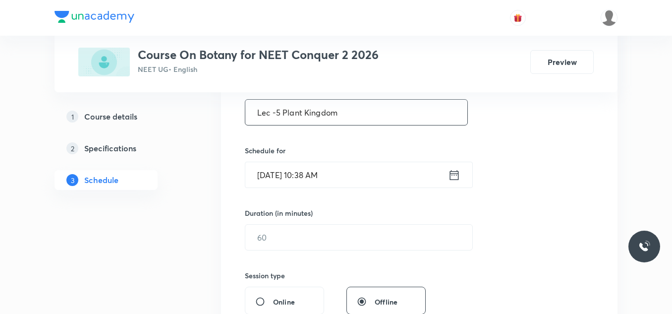
type input "Lec -5 Plant Kingdom"
click at [457, 176] on icon at bounding box center [454, 175] width 12 height 14
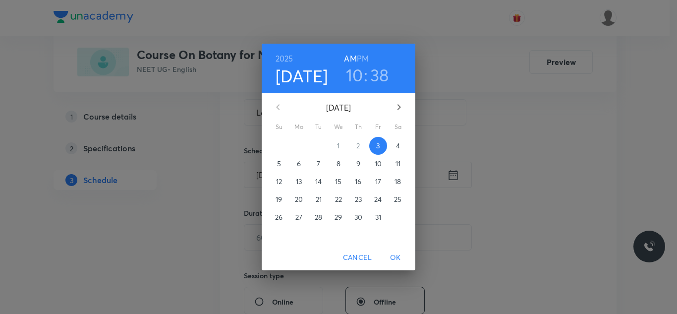
click at [361, 78] on h3 "10" at bounding box center [354, 74] width 17 height 21
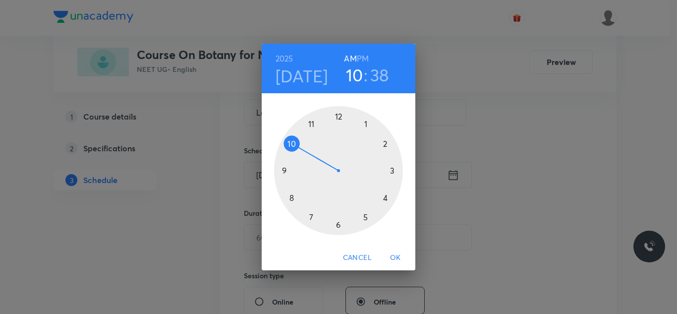
click at [367, 125] on div at bounding box center [338, 170] width 129 height 129
click at [383, 74] on h3 "38" at bounding box center [379, 74] width 19 height 21
click at [341, 224] on div at bounding box center [338, 170] width 129 height 129
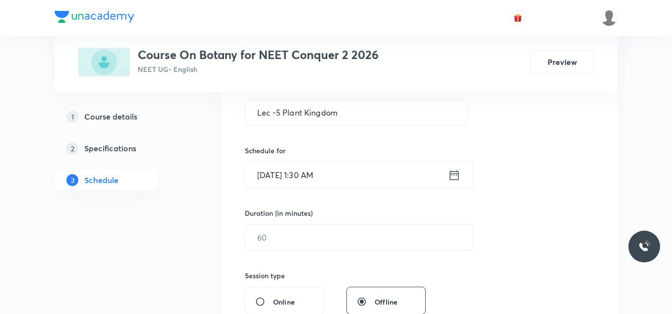
click at [453, 171] on icon at bounding box center [454, 175] width 12 height 14
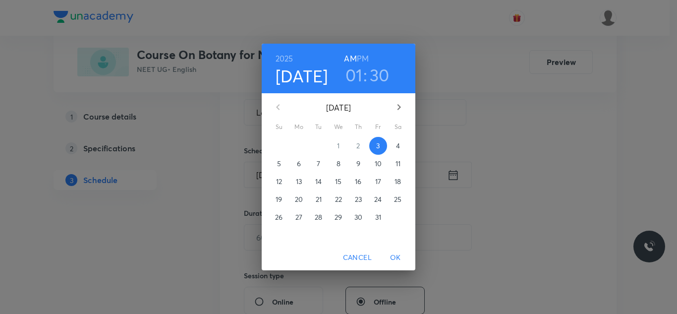
click at [366, 58] on h6 "PM" at bounding box center [363, 59] width 12 height 14
click at [397, 260] on span "OK" at bounding box center [396, 257] width 24 height 12
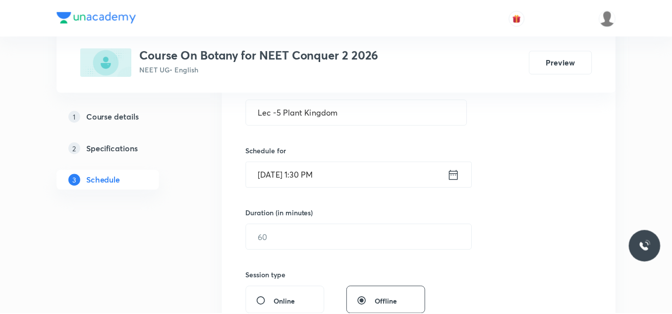
scroll to position [248, 0]
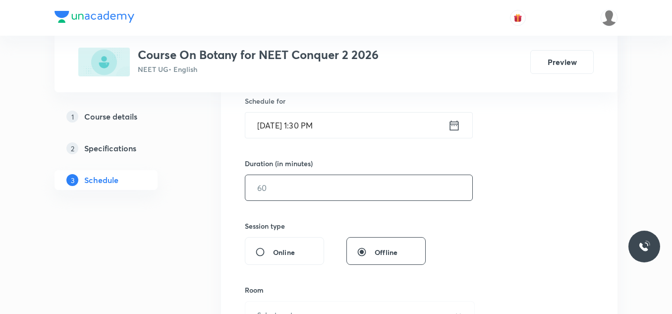
click at [323, 187] on input "text" at bounding box center [358, 187] width 227 height 25
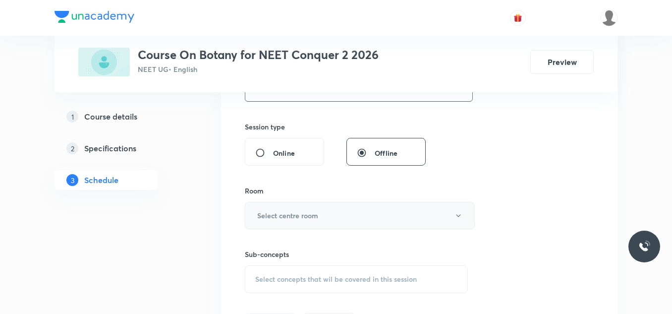
type input "80"
click at [284, 212] on h6 "Select centre room" at bounding box center [287, 215] width 61 height 10
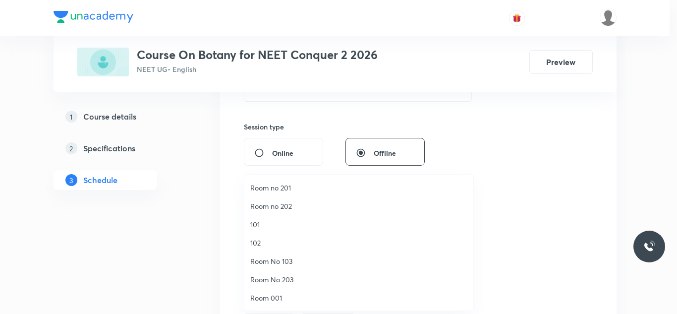
click at [293, 277] on span "Room No 203" at bounding box center [358, 279] width 217 height 10
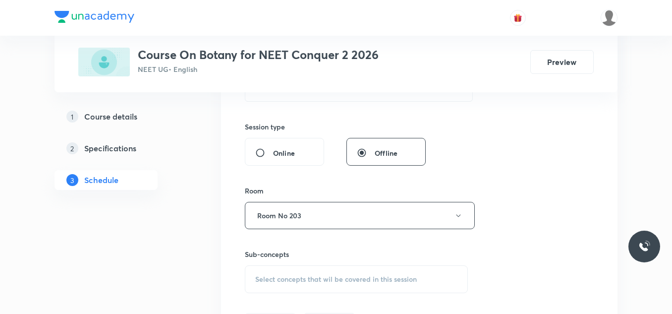
scroll to position [397, 0]
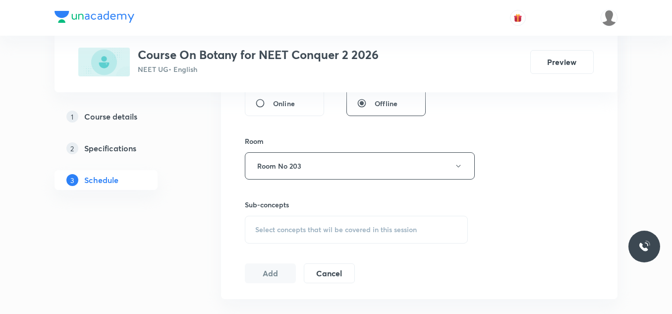
click at [391, 234] on div "Select concepts that wil be covered in this session" at bounding box center [356, 230] width 223 height 28
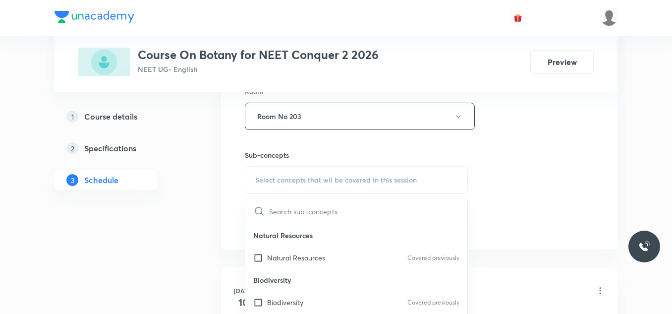
scroll to position [496, 0]
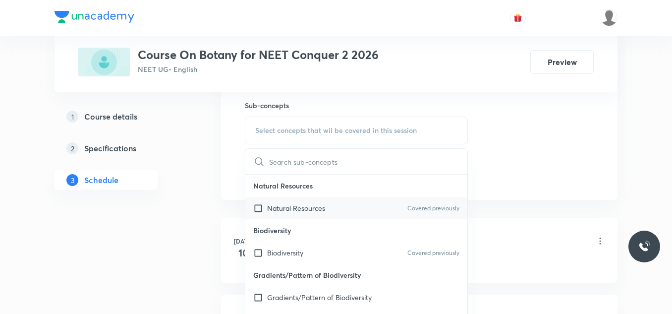
click at [295, 207] on p "Natural Resources" at bounding box center [296, 208] width 58 height 10
checkbox input "true"
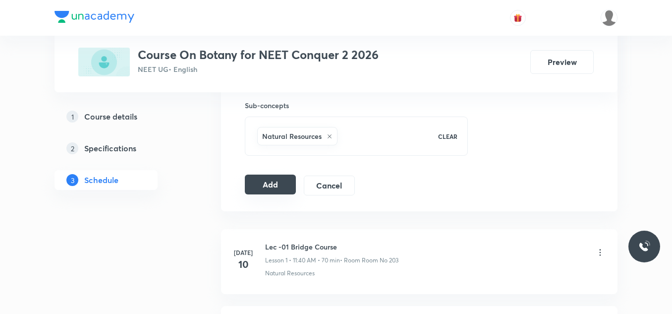
click at [280, 182] on button "Add" at bounding box center [270, 185] width 51 height 20
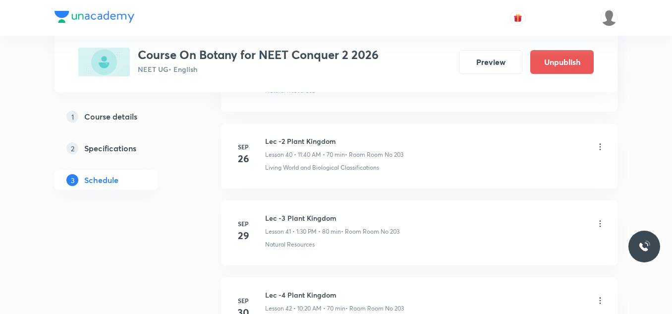
scroll to position [3331, 0]
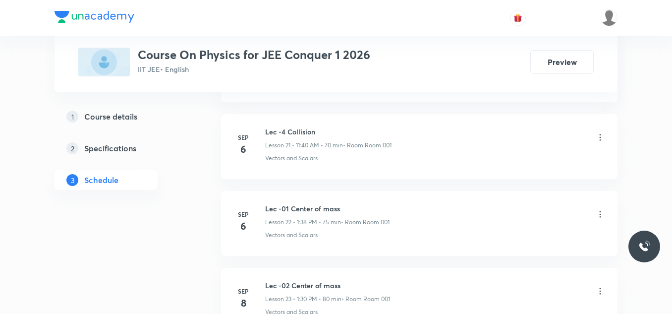
scroll to position [3633, 0]
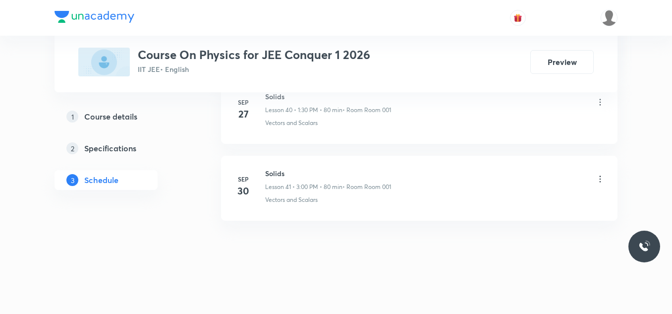
click at [280, 173] on h6 "Solids" at bounding box center [328, 173] width 126 height 10
copy h6 "Solids"
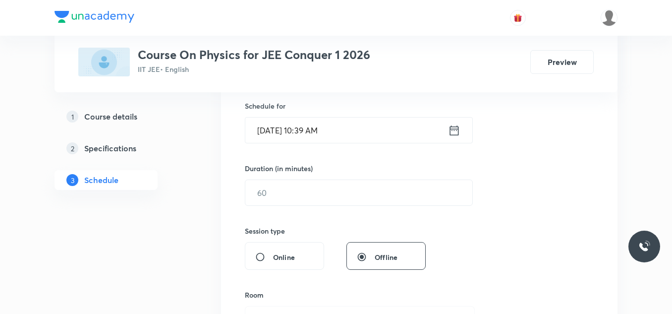
scroll to position [50, 0]
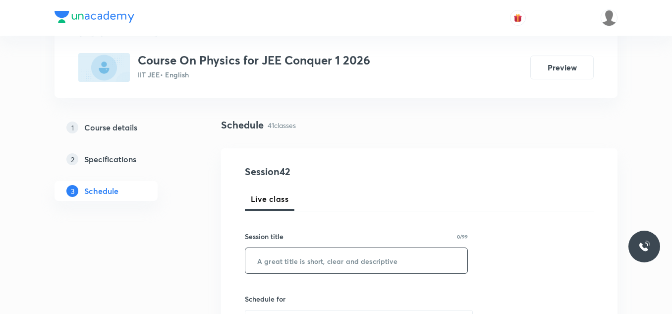
click at [303, 259] on input "text" at bounding box center [356, 260] width 222 height 25
paste input "Solids"
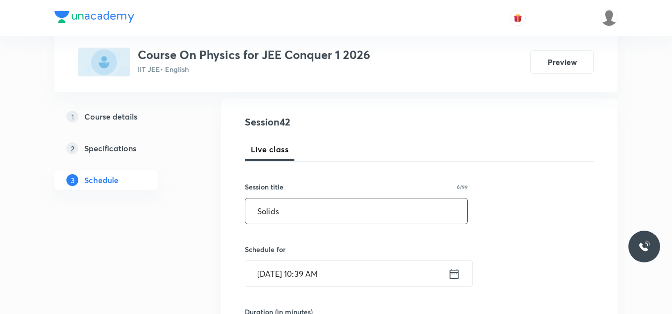
scroll to position [149, 0]
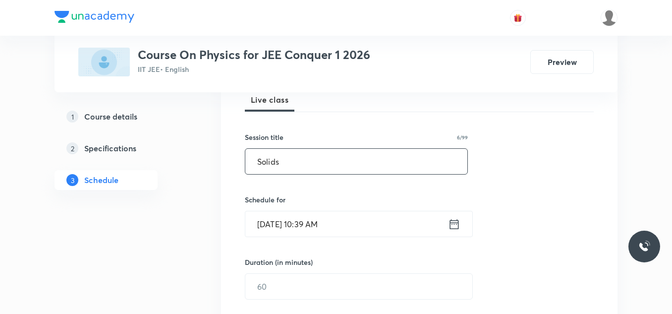
type input "Solids"
click at [454, 225] on icon at bounding box center [454, 224] width 12 height 14
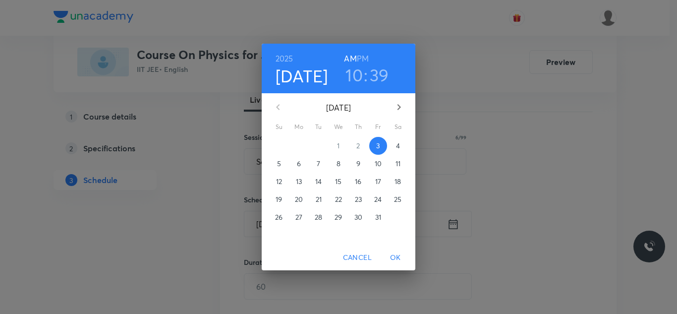
click at [361, 78] on h3 "10" at bounding box center [354, 74] width 17 height 21
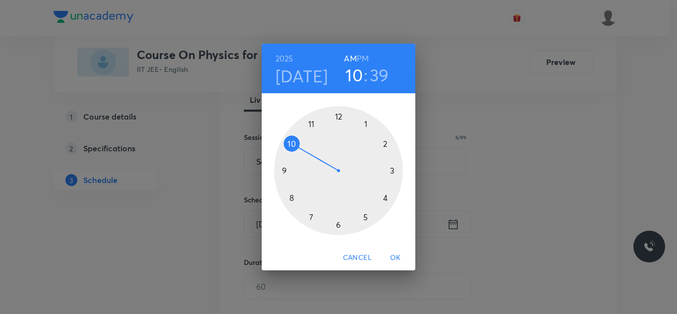
click at [385, 142] on div at bounding box center [338, 170] width 129 height 129
click at [386, 142] on div at bounding box center [338, 170] width 129 height 129
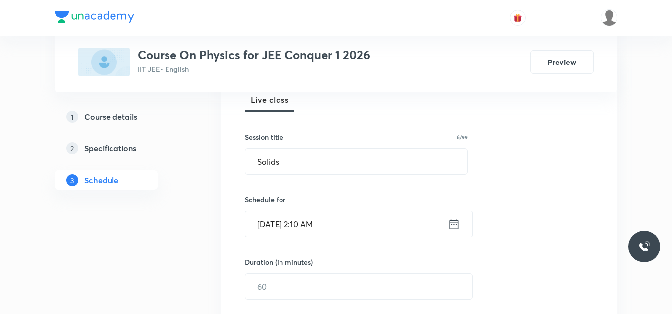
click at [456, 222] on icon at bounding box center [454, 224] width 9 height 10
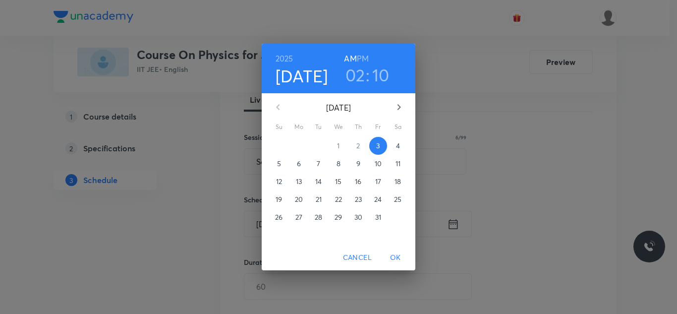
click at [367, 57] on h6 "PM" at bounding box center [363, 59] width 12 height 14
click at [400, 254] on span "OK" at bounding box center [396, 257] width 24 height 12
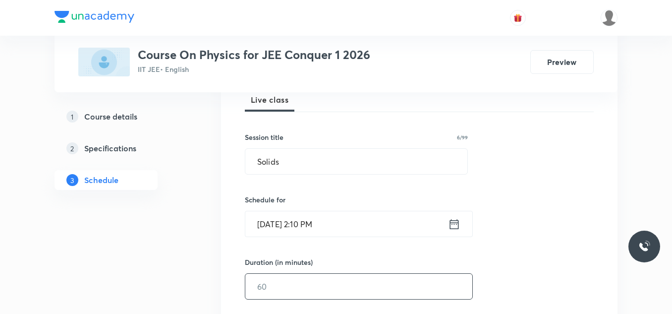
scroll to position [199, 0]
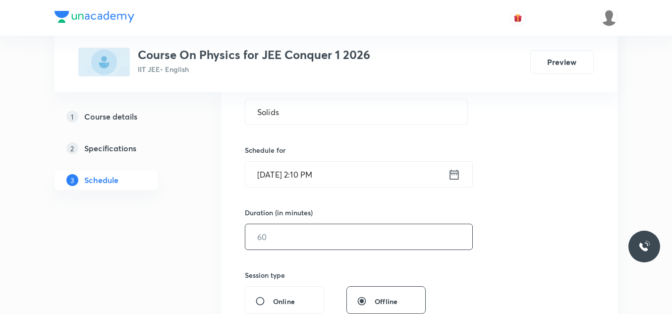
click at [304, 237] on input "text" at bounding box center [358, 236] width 227 height 25
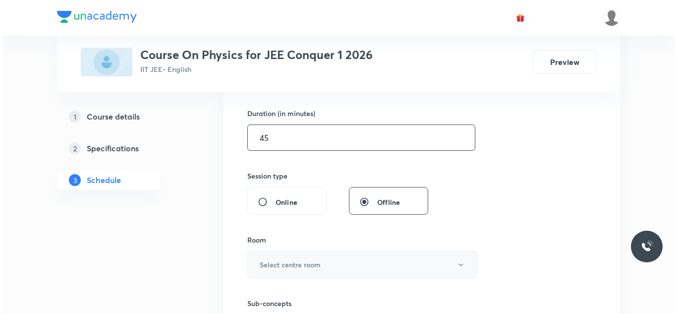
scroll to position [348, 0]
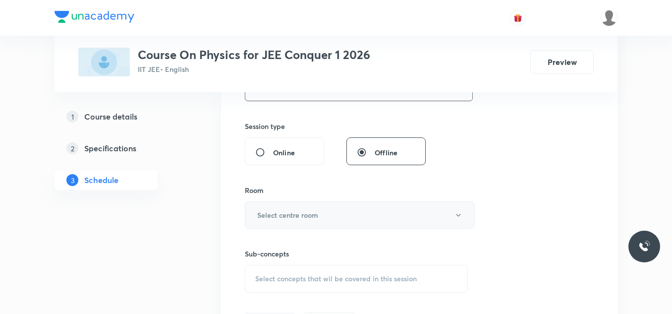
type input "45"
click at [335, 212] on button "Select centre room" at bounding box center [360, 214] width 230 height 27
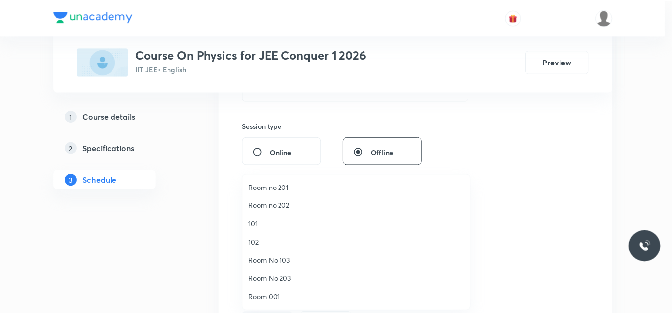
scroll to position [37, 0]
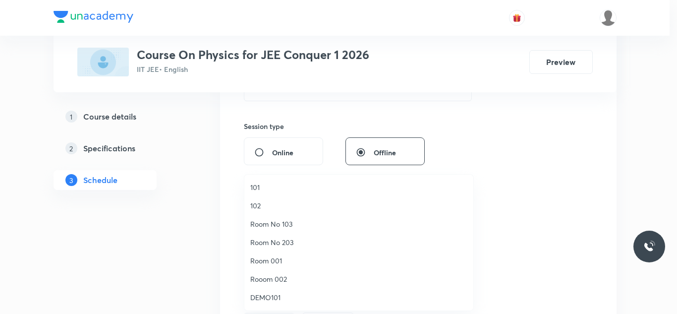
click at [612, 118] on div at bounding box center [338, 157] width 677 height 314
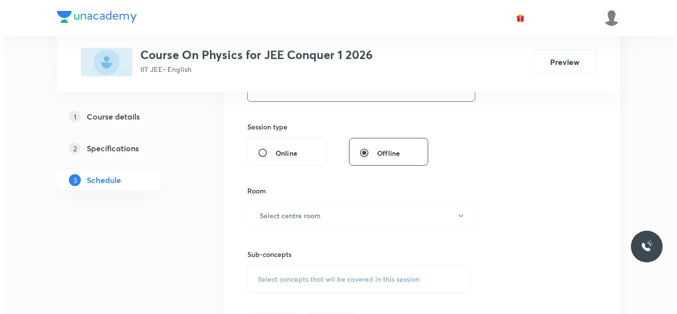
scroll to position [397, 0]
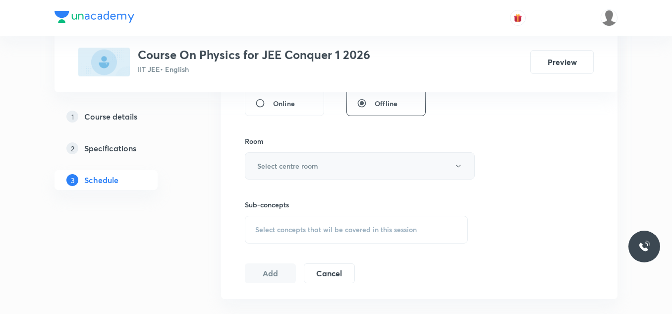
click at [314, 169] on h6 "Select centre room" at bounding box center [287, 166] width 61 height 10
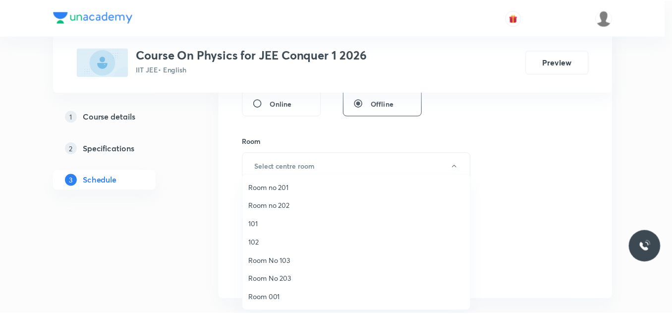
scroll to position [37, 0]
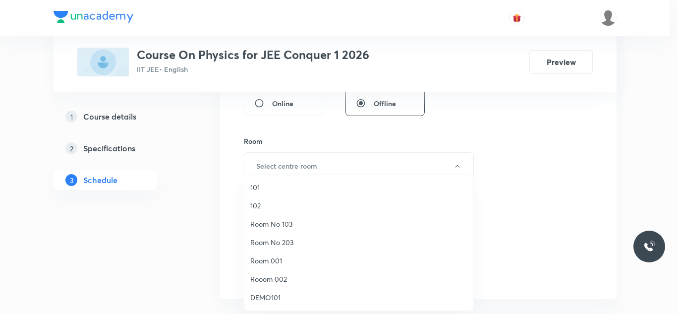
click at [297, 256] on span "Room 001" at bounding box center [358, 260] width 217 height 10
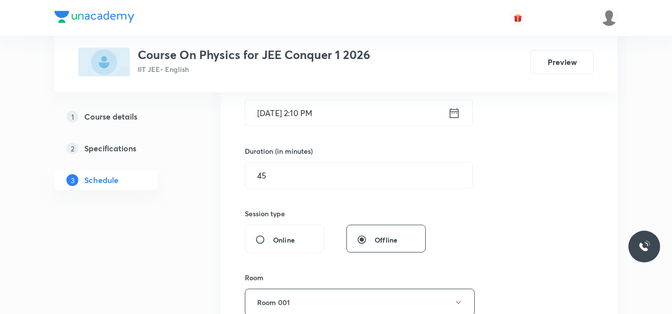
scroll to position [360, 0]
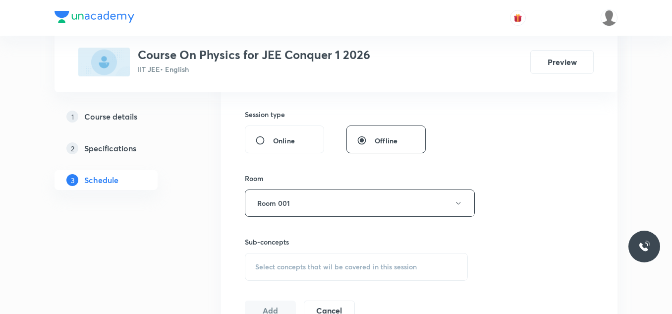
click at [297, 261] on div "Select concepts that wil be covered in this session" at bounding box center [356, 267] width 223 height 28
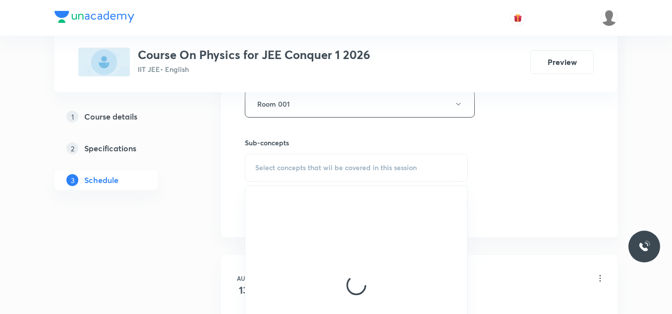
scroll to position [508, 0]
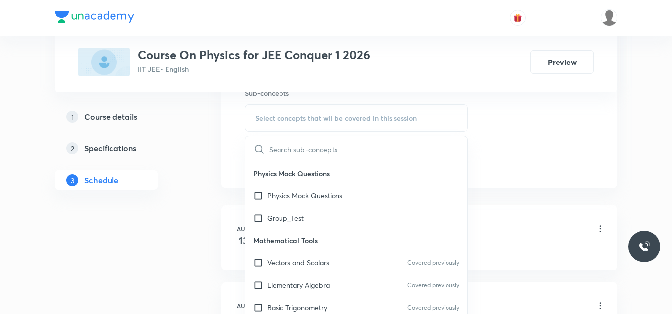
drag, startPoint x: 308, startPoint y: 256, endPoint x: 303, endPoint y: 257, distance: 5.2
click at [307, 256] on div "Vectors and Scalars Covered previously" at bounding box center [356, 262] width 222 height 22
checkbox input "true"
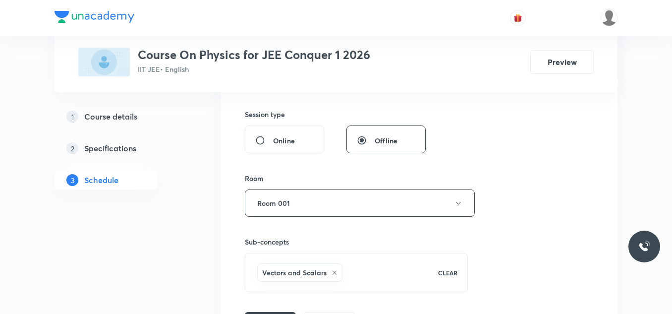
scroll to position [409, 0]
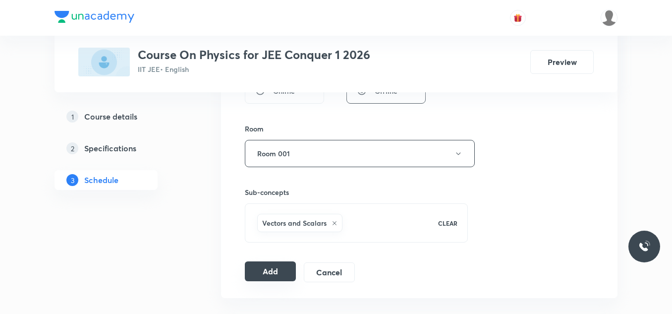
click at [268, 273] on button "Add" at bounding box center [270, 271] width 51 height 20
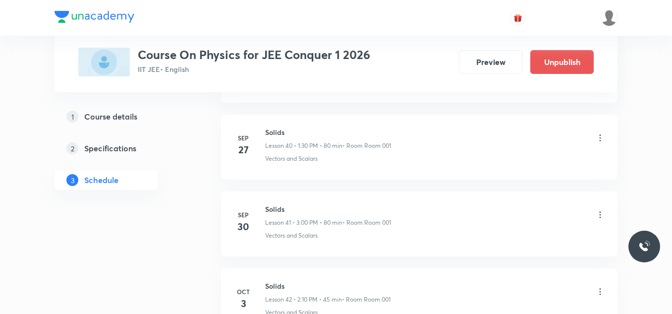
scroll to position [3254, 0]
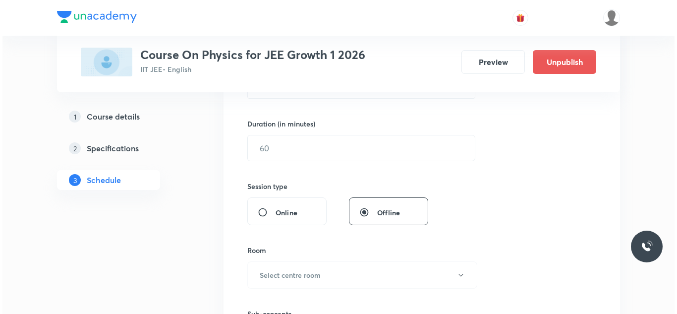
scroll to position [2326, 0]
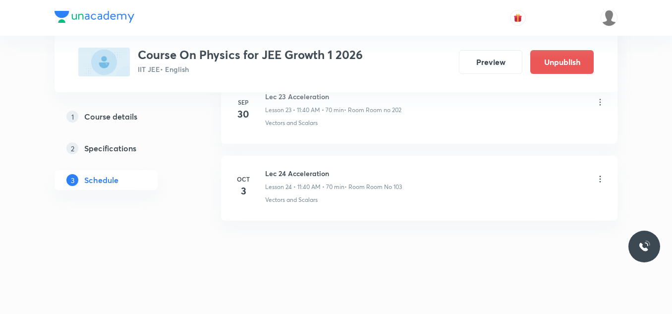
click at [600, 178] on icon at bounding box center [601, 179] width 10 height 10
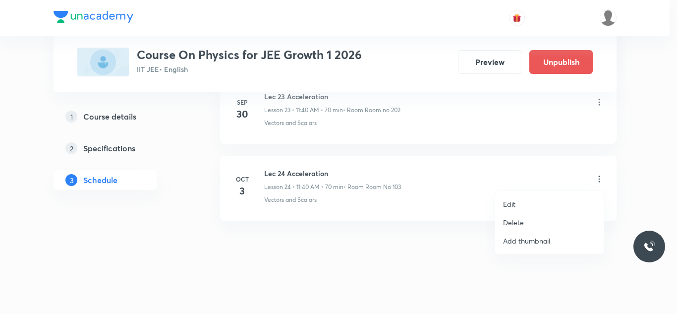
click at [525, 202] on li "Edit" at bounding box center [549, 204] width 109 height 18
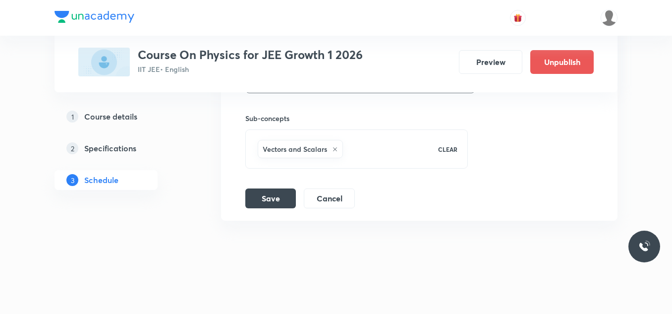
scroll to position [2103, 0]
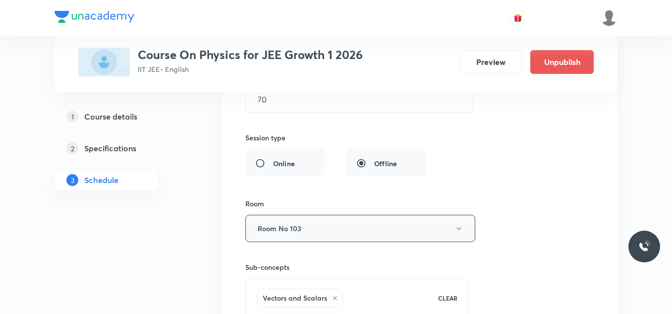
click at [465, 229] on button "Room No 103" at bounding box center [360, 228] width 230 height 27
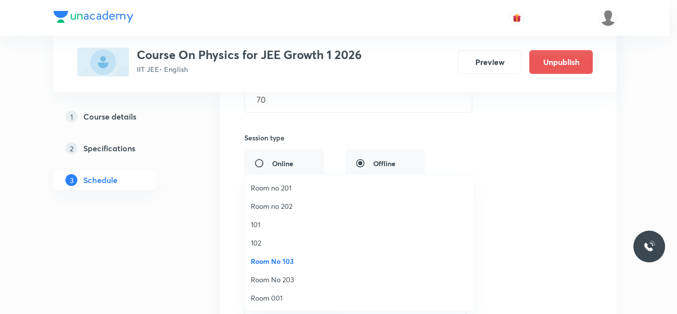
click at [312, 208] on span "Room no 202" at bounding box center [359, 206] width 217 height 10
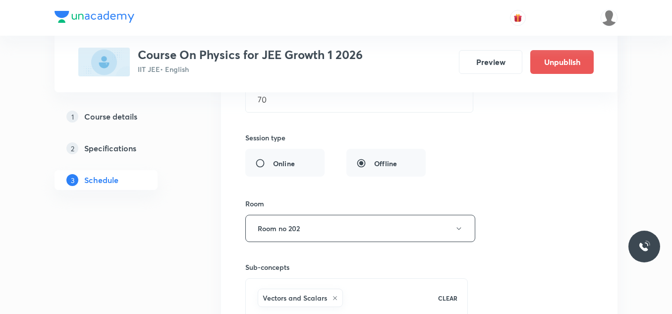
click at [543, 180] on div "Session title 19/99 Lec 24 Acceleration ​ Schedule for [DATE] 11:40 AM ​ Durati…" at bounding box center [419, 141] width 348 height 432
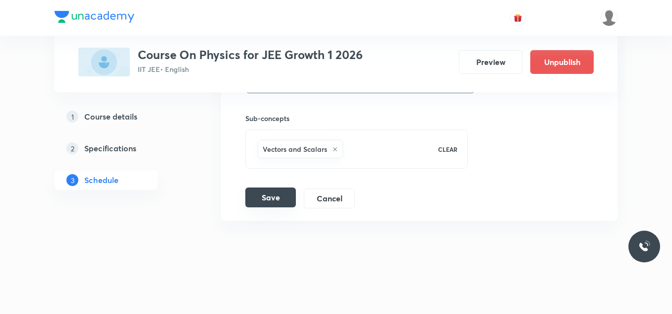
click at [279, 199] on button "Save" at bounding box center [270, 197] width 51 height 20
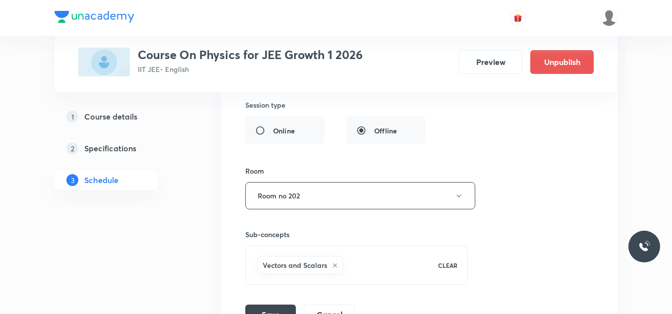
scroll to position [2279, 0]
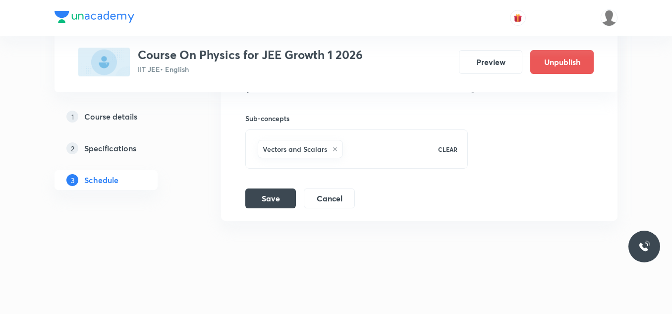
click at [276, 195] on button "Save" at bounding box center [270, 197] width 51 height 20
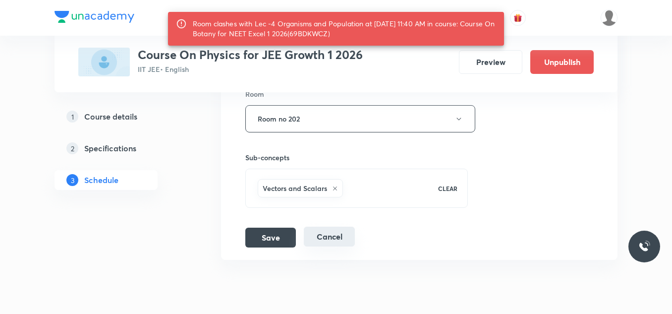
click at [329, 246] on button "Cancel" at bounding box center [329, 237] width 51 height 20
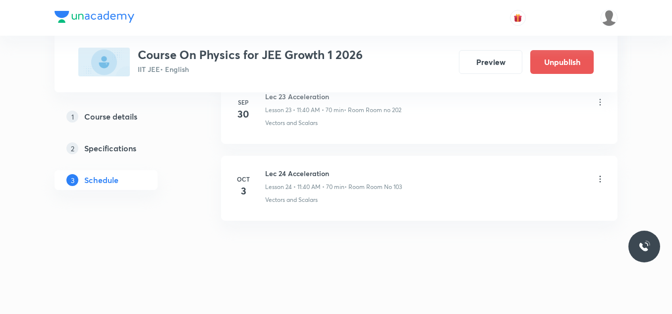
click at [602, 178] on icon at bounding box center [601, 179] width 10 height 10
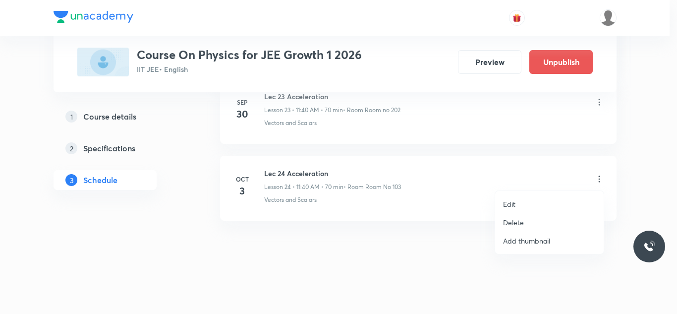
click at [510, 229] on li "Delete" at bounding box center [549, 222] width 109 height 18
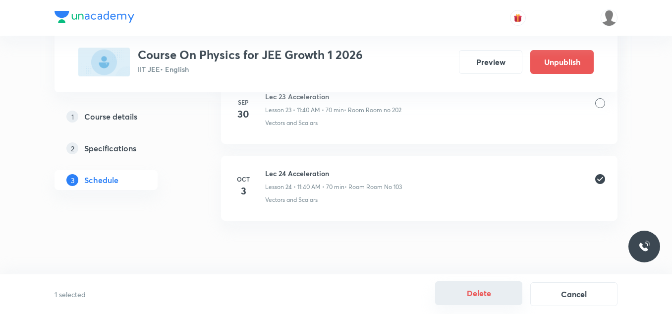
click at [489, 289] on button "Delete" at bounding box center [478, 293] width 87 height 24
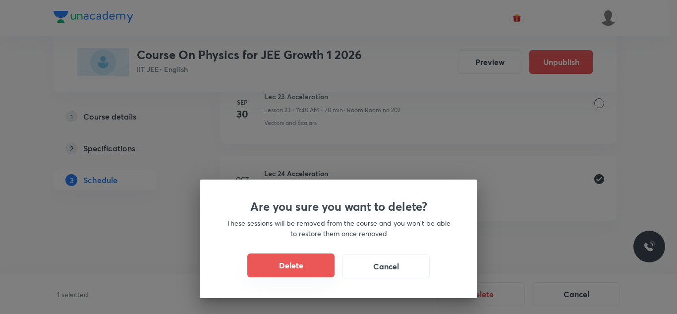
click at [310, 263] on button "Delete" at bounding box center [290, 265] width 87 height 24
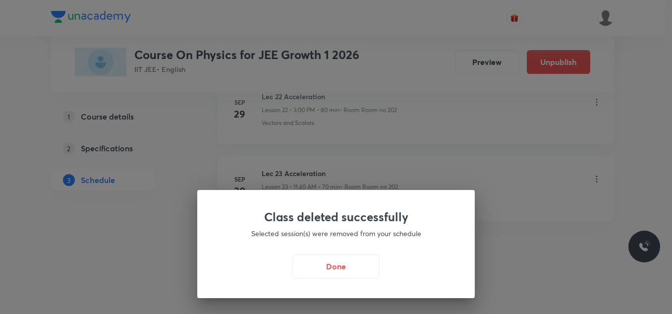
scroll to position [1793, 0]
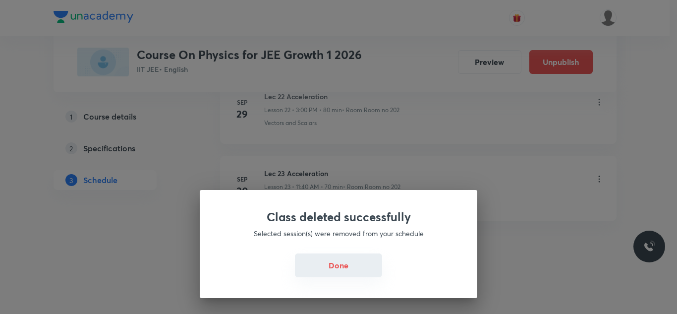
click at [357, 273] on button "Done" at bounding box center [338, 265] width 87 height 24
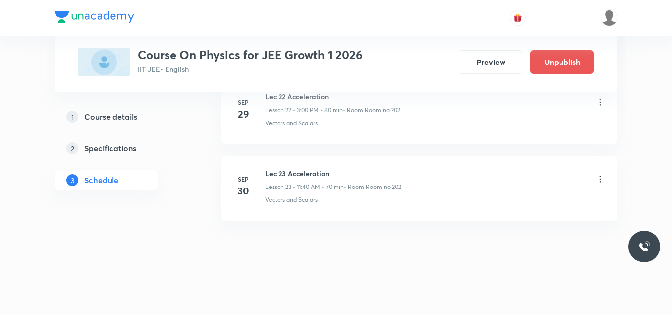
click at [312, 172] on h6 "Lec 23 Acceleration" at bounding box center [333, 173] width 136 height 10
copy h6 "Lec 23 Acceleration"
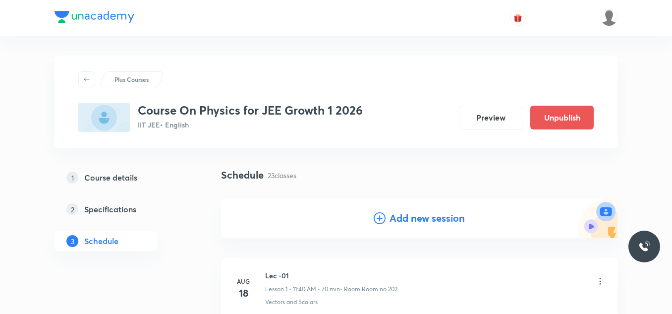
scroll to position [50, 0]
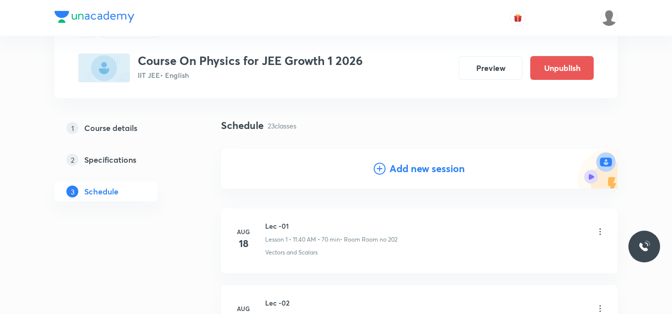
click at [390, 169] on h4 "Add new session" at bounding box center [427, 168] width 75 height 15
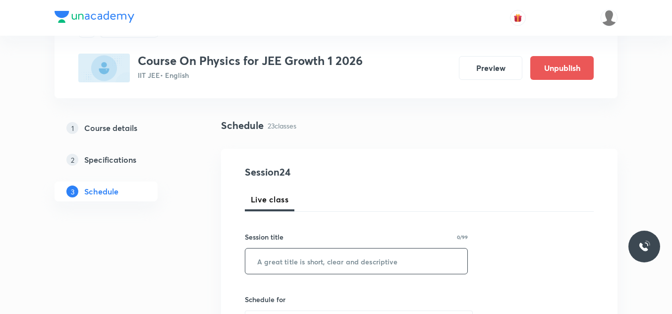
click at [294, 254] on input "text" at bounding box center [356, 260] width 222 height 25
paste input "Lec 23 Acceleration"
click at [279, 257] on input "Lec 23 Acceleration" at bounding box center [356, 260] width 222 height 25
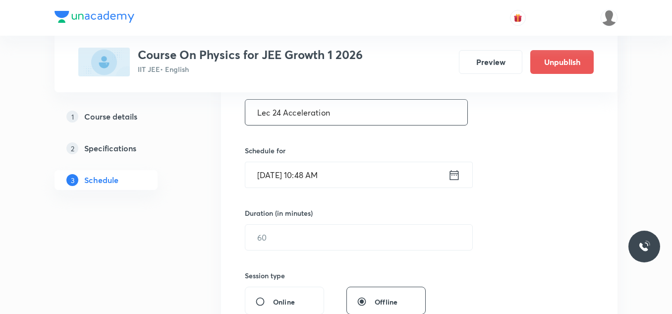
type input "Lec 24 Acceleration"
click at [457, 176] on icon at bounding box center [454, 175] width 12 height 14
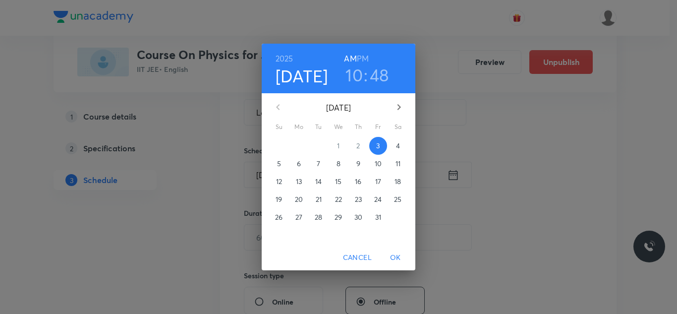
click at [357, 73] on h3 "10" at bounding box center [354, 74] width 17 height 21
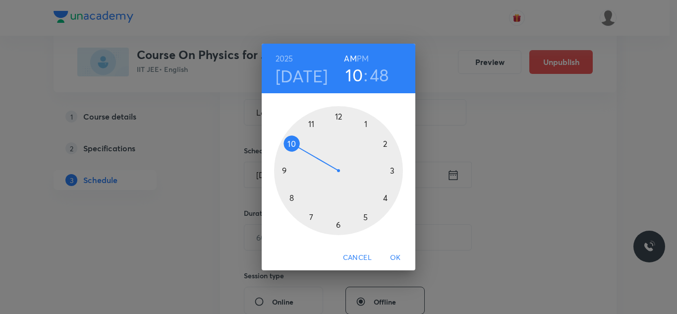
click at [311, 124] on div at bounding box center [338, 170] width 129 height 129
click at [290, 195] on div at bounding box center [338, 170] width 129 height 129
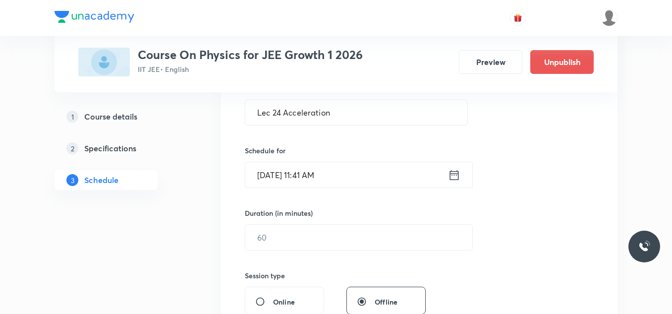
click at [452, 176] on icon at bounding box center [454, 175] width 12 height 14
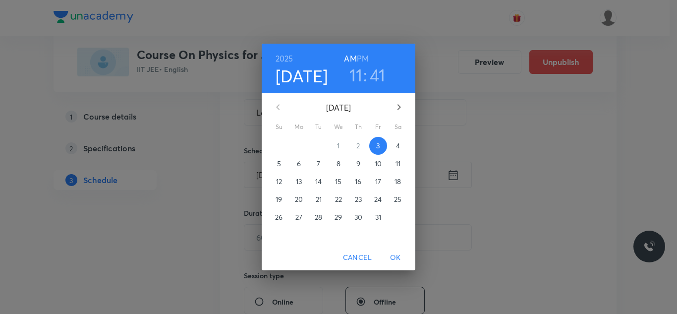
click at [378, 77] on h3 "41" at bounding box center [378, 74] width 16 height 21
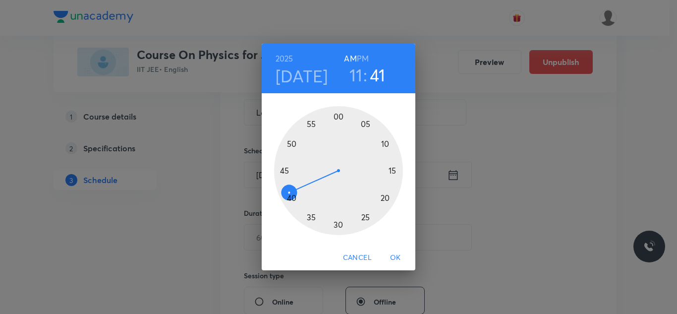
click at [292, 197] on div at bounding box center [338, 170] width 129 height 129
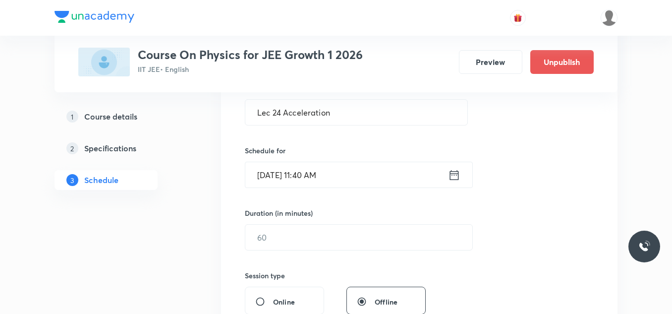
scroll to position [248, 0]
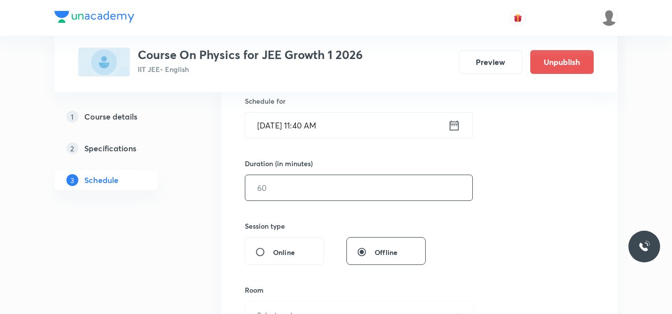
click at [323, 191] on input "text" at bounding box center [358, 187] width 227 height 25
type input "70"
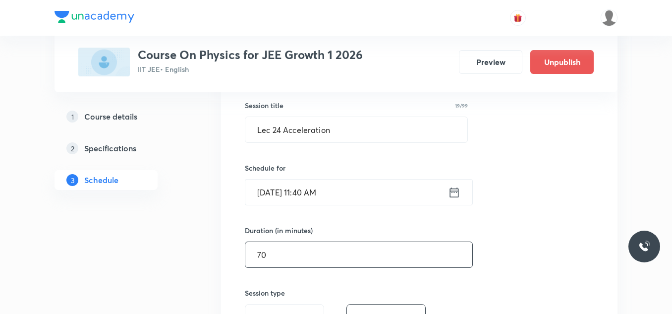
scroll to position [231, 0]
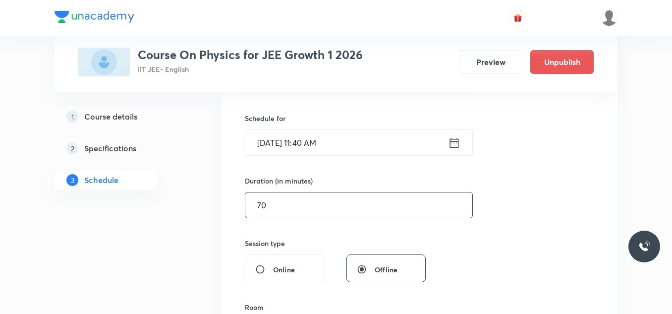
click at [320, 206] on input "70" at bounding box center [358, 204] width 227 height 25
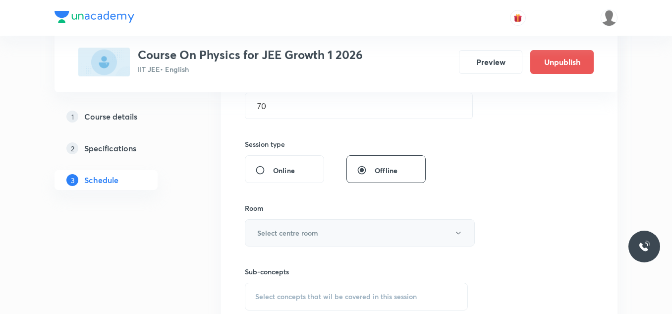
click at [302, 230] on h6 "Select centre room" at bounding box center [287, 233] width 61 height 10
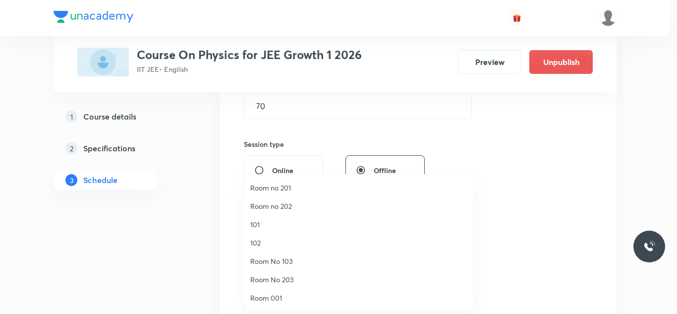
click at [301, 202] on span "Room no 202" at bounding box center [358, 206] width 217 height 10
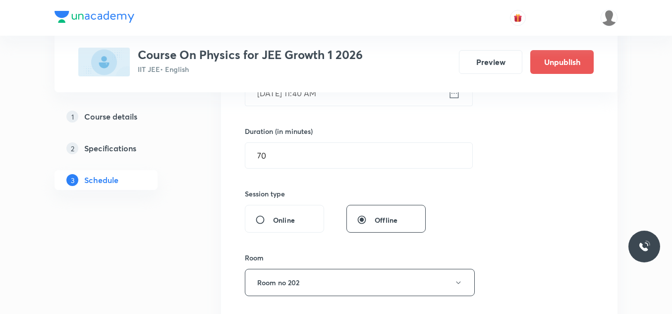
scroll to position [429, 0]
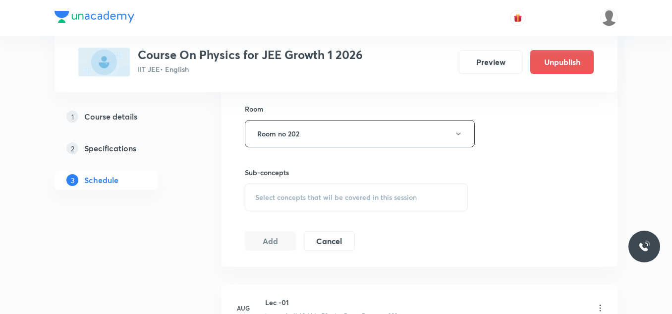
click at [315, 185] on div "Select concepts that wil be covered in this session" at bounding box center [356, 197] width 223 height 28
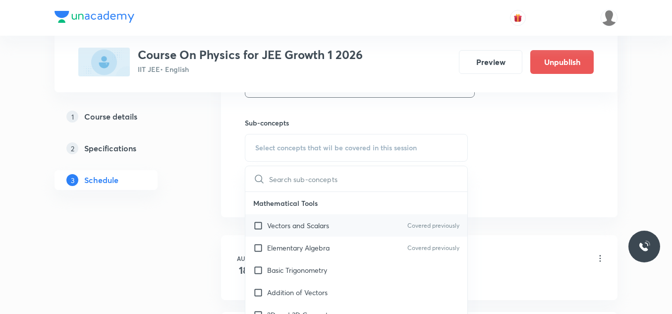
click at [326, 226] on p "Vectors and Scalars" at bounding box center [298, 225] width 62 height 10
checkbox input "true"
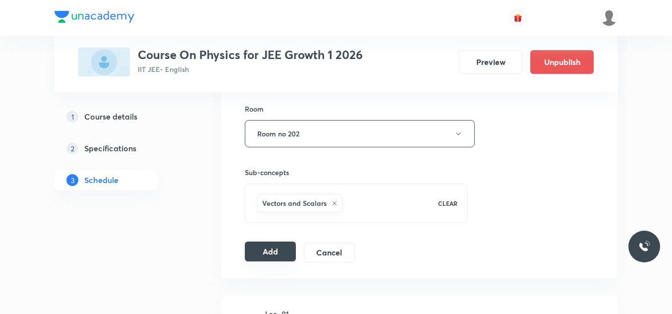
click at [278, 247] on button "Add" at bounding box center [270, 252] width 51 height 20
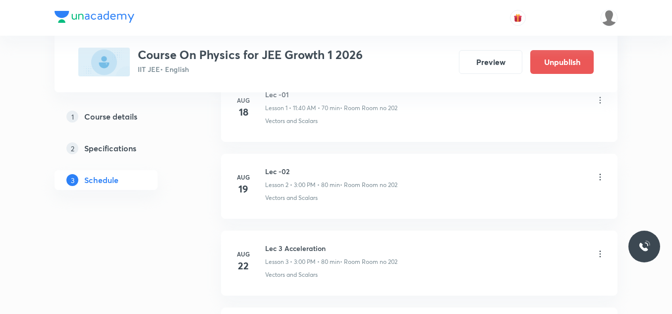
scroll to position [1870, 0]
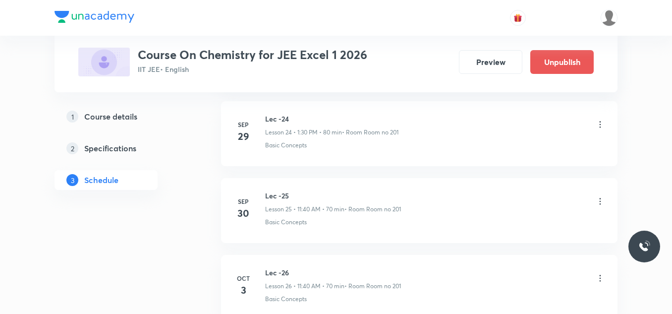
scroll to position [2480, 0]
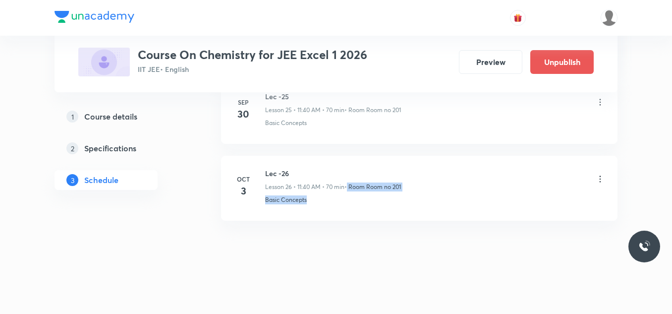
drag, startPoint x: 347, startPoint y: 189, endPoint x: 389, endPoint y: 199, distance: 42.7
click at [389, 199] on div "Lec -26 Lesson 26 • 11:40 AM • 70 min • Room Room no 201 Basic Concepts" at bounding box center [435, 186] width 340 height 36
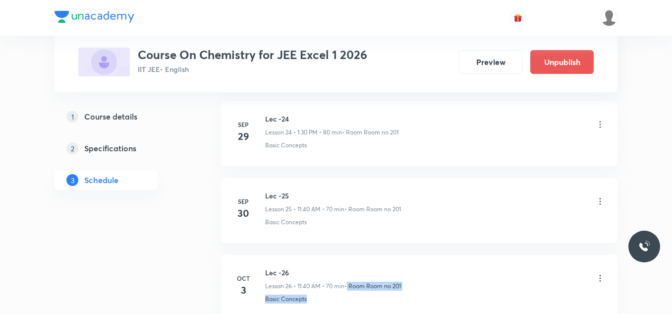
scroll to position [2331, 0]
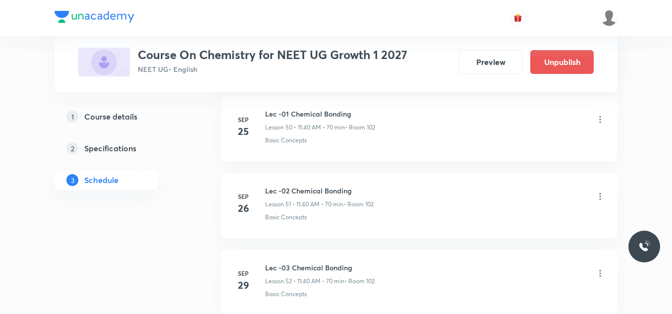
scroll to position [4632, 0]
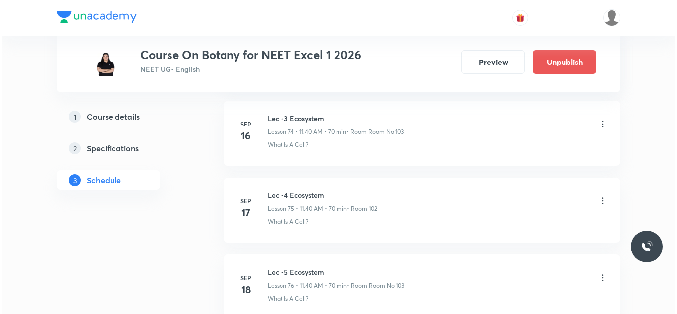
scroll to position [6630, 0]
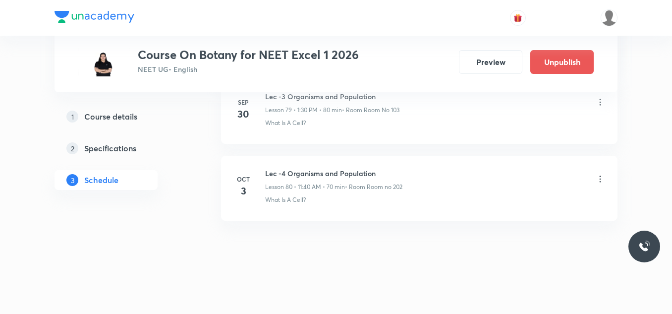
click at [602, 179] on icon at bounding box center [601, 179] width 10 height 10
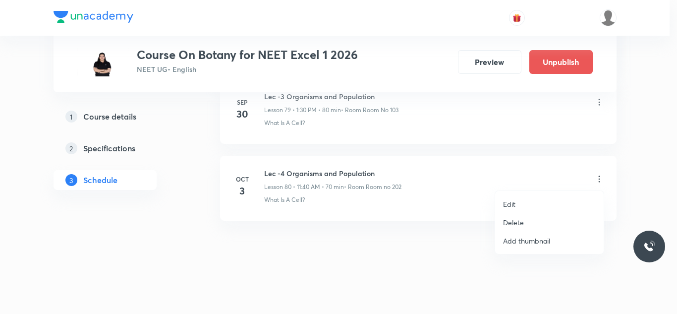
click at [513, 208] on p "Edit" at bounding box center [509, 204] width 12 height 10
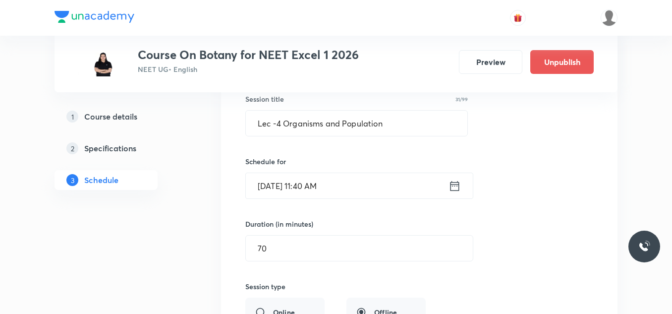
scroll to position [6407, 0]
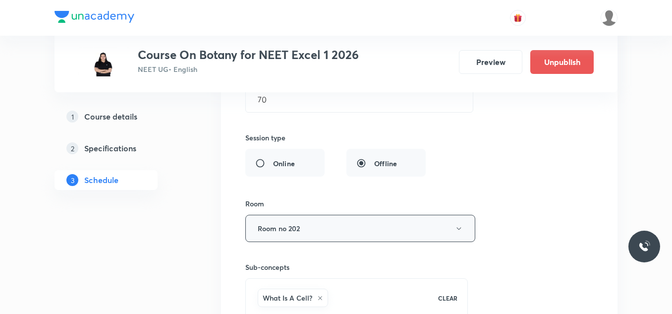
click at [333, 227] on button "Room no 202" at bounding box center [360, 228] width 230 height 27
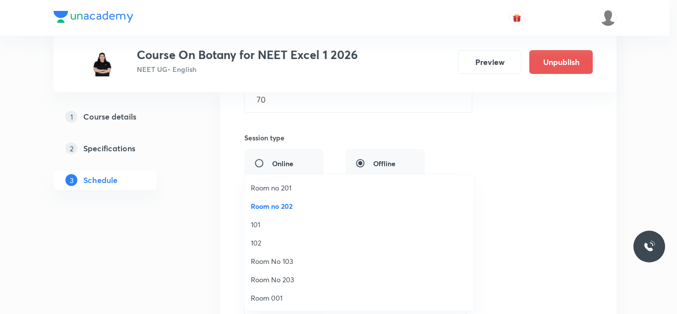
click at [290, 260] on span "Room No 103" at bounding box center [359, 261] width 217 height 10
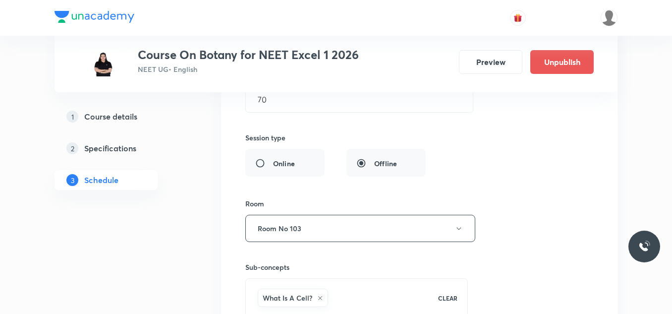
scroll to position [6556, 0]
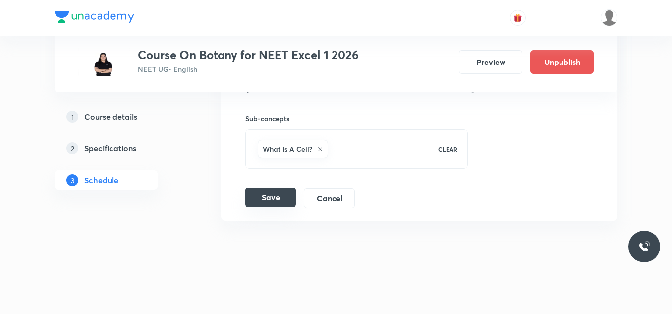
click at [276, 195] on button "Save" at bounding box center [270, 197] width 51 height 20
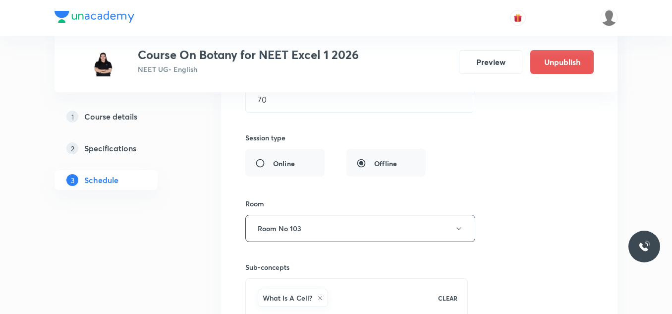
scroll to position [6573, 0]
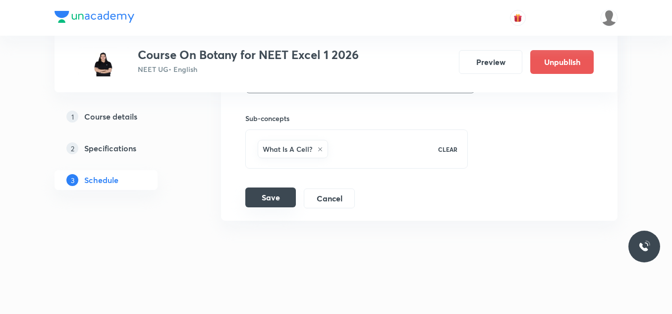
click at [284, 198] on button "Save" at bounding box center [270, 197] width 51 height 20
click at [341, 204] on button "Cancel" at bounding box center [329, 197] width 51 height 20
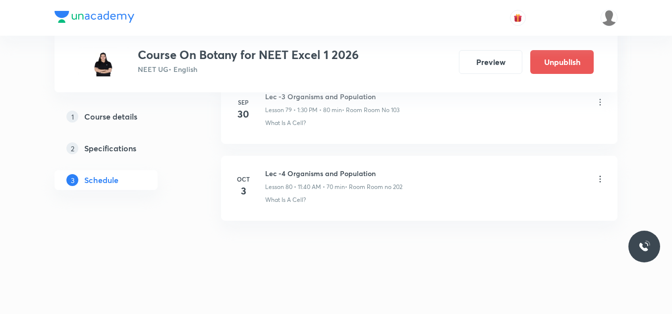
scroll to position [6175, 0]
click at [601, 178] on icon at bounding box center [601, 179] width 10 height 10
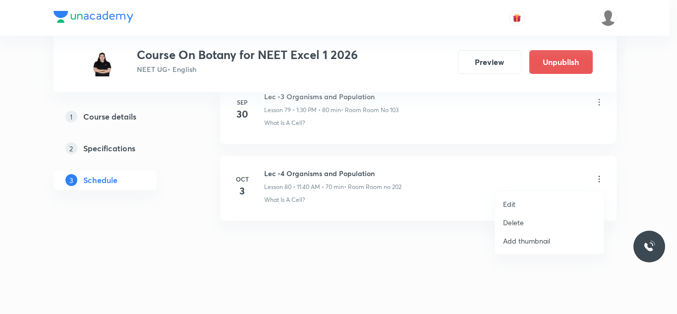
click at [518, 225] on p "Delete" at bounding box center [513, 222] width 21 height 10
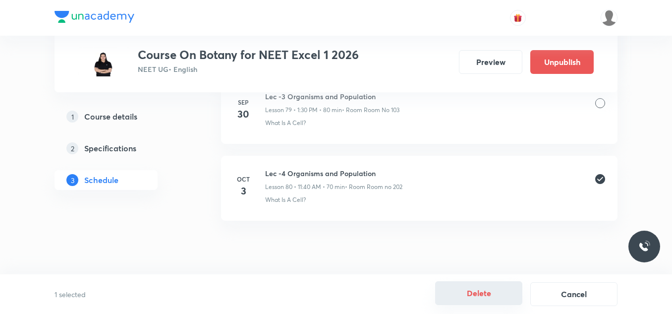
click at [479, 290] on button "Delete" at bounding box center [478, 293] width 87 height 24
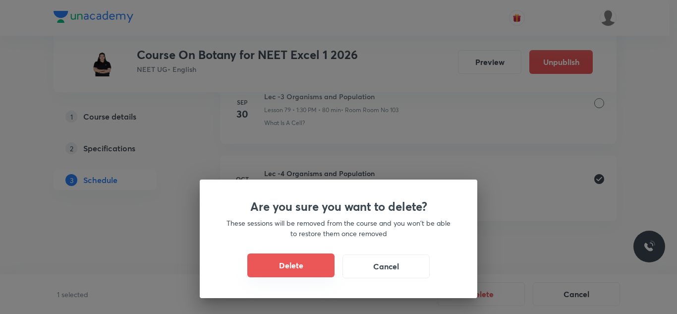
click at [304, 263] on button "Delete" at bounding box center [290, 265] width 87 height 24
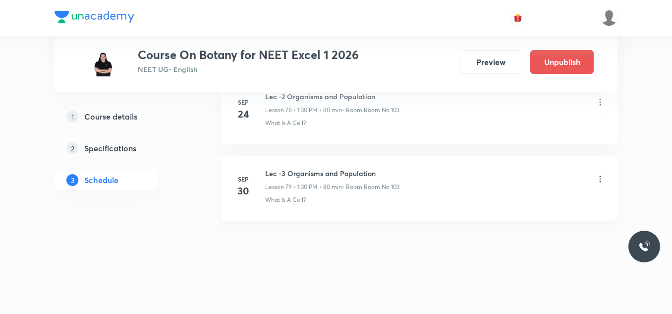
scroll to position [6098, 0]
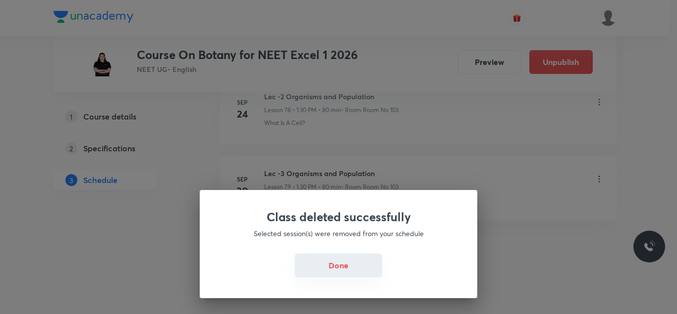
click at [329, 263] on button "Done" at bounding box center [338, 265] width 87 height 24
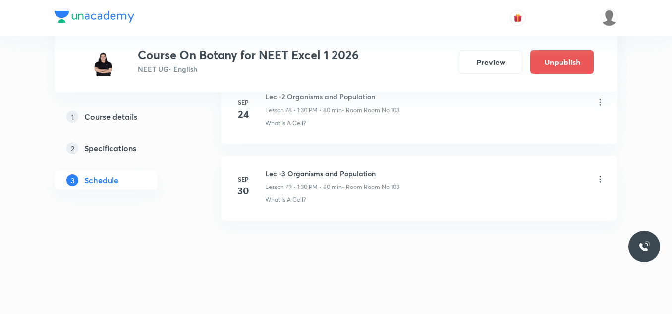
click at [335, 173] on h6 "Lec -3 Organisms and Population" at bounding box center [332, 173] width 134 height 10
copy h6 "Lec -3 Organisms and Population"
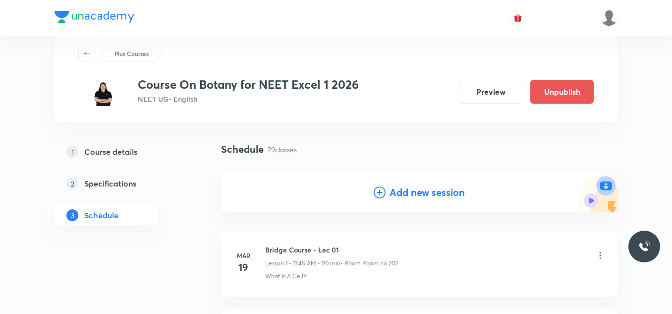
scroll to position [0, 0]
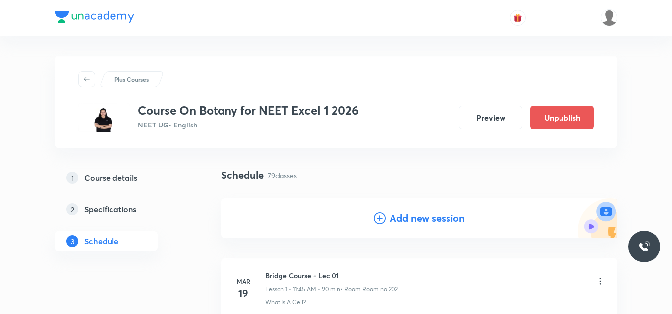
click at [378, 213] on icon at bounding box center [380, 218] width 12 height 12
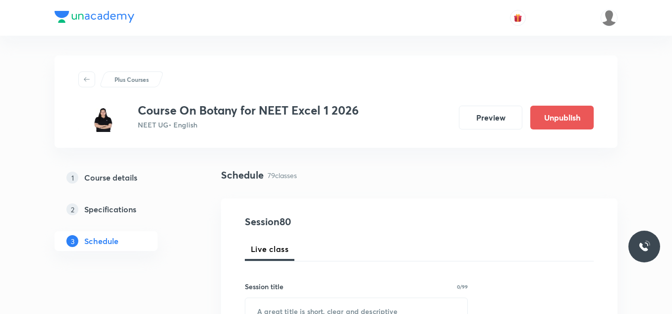
scroll to position [99, 0]
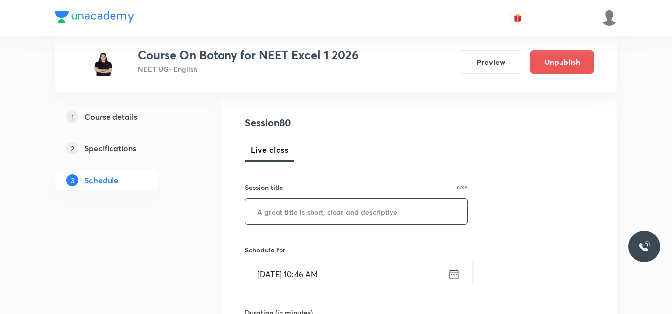
click at [288, 216] on input "text" at bounding box center [356, 211] width 222 height 25
paste input "Lec -3 Organisms and Population"
click at [278, 210] on input "Lec -3 Organisms and Population" at bounding box center [356, 211] width 222 height 25
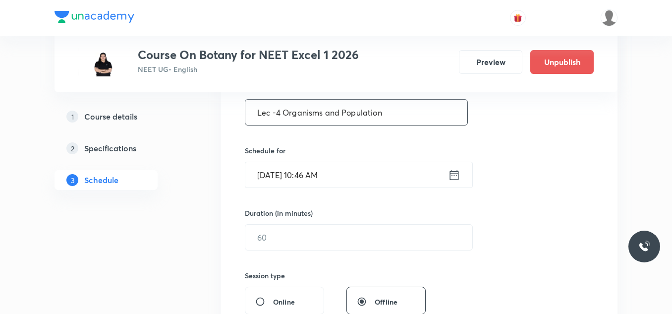
type input "Lec -4 Organisms and Population"
click at [453, 174] on icon at bounding box center [454, 175] width 12 height 14
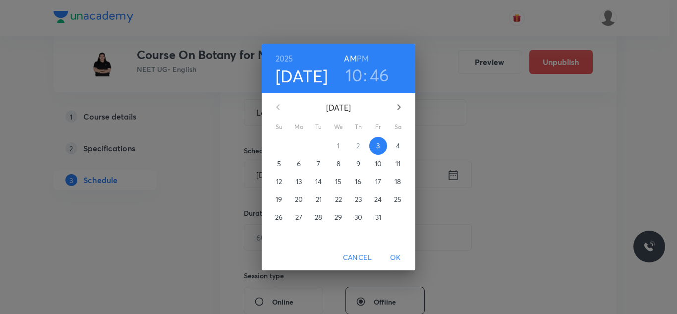
click at [359, 81] on h3 "10" at bounding box center [354, 74] width 17 height 21
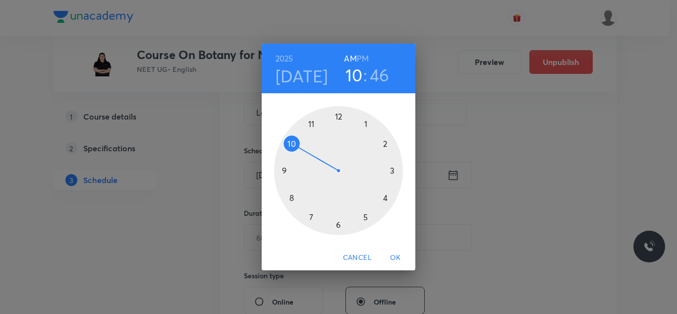
click at [311, 123] on div at bounding box center [338, 170] width 129 height 129
click at [291, 198] on div at bounding box center [338, 170] width 129 height 129
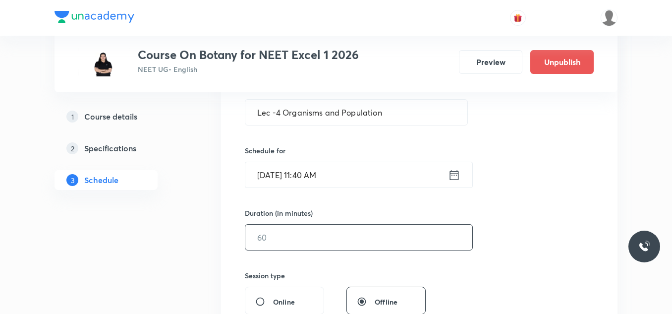
click at [321, 226] on input "text" at bounding box center [358, 237] width 227 height 25
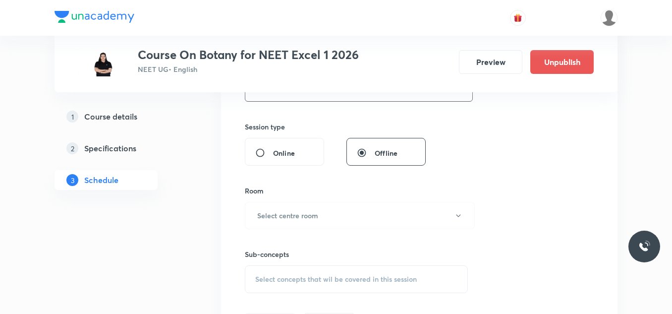
scroll to position [397, 0]
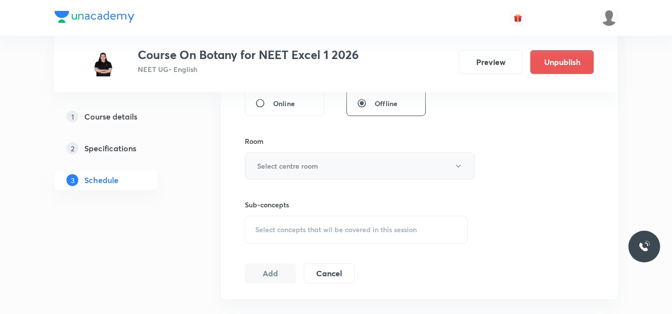
type input "70"
click at [322, 165] on button "Select centre room" at bounding box center [360, 165] width 230 height 27
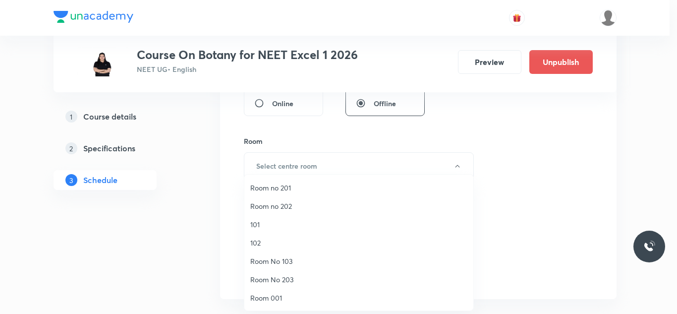
click at [292, 260] on span "Room No 103" at bounding box center [358, 261] width 217 height 10
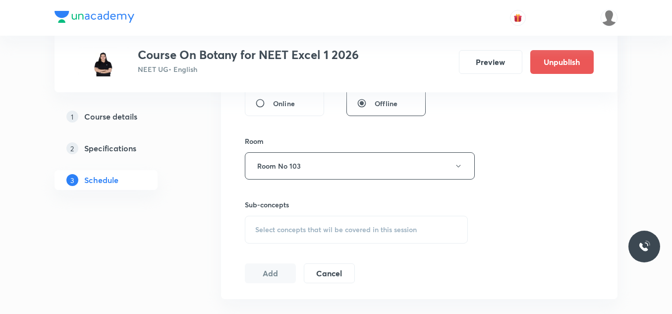
click at [537, 158] on div "Session 80 Live class Session title 31/99 Lec -4 Organisms and Population ​ Sch…" at bounding box center [419, 51] width 349 height 466
click at [295, 223] on div "Select concepts that wil be covered in this session" at bounding box center [356, 230] width 223 height 28
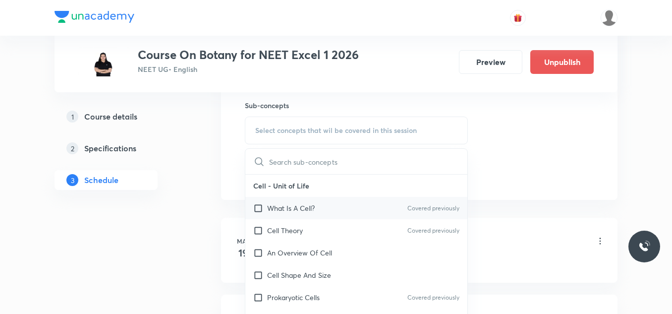
click at [265, 205] on input "checkbox" at bounding box center [260, 208] width 14 height 10
checkbox input "true"
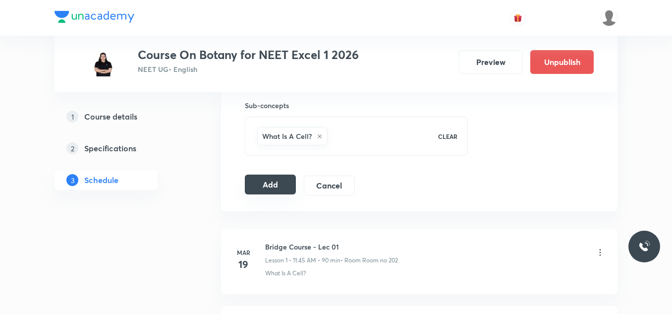
click at [279, 191] on button "Add" at bounding box center [270, 185] width 51 height 20
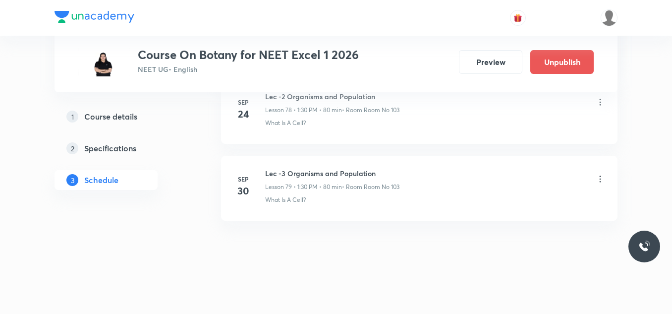
scroll to position [6175, 0]
drag, startPoint x: 273, startPoint y: 176, endPoint x: 394, endPoint y: 176, distance: 121.0
click at [394, 176] on h6 "Lec -4 Organisms and Population" at bounding box center [333, 173] width 137 height 10
click at [390, 201] on div "What Is A Cell?" at bounding box center [435, 199] width 340 height 9
drag, startPoint x: 281, startPoint y: 184, endPoint x: 318, endPoint y: 199, distance: 40.1
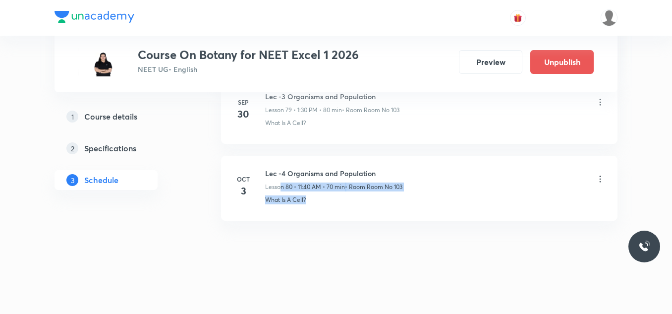
click at [318, 199] on div "Lec -4 Organisms and Population Lesson 80 • 11:40 AM • 70 min • Room Room No 10…" at bounding box center [435, 186] width 340 height 36
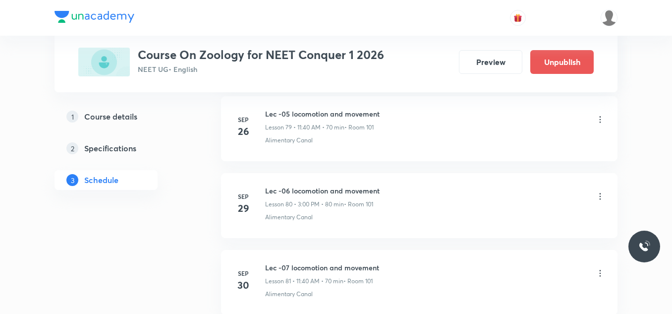
scroll to position [6861, 0]
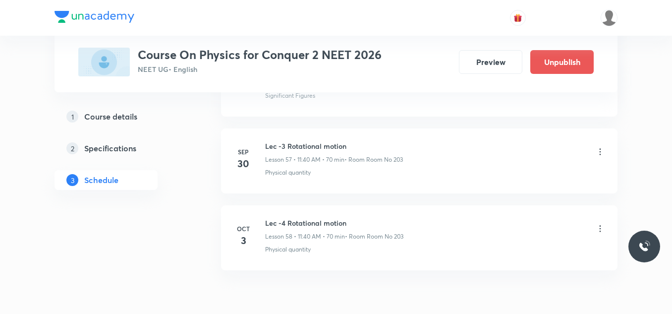
scroll to position [4939, 0]
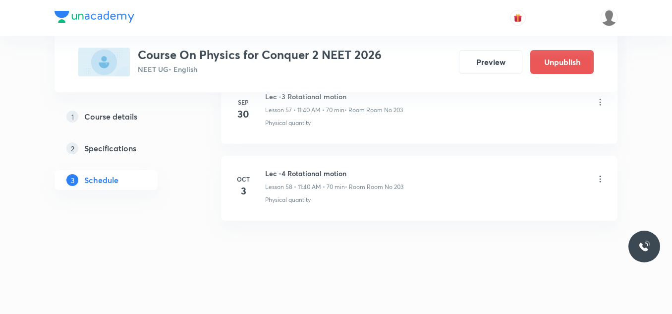
click at [313, 174] on h6 "Lec -4 Rotational motion" at bounding box center [334, 173] width 138 height 10
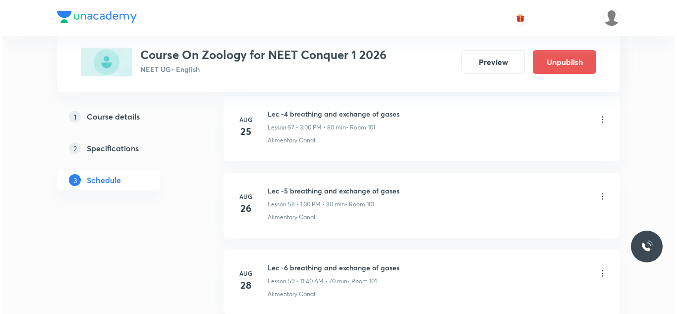
scroll to position [6861, 0]
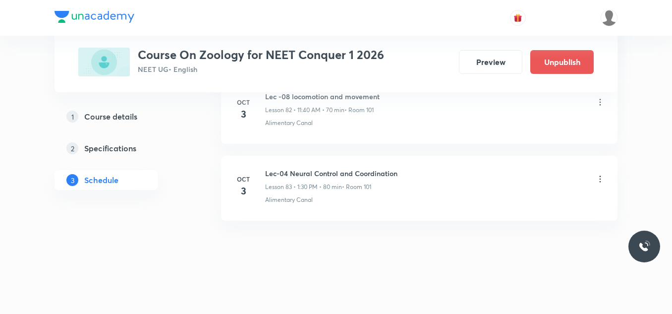
click at [597, 180] on icon at bounding box center [601, 179] width 10 height 10
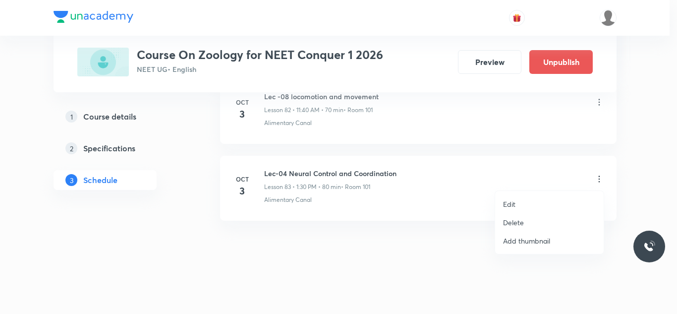
click at [529, 204] on li "Edit" at bounding box center [549, 204] width 109 height 18
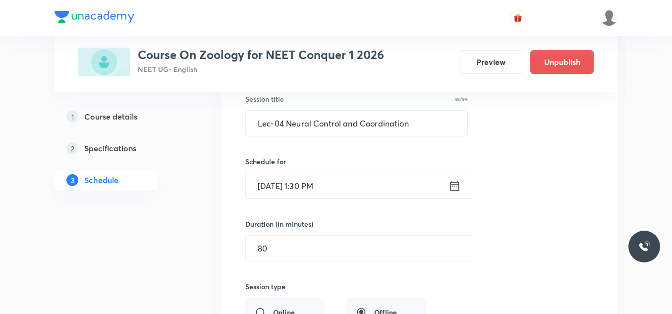
scroll to position [6390, 0]
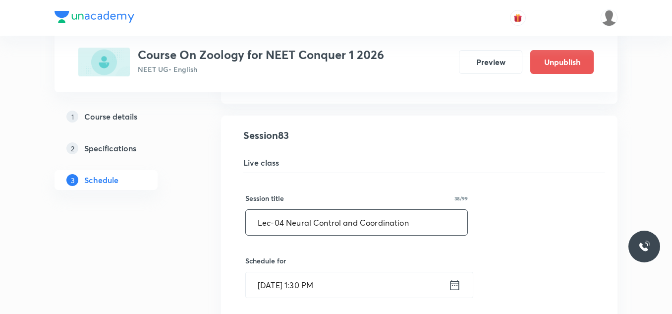
click at [282, 221] on input "Lec-04 Neural Control and Coordination" at bounding box center [357, 222] width 222 height 25
type input "Lec-03 Neural Control and Coordination"
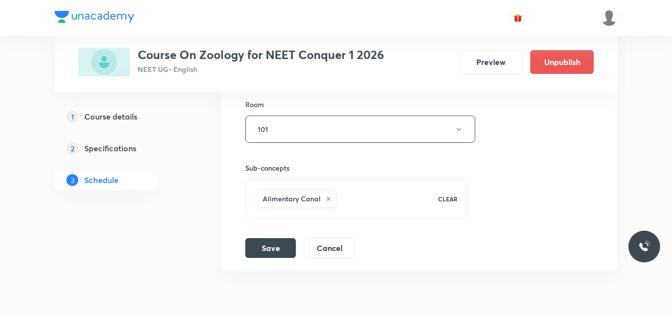
scroll to position [6787, 0]
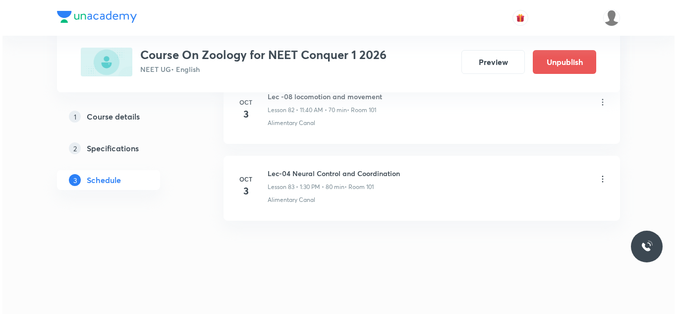
scroll to position [6811, 0]
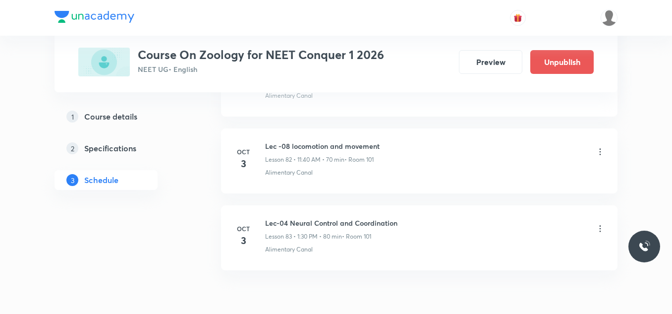
click at [301, 223] on h6 "Lec-04 Neural Control and Coordination" at bounding box center [331, 223] width 132 height 10
copy h6 "Lec-04 Neural Control and Coordination"
click at [600, 149] on icon at bounding box center [600, 151] width 1 height 6
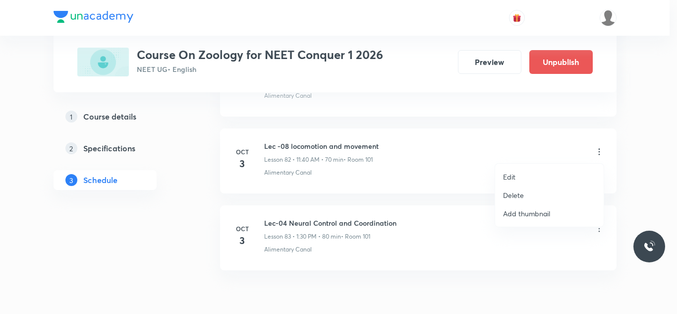
click at [520, 174] on li "Edit" at bounding box center [549, 177] width 109 height 18
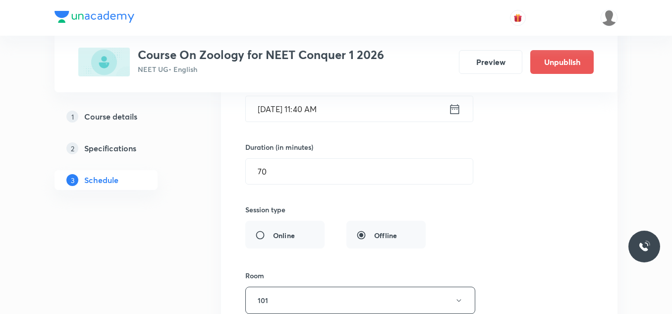
scroll to position [6291, 0]
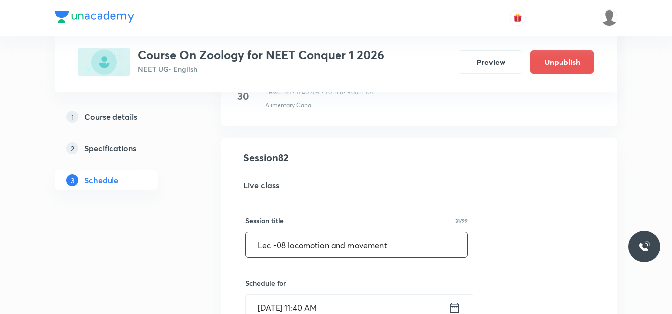
drag, startPoint x: 392, startPoint y: 243, endPoint x: 168, endPoint y: 243, distance: 224.2
paste input "-04 Neural Control and Coordination"
click at [283, 246] on input "Lec-04 Neural Control and Coordination" at bounding box center [357, 244] width 222 height 25
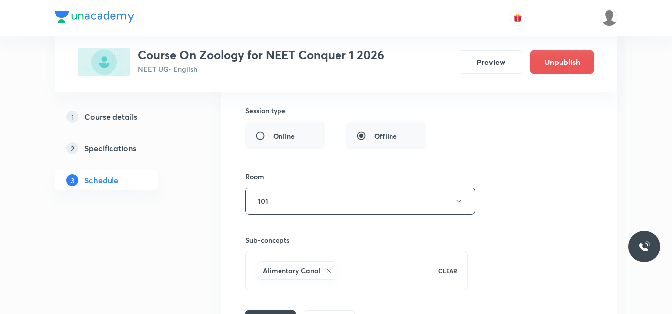
scroll to position [6638, 0]
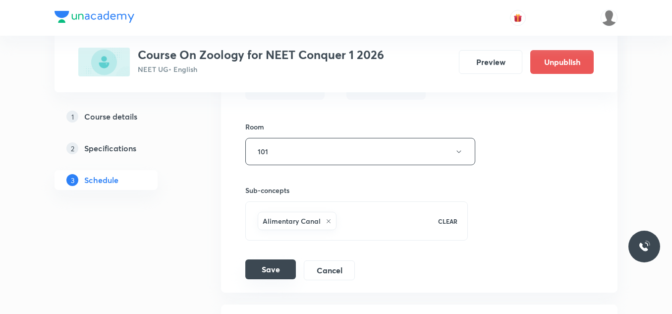
type input "Lec-03 Neural Control and Coordination"
click at [271, 265] on button "Save" at bounding box center [270, 269] width 51 height 20
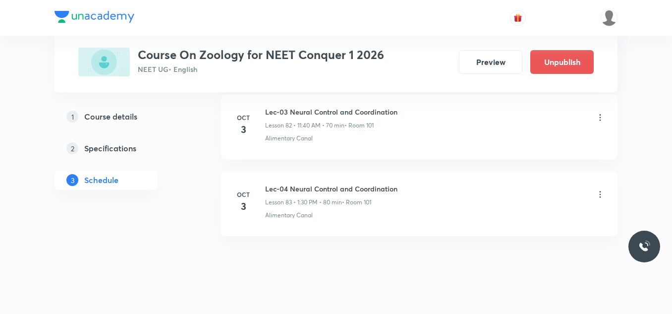
scroll to position [6405, 0]
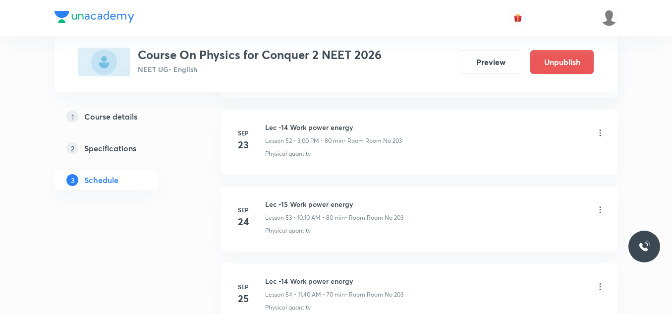
scroll to position [4939, 0]
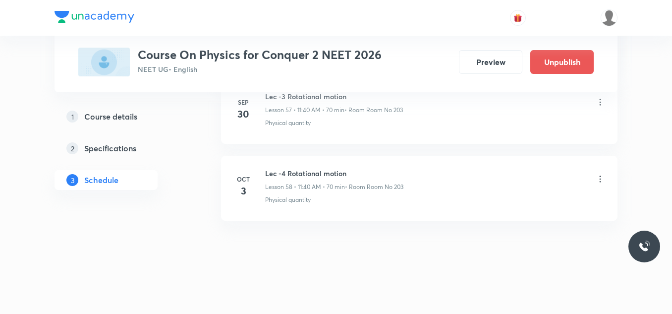
click at [292, 186] on p "Lesson 58 • 11:40 AM • 70 min" at bounding box center [305, 186] width 80 height 9
click at [297, 200] on p "Physical quantity" at bounding box center [288, 199] width 46 height 9
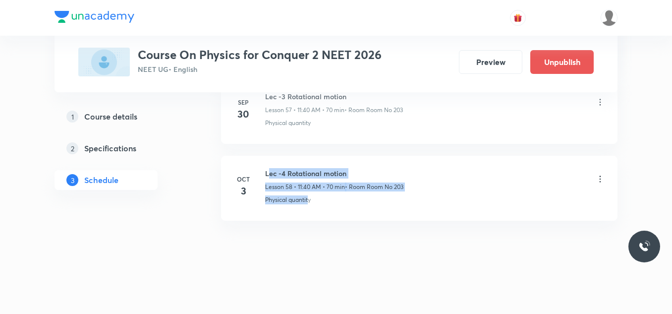
drag, startPoint x: 309, startPoint y: 201, endPoint x: 269, endPoint y: 173, distance: 48.7
click at [269, 173] on div "Lec -4 Rotational motion Lesson 58 • 11:40 AM • 70 min • Room Room No 203 Physi…" at bounding box center [435, 186] width 340 height 36
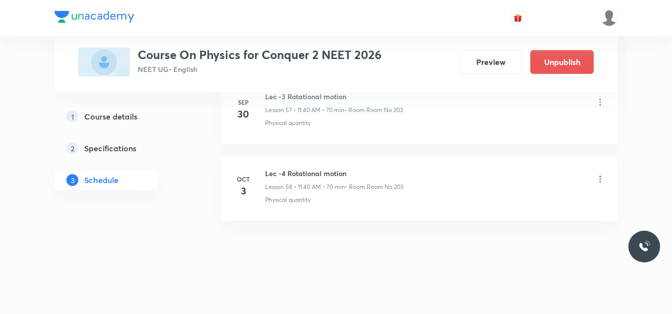
click at [264, 172] on div "Oct 3 Lec -4 Rotational motion Lesson 58 • 11:40 AM • 70 min • Room Room No 203…" at bounding box center [420, 186] width 372 height 36
drag, startPoint x: 269, startPoint y: 172, endPoint x: 303, endPoint y: 189, distance: 37.9
click at [303, 189] on div "Lec -4 Rotational motion Lesson 58 • 11:40 AM • 70 min • Room Room No 203" at bounding box center [334, 179] width 138 height 23
click at [311, 203] on p "Physical quantity" at bounding box center [288, 199] width 46 height 9
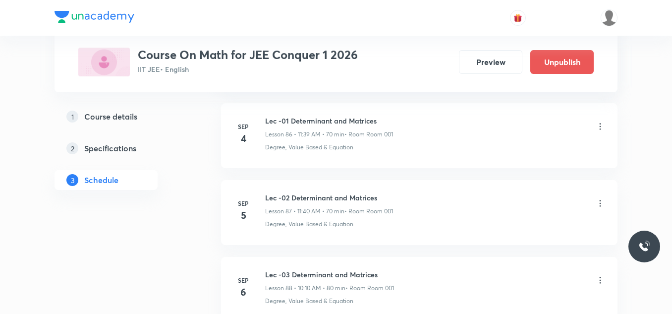
scroll to position [8783, 0]
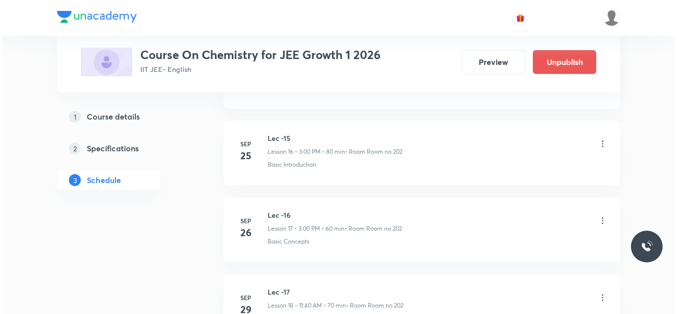
scroll to position [2018, 0]
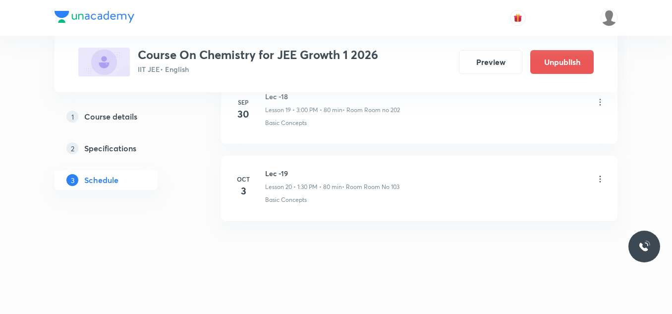
click at [595, 181] on div "Lec -19 Lesson 20 • 1:30 PM • 80 min • Room Room No 103" at bounding box center [435, 179] width 340 height 23
click at [600, 178] on icon at bounding box center [601, 179] width 10 height 10
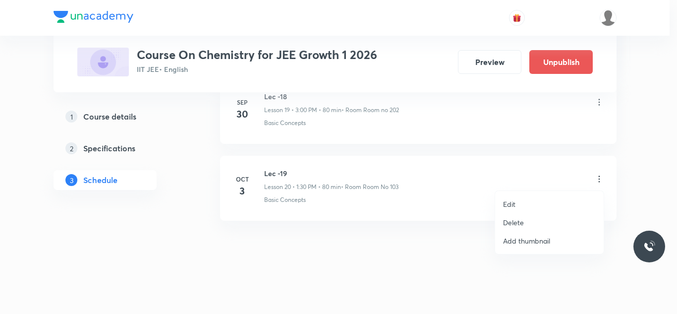
click at [531, 202] on li "Edit" at bounding box center [549, 204] width 109 height 18
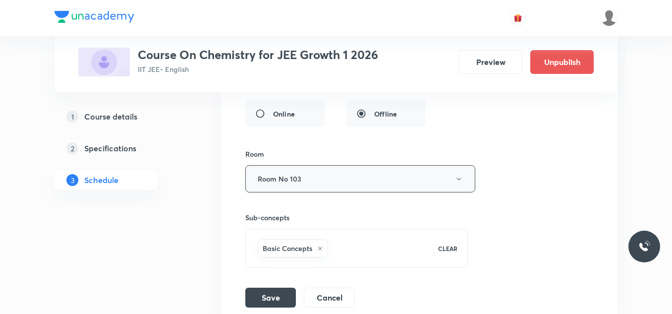
scroll to position [1746, 0]
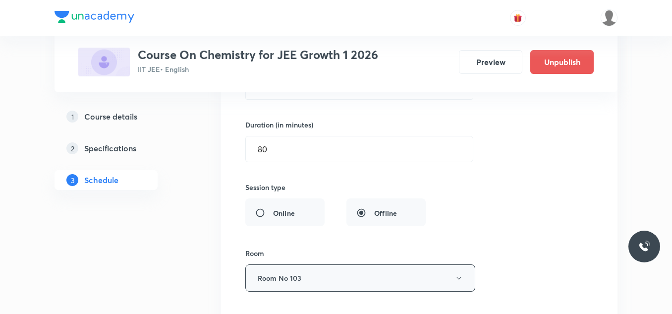
click at [463, 270] on button "Room No 103" at bounding box center [360, 277] width 230 height 27
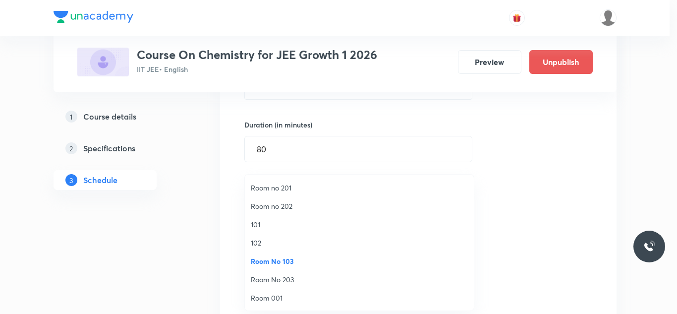
click at [302, 277] on span "Room No 203" at bounding box center [359, 279] width 217 height 10
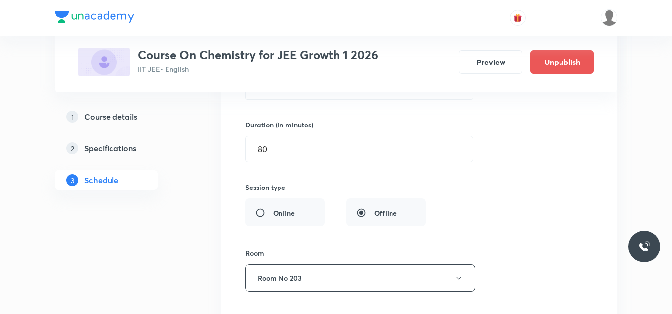
scroll to position [1795, 0]
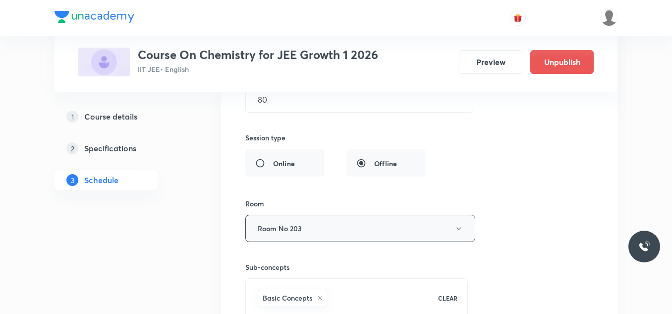
click at [457, 225] on icon "button" at bounding box center [459, 229] width 8 height 8
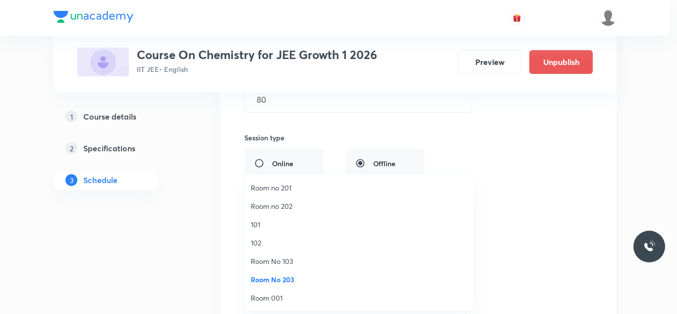
click at [302, 203] on span "Room no 202" at bounding box center [359, 206] width 217 height 10
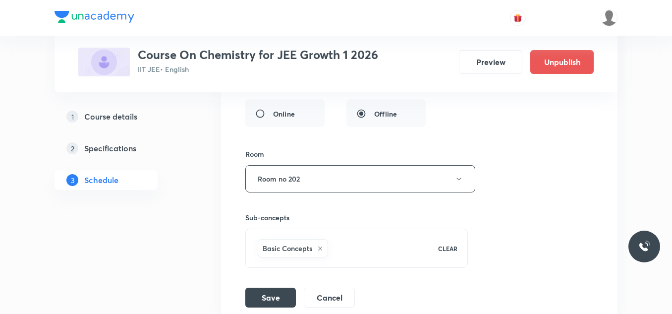
scroll to position [1944, 0]
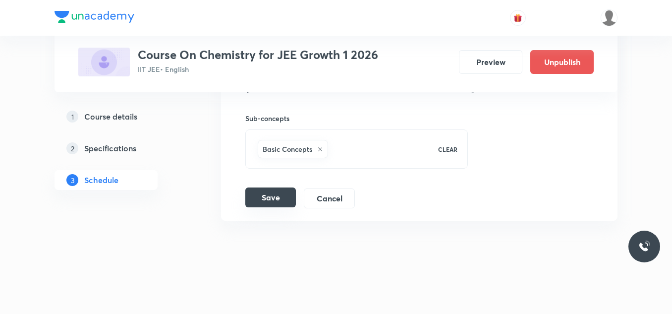
click at [282, 198] on button "Save" at bounding box center [270, 197] width 51 height 20
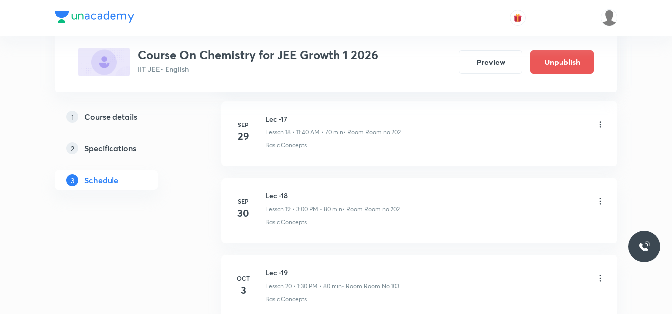
scroll to position [1563, 0]
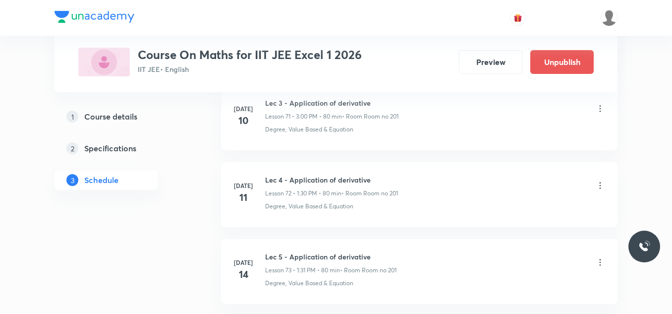
scroll to position [9154, 0]
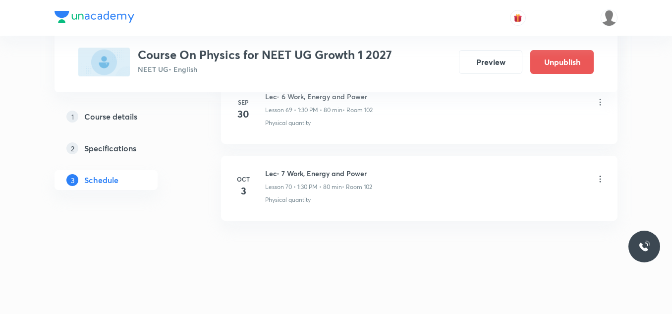
scroll to position [5812, 0]
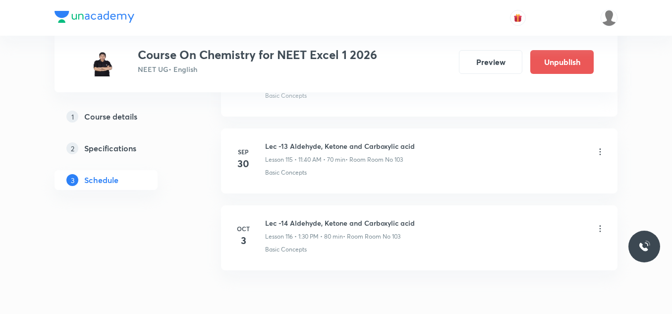
scroll to position [9397, 0]
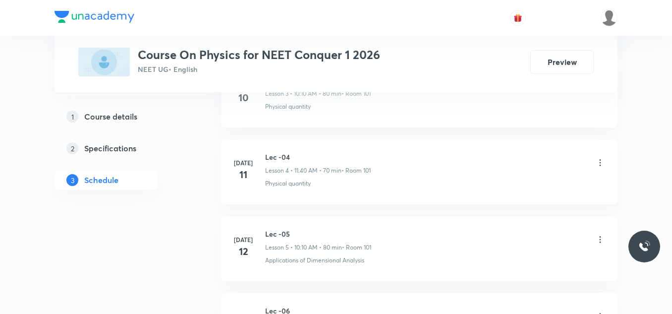
scroll to position [5477, 0]
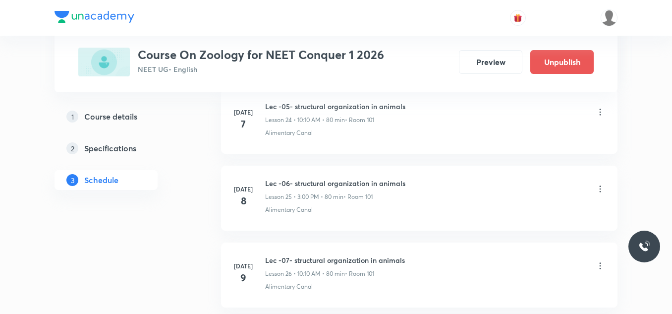
scroll to position [6861, 0]
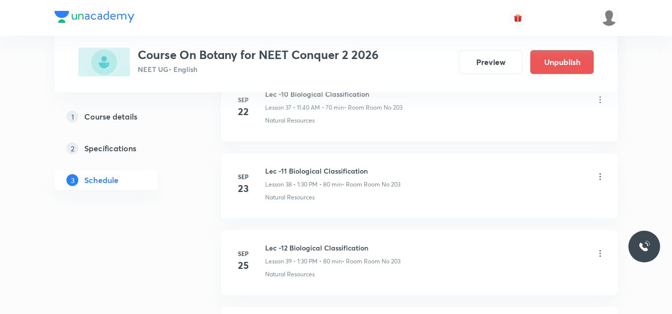
scroll to position [3786, 0]
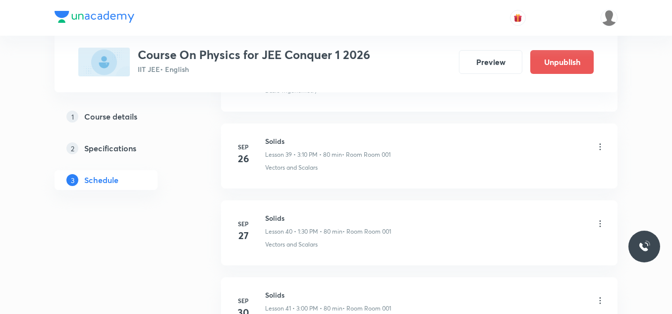
scroll to position [3412, 0]
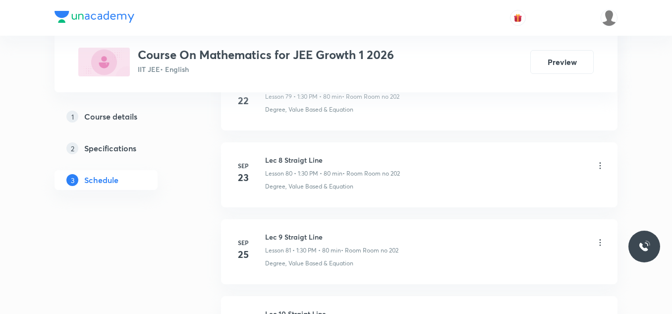
scroll to position [6924, 0]
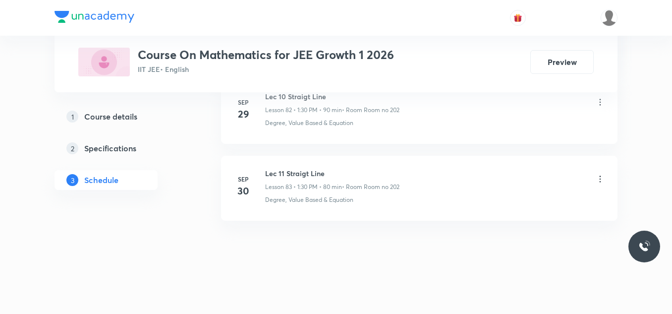
click at [304, 178] on h6 "Lec 11 Straigt Line" at bounding box center [332, 173] width 134 height 10
copy h6 "Lec 11 Straigt Line"
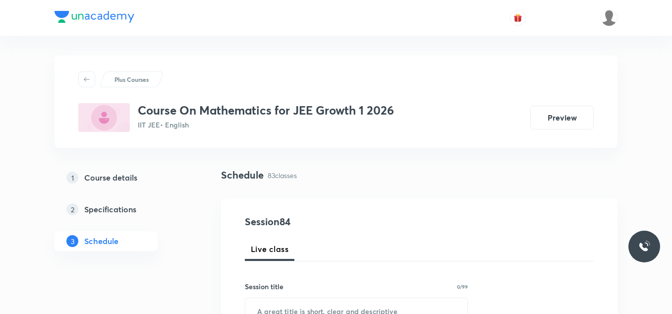
scroll to position [99, 0]
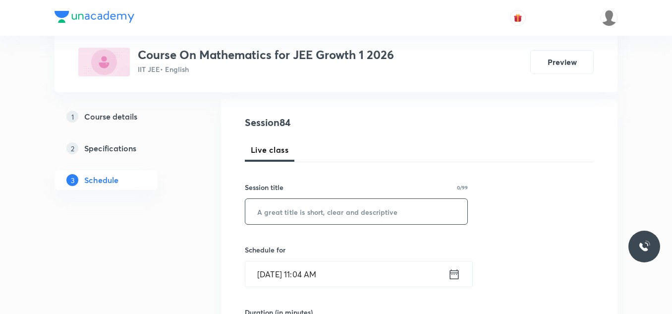
click at [302, 221] on input "text" at bounding box center [356, 211] width 222 height 25
paste input "Lec 11 Straigt Line"
click at [280, 211] on input "Lec 11 Straigt Line" at bounding box center [356, 211] width 222 height 25
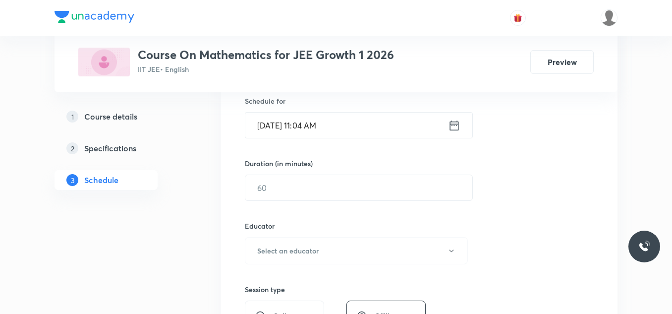
scroll to position [198, 0]
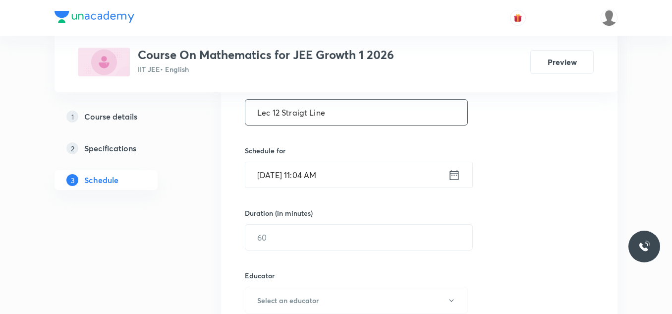
type input "Lec 12 Straigt Line"
click at [453, 171] on icon at bounding box center [454, 175] width 9 height 10
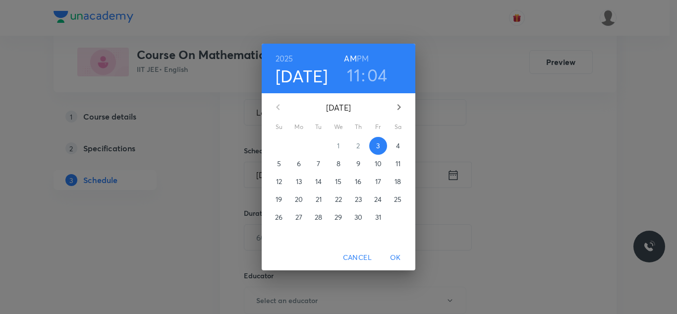
click at [357, 76] on h3 "11" at bounding box center [353, 74] width 13 height 21
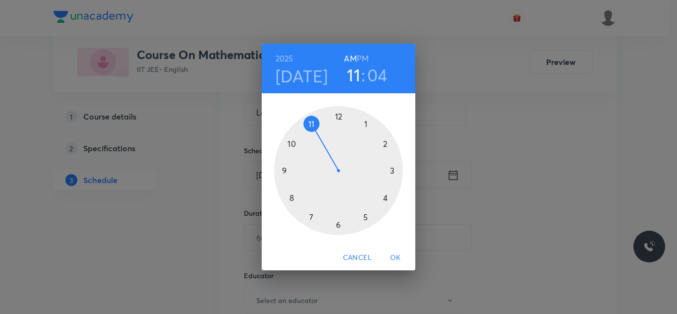
click at [391, 170] on div at bounding box center [338, 170] width 129 height 129
click at [338, 114] on div at bounding box center [338, 170] width 129 height 129
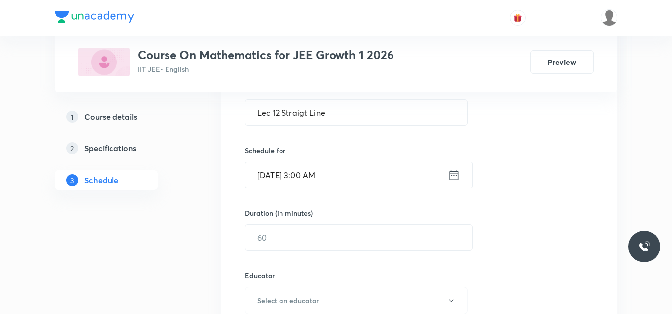
click at [454, 176] on icon at bounding box center [454, 175] width 12 height 14
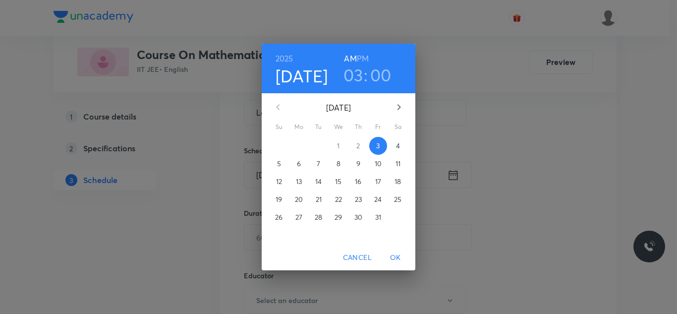
click at [362, 57] on h6 "PM" at bounding box center [363, 59] width 12 height 14
click at [397, 256] on span "OK" at bounding box center [396, 257] width 24 height 12
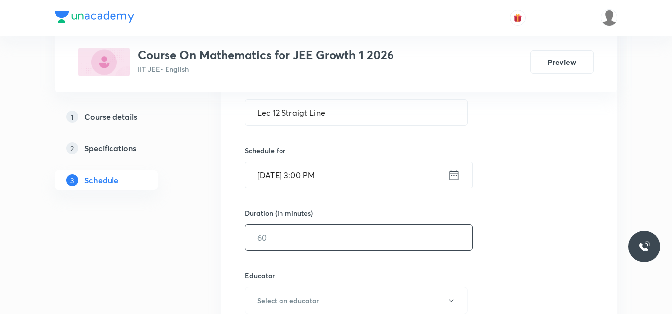
click at [296, 233] on input "text" at bounding box center [358, 237] width 227 height 25
click at [301, 240] on input "text" at bounding box center [358, 237] width 227 height 25
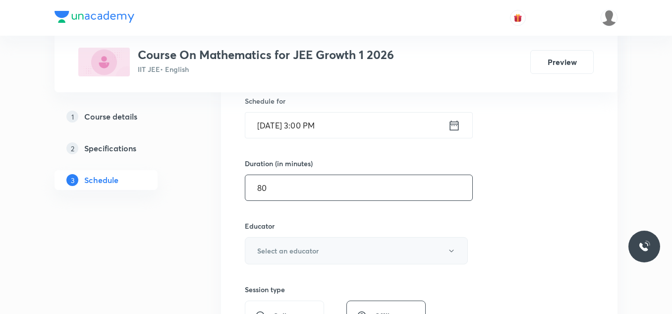
type input "80"
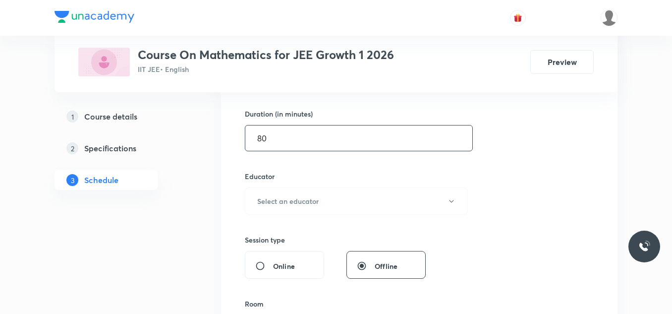
click at [322, 219] on div "Session 84 Live class Session title 19/99 Lec 12 Straigt Line ​ Schedule for Oc…" at bounding box center [419, 181] width 349 height 529
click at [321, 203] on button "Select an educator" at bounding box center [356, 200] width 223 height 27
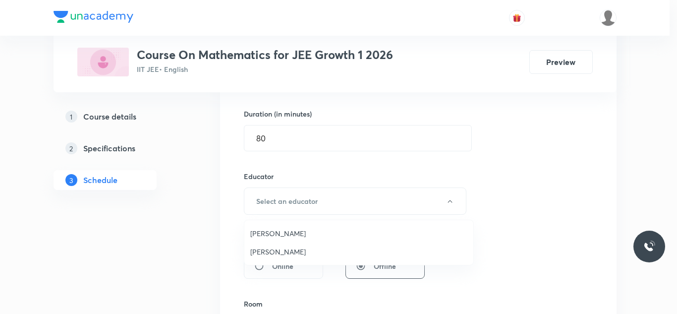
click at [282, 249] on span "[PERSON_NAME]" at bounding box center [358, 251] width 217 height 10
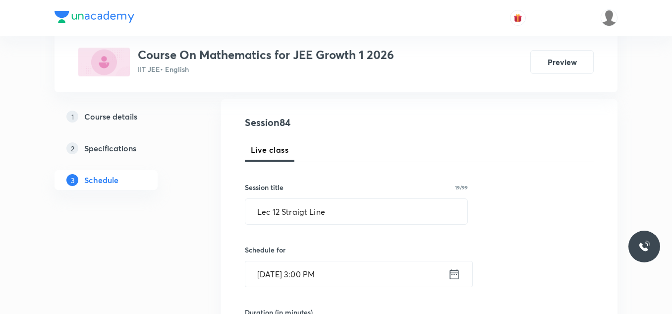
scroll to position [50, 0]
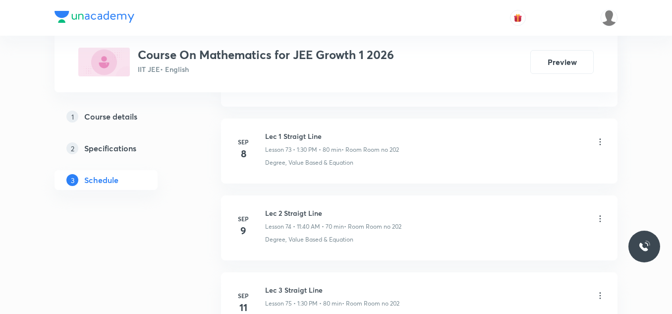
scroll to position [6924, 0]
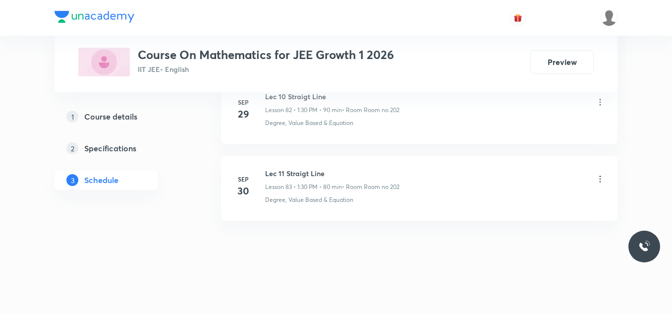
click at [285, 170] on h6 "Lec 11 Straigt Line" at bounding box center [332, 173] width 134 height 10
copy h6 "Lec 11 Straigt Line"
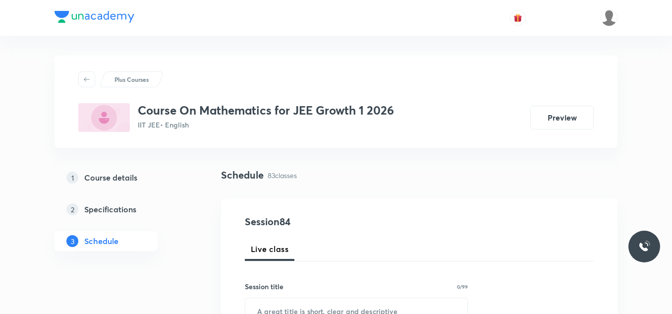
scroll to position [99, 0]
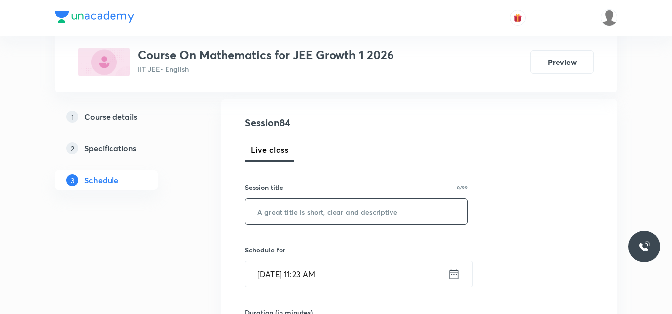
click at [306, 207] on input "text" at bounding box center [356, 211] width 222 height 25
paste input "Lec 11 Straigt Line"
click at [280, 210] on input "Lec 11 Straigt Line" at bounding box center [356, 211] width 222 height 25
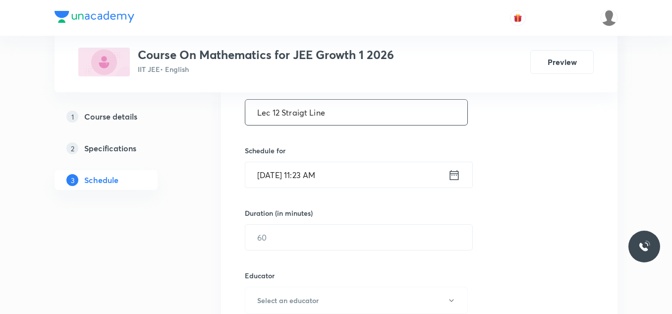
scroll to position [149, 0]
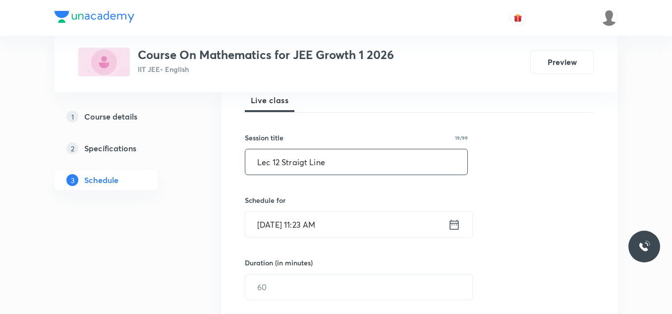
type input "Lec 12 Straigt Line"
click at [454, 225] on icon at bounding box center [454, 224] width 9 height 10
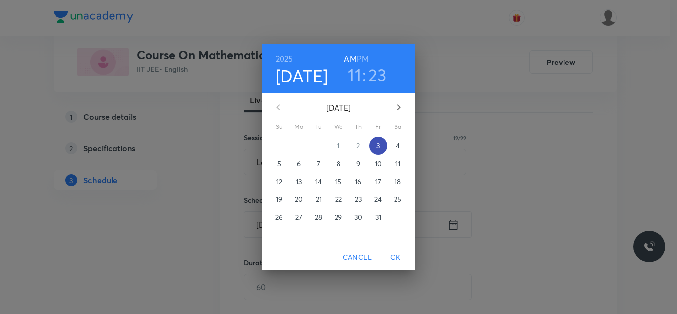
click at [380, 148] on span "3" at bounding box center [378, 146] width 18 height 10
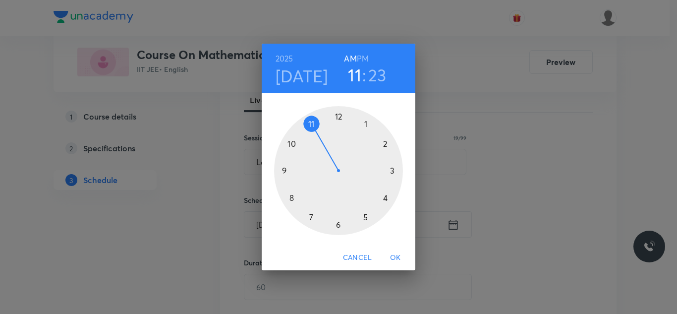
click at [393, 171] on div at bounding box center [338, 170] width 129 height 129
click at [338, 119] on div at bounding box center [338, 170] width 129 height 129
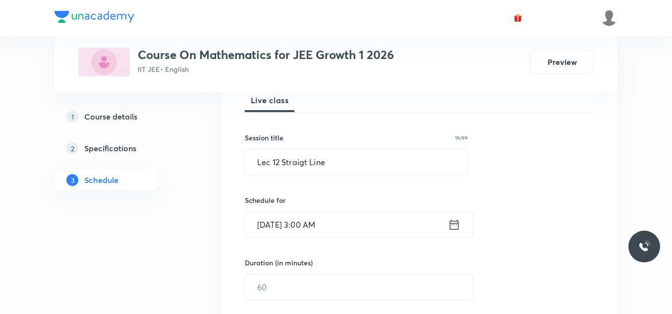
click at [458, 226] on icon at bounding box center [454, 225] width 12 height 14
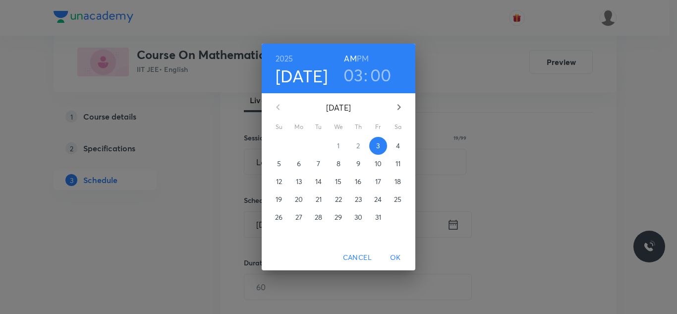
click at [366, 57] on h6 "PM" at bounding box center [363, 59] width 12 height 14
click at [395, 258] on span "OK" at bounding box center [396, 257] width 24 height 12
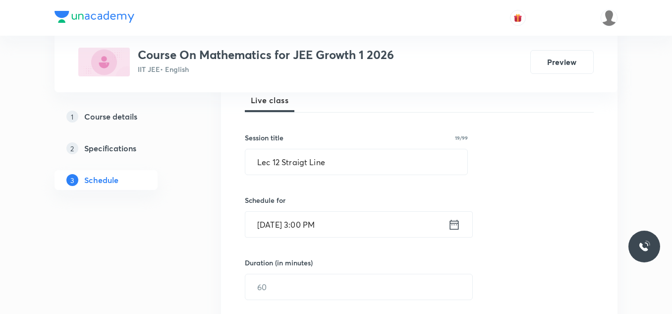
scroll to position [198, 0]
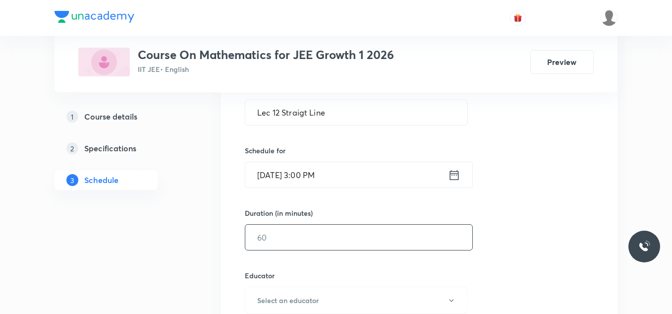
click at [320, 239] on input "text" at bounding box center [358, 237] width 227 height 25
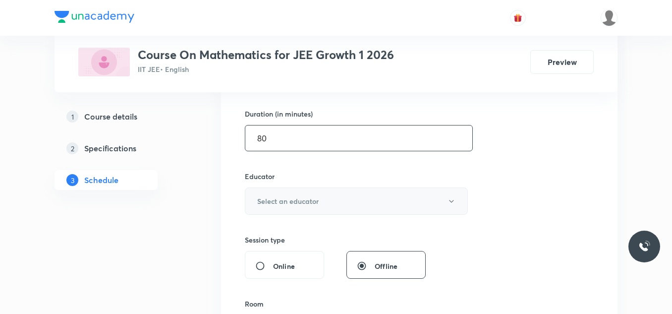
type input "80"
click at [316, 204] on h6 "Select an educator" at bounding box center [287, 201] width 61 height 10
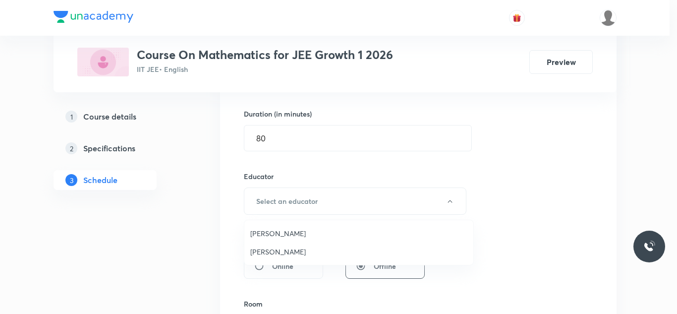
click at [300, 250] on span "Navin Talkokul" at bounding box center [358, 251] width 217 height 10
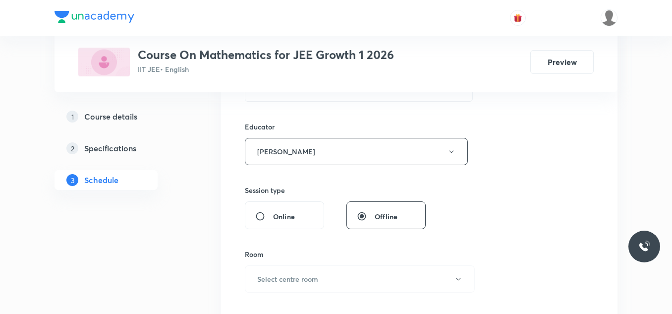
scroll to position [397, 0]
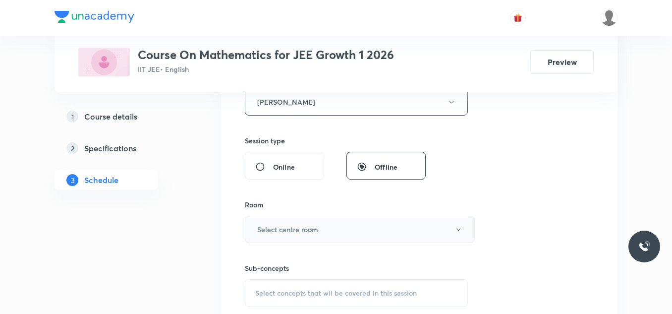
click at [316, 231] on h6 "Select centre room" at bounding box center [287, 229] width 61 height 10
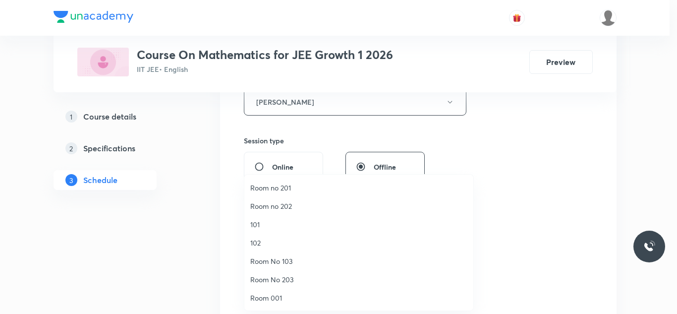
click at [290, 208] on span "Room no 202" at bounding box center [358, 206] width 217 height 10
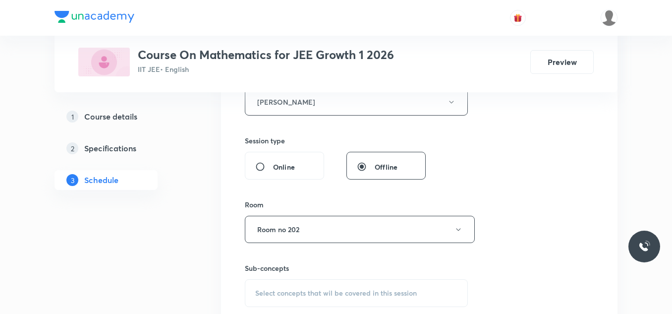
click at [538, 165] on div "Session 84 Live class Session title 19/99 Lec 12 Straigt Line ​ Schedule for Oc…" at bounding box center [419, 82] width 349 height 529
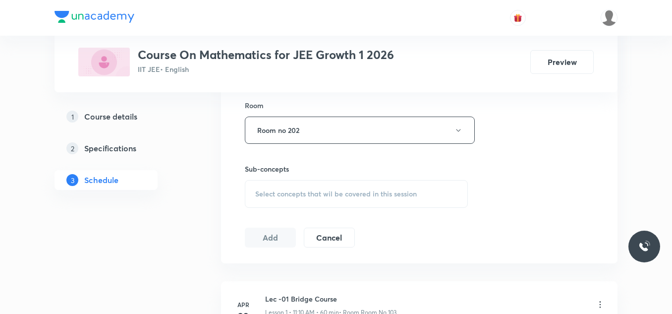
click at [355, 194] on span "Select concepts that wil be covered in this session" at bounding box center [336, 194] width 162 height 8
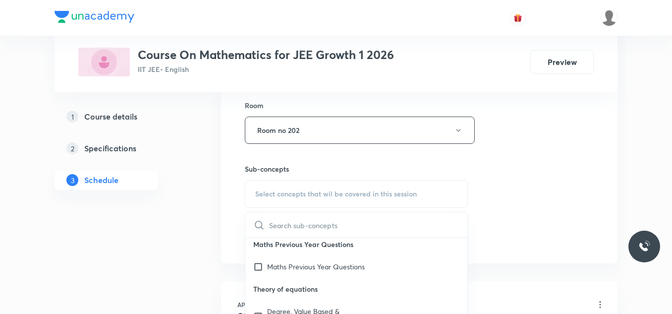
scroll to position [99, 0]
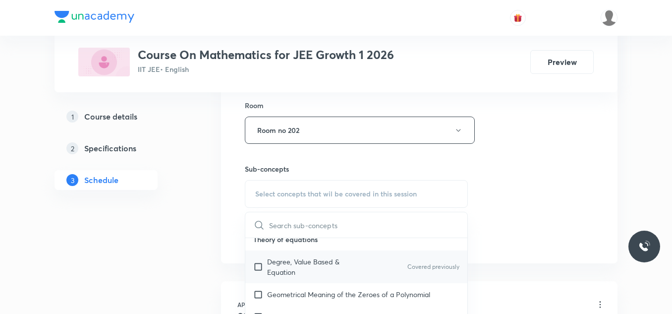
click at [273, 261] on p "Degree, Value Based & Equation" at bounding box center [317, 266] width 100 height 21
checkbox input "true"
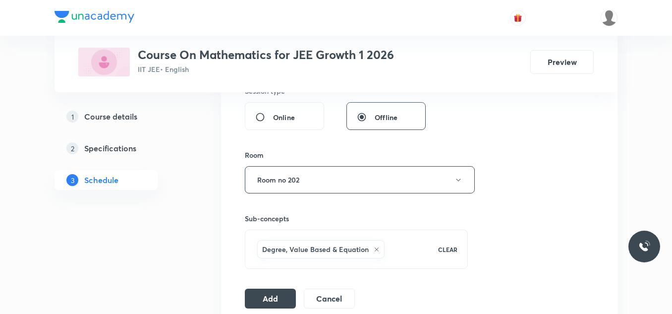
scroll to position [496, 0]
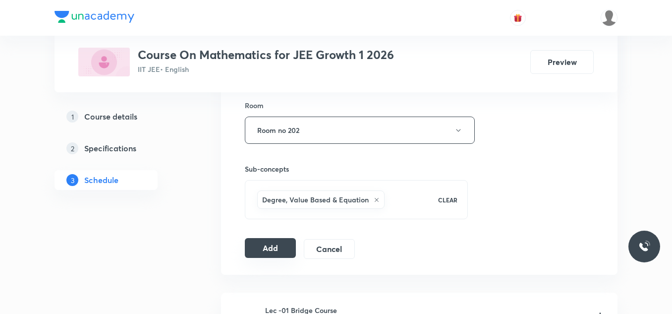
click at [276, 245] on button "Add" at bounding box center [270, 248] width 51 height 20
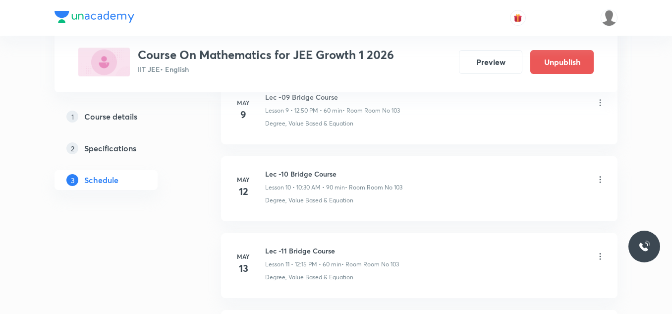
scroll to position [6482, 0]
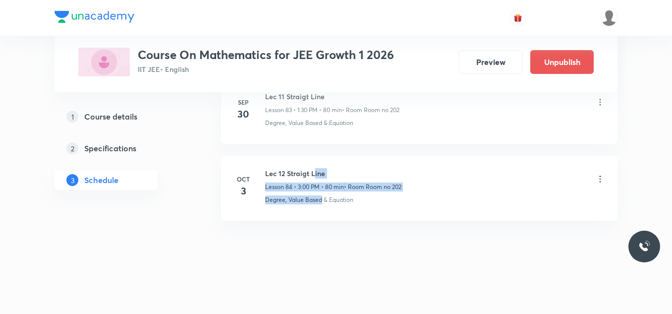
drag, startPoint x: 313, startPoint y: 175, endPoint x: 321, endPoint y: 208, distance: 34.2
click at [321, 208] on li "Oct 3 Lec 12 Straigt Line Lesson 84 • 3:00 PM • 80 min • Room Room no 202 Degre…" at bounding box center [419, 188] width 397 height 65
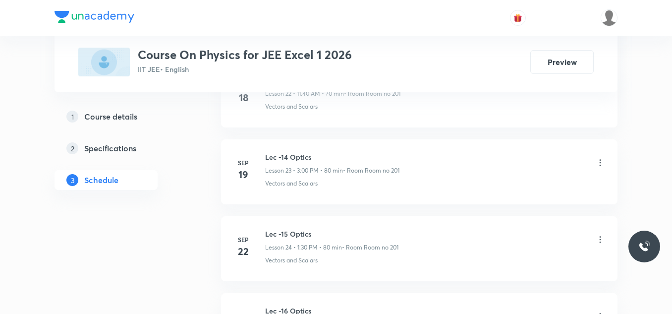
scroll to position [2710, 0]
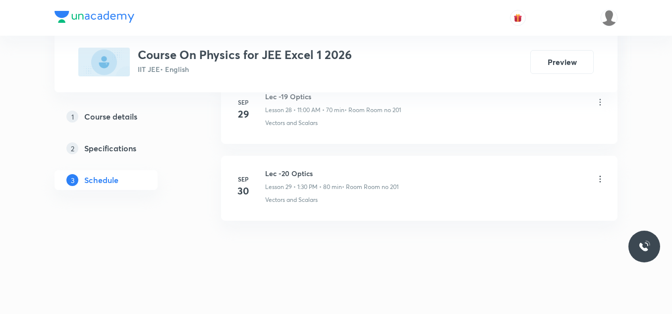
click at [305, 172] on h6 "Lec -20 Optics" at bounding box center [331, 173] width 133 height 10
copy h6 "Lec -20 Optics"
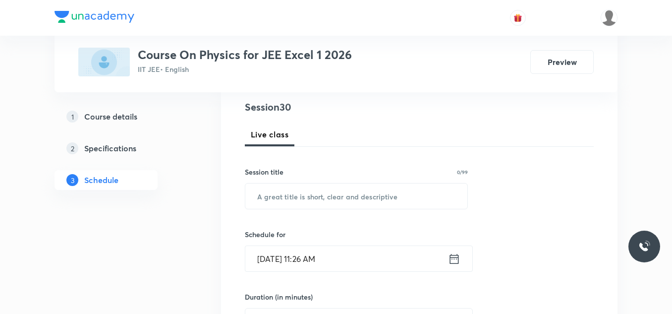
scroll to position [96, 0]
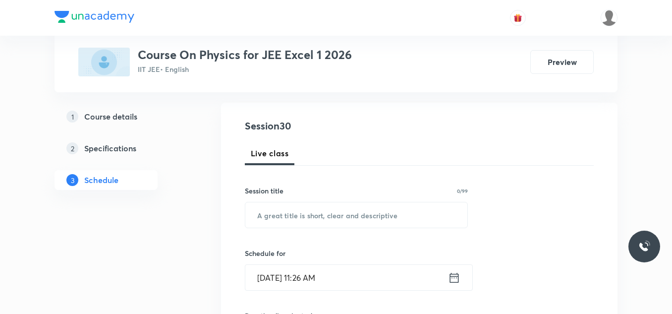
click at [289, 198] on div "Session title 0/99 ​" at bounding box center [356, 206] width 223 height 43
click at [287, 209] on input "text" at bounding box center [356, 214] width 222 height 25
paste input "Lec -20 Optics"
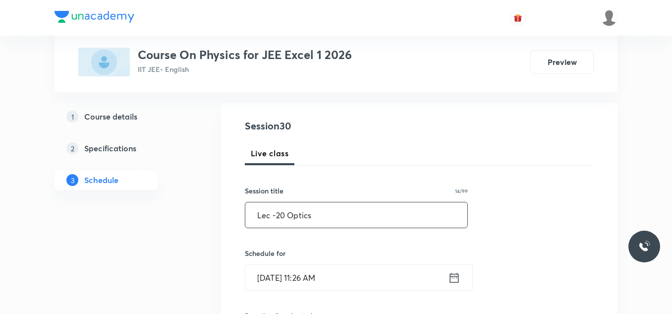
drag, startPoint x: 283, startPoint y: 214, endPoint x: 297, endPoint y: 222, distance: 15.6
click at [284, 214] on input "Lec -20 Optics" at bounding box center [356, 214] width 222 height 25
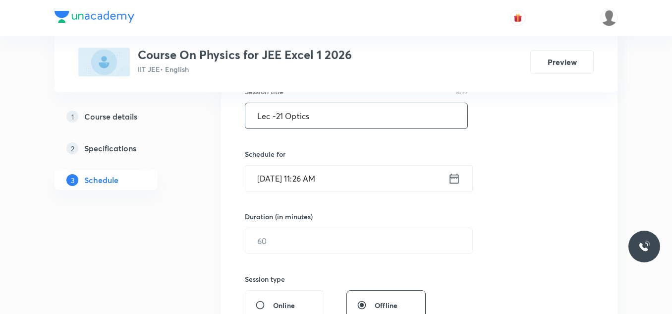
type input "Lec -21 Optics"
click at [450, 181] on icon at bounding box center [454, 178] width 9 height 10
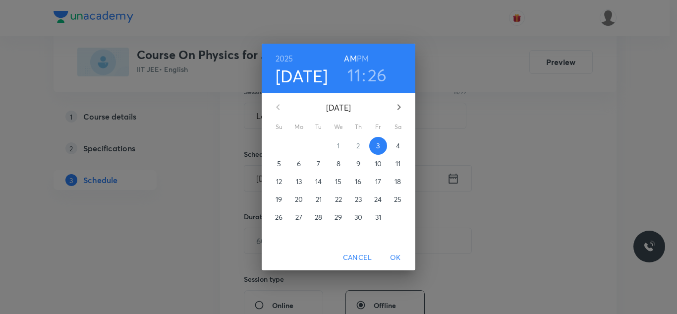
click at [359, 72] on h3 "11" at bounding box center [354, 74] width 13 height 21
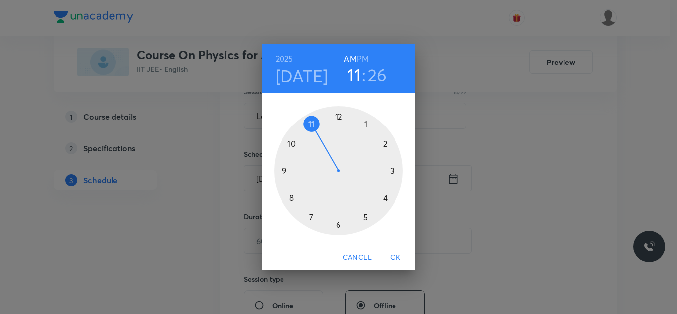
click at [394, 170] on div at bounding box center [338, 170] width 129 height 129
click at [341, 116] on div at bounding box center [338, 170] width 129 height 129
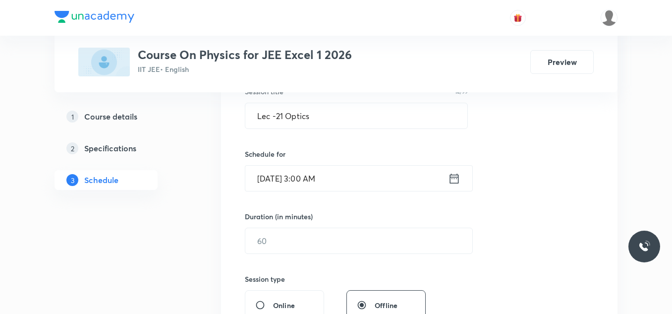
click at [445, 176] on input "[DATE] 3:00 AM" at bounding box center [346, 178] width 203 height 25
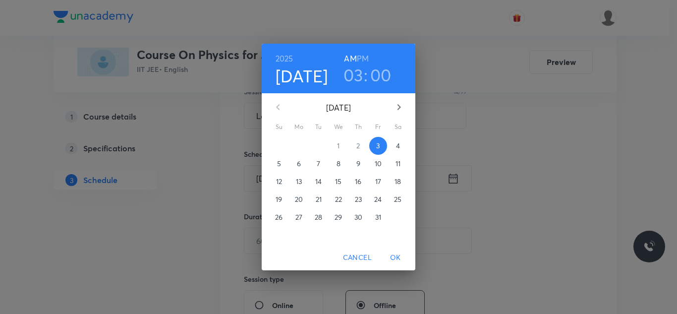
click at [366, 57] on h6 "PM" at bounding box center [363, 59] width 12 height 14
click at [397, 252] on span "OK" at bounding box center [396, 257] width 24 height 12
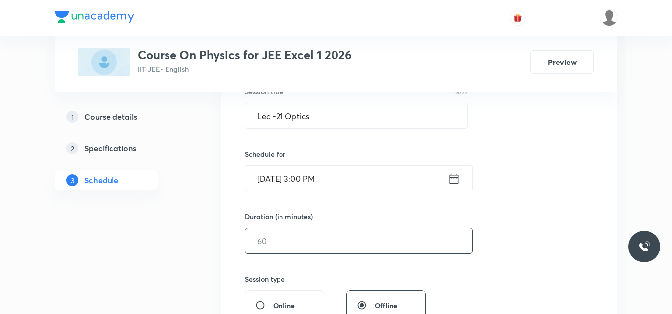
click at [319, 239] on input "text" at bounding box center [358, 240] width 227 height 25
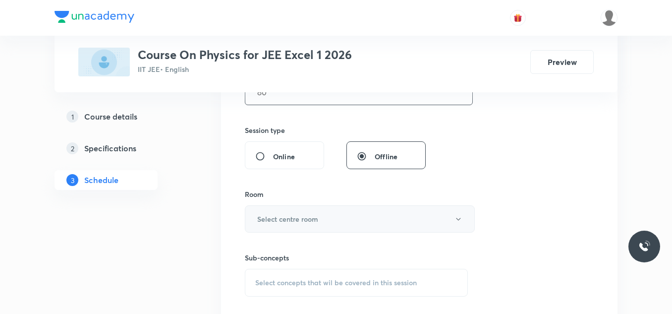
type input "80"
click at [307, 226] on button "Select centre room" at bounding box center [360, 218] width 230 height 27
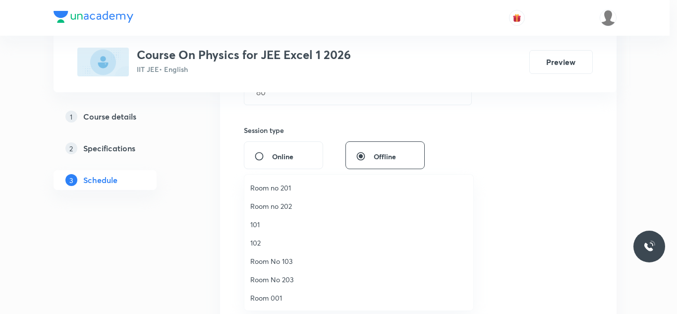
click at [300, 186] on span "Room no 201" at bounding box center [358, 187] width 217 height 10
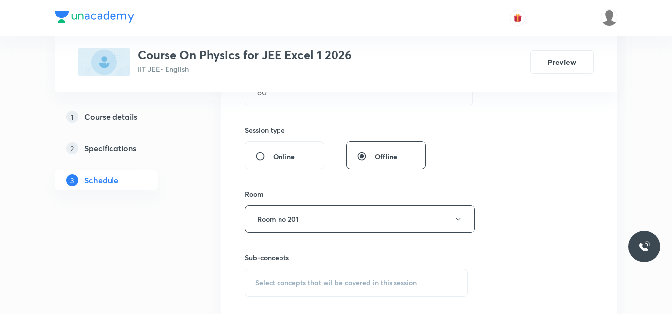
scroll to position [443, 0]
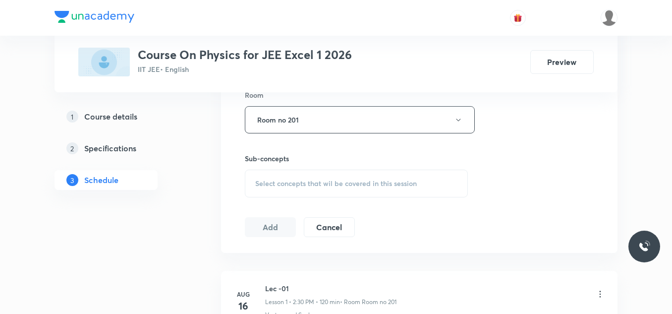
click at [301, 180] on span "Select concepts that wil be covered in this session" at bounding box center [336, 184] width 162 height 8
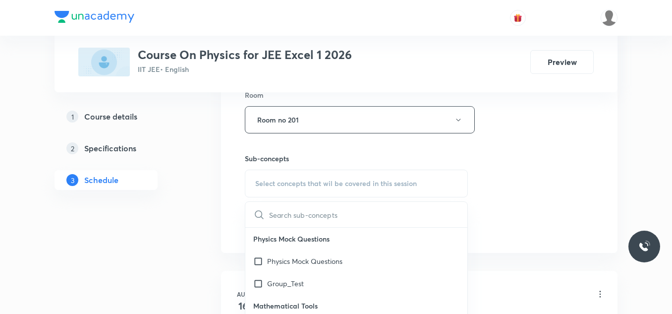
scroll to position [99, 0]
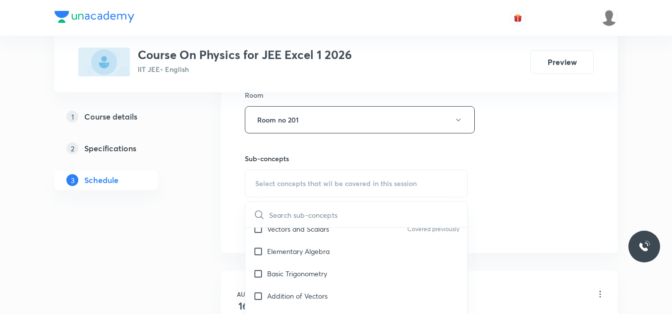
click at [320, 227] on input "text" at bounding box center [368, 214] width 198 height 25
click at [323, 231] on p "Vectors and Scalars" at bounding box center [298, 229] width 62 height 10
checkbox input "true"
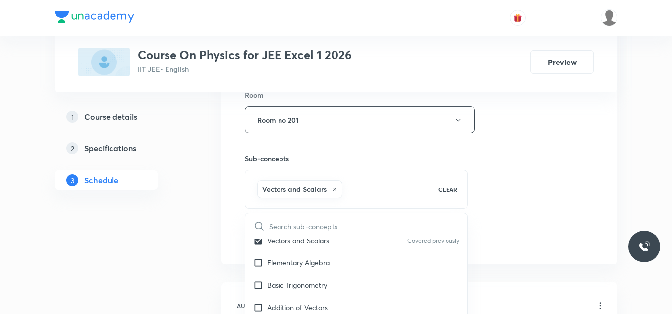
click at [589, 144] on div "Session 30 Live class Session title 14/99 Lec -21 Optics ​ Schedule for Oct 3, …" at bounding box center [419, 9] width 349 height 477
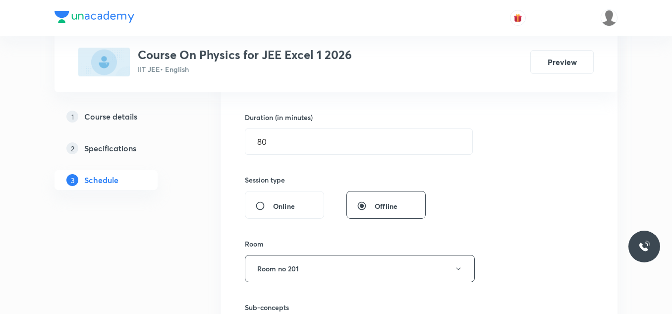
scroll to position [393, 0]
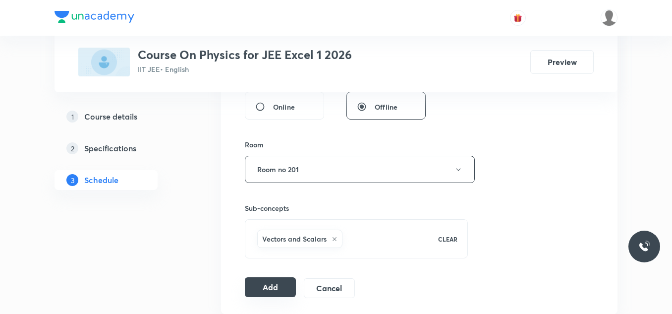
click at [283, 288] on button "Add" at bounding box center [270, 287] width 51 height 20
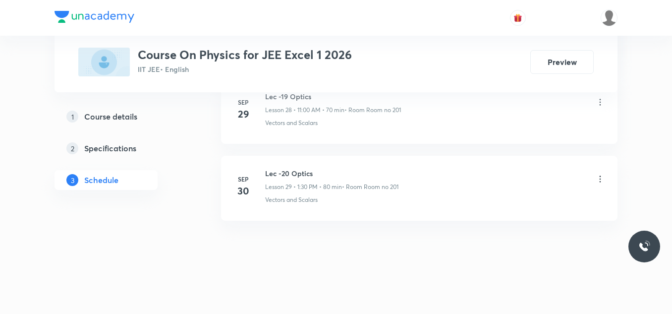
scroll to position [2254, 0]
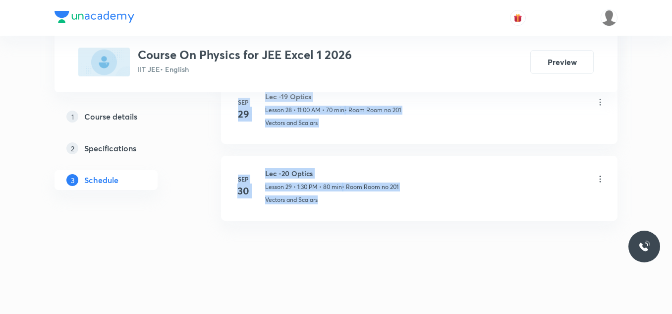
drag, startPoint x: 672, startPoint y: 286, endPoint x: 677, endPoint y: 23, distance: 263.4
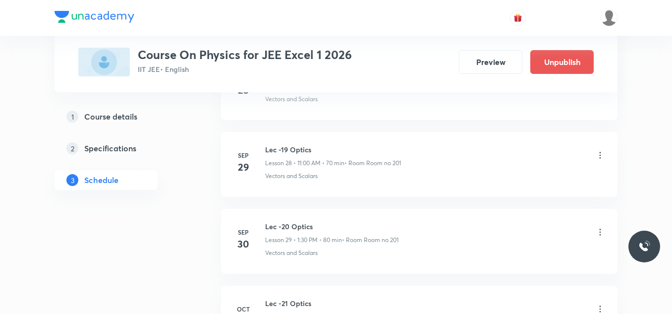
scroll to position [2331, 0]
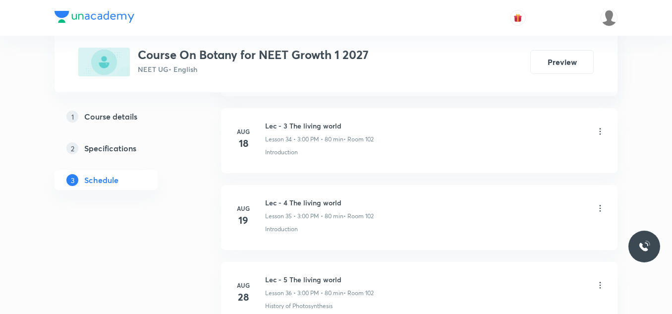
scroll to position [4003, 0]
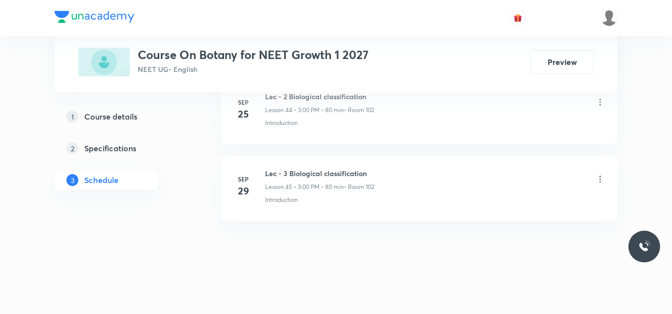
click at [301, 179] on div "Lec - 3 Biological classification Lesson 45 • 3:00 PM • 80 min • Room 102" at bounding box center [319, 179] width 109 height 23
click at [303, 174] on h6 "Lec - 3 Biological classification" at bounding box center [319, 173] width 109 height 10
copy h6 "Lec - 3 Biological classification"
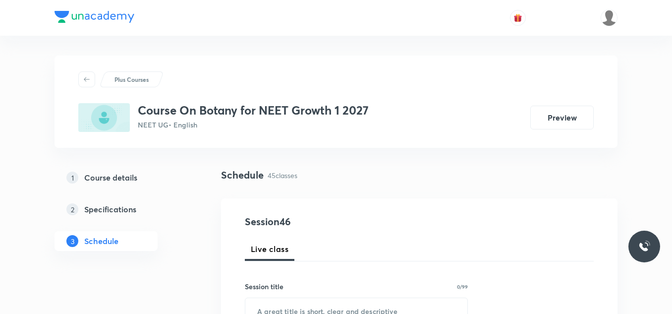
scroll to position [149, 0]
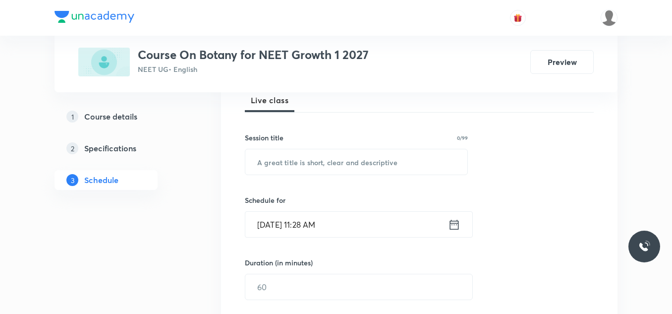
click at [300, 167] on input "text" at bounding box center [356, 161] width 222 height 25
paste input "Lec - 3 Biological classification"
click at [281, 159] on input "Lec - 3 Biological classification" at bounding box center [356, 161] width 222 height 25
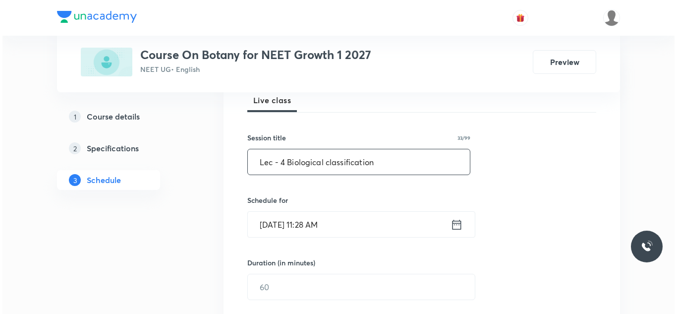
scroll to position [198, 0]
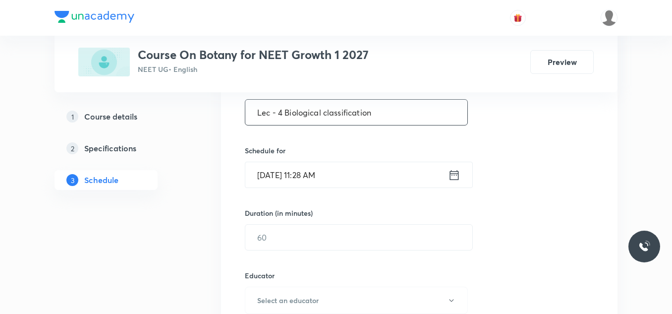
type input "Lec - 4 Biological classification"
click at [455, 176] on icon at bounding box center [454, 175] width 12 height 14
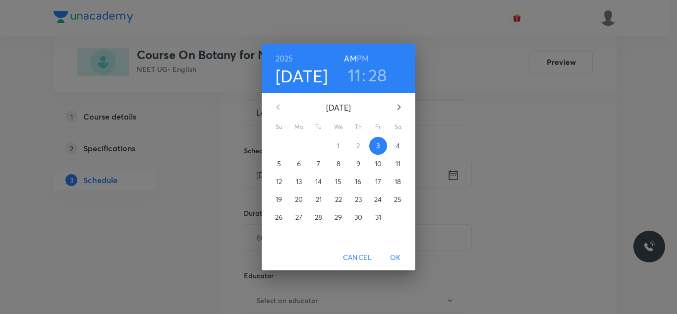
click at [362, 77] on h3 ":" at bounding box center [364, 74] width 4 height 21
click at [360, 81] on h3 "11" at bounding box center [354, 74] width 13 height 21
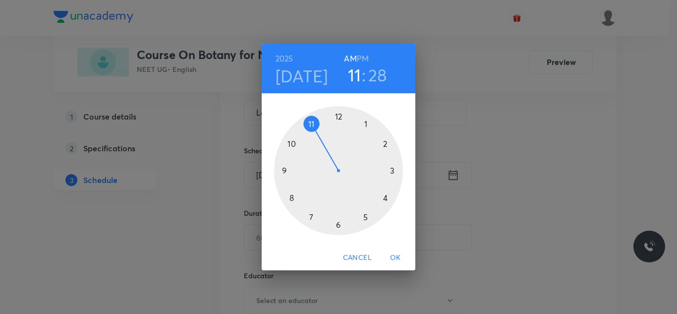
click at [393, 171] on div at bounding box center [338, 170] width 129 height 129
click at [340, 116] on div at bounding box center [338, 170] width 129 height 129
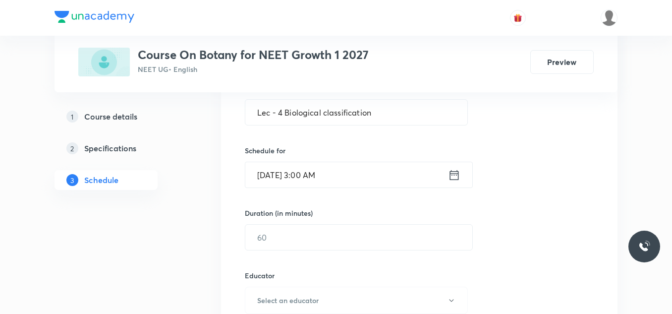
click at [452, 180] on icon at bounding box center [454, 175] width 12 height 14
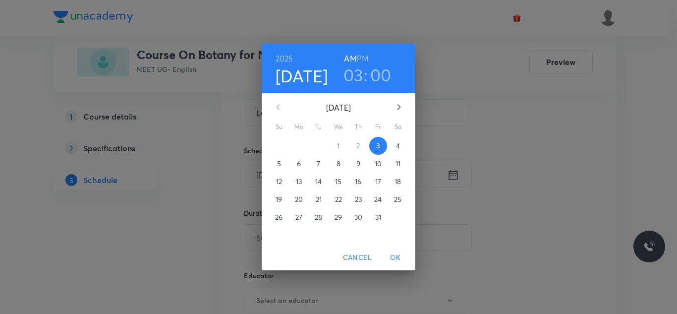
click at [357, 58] on h6 "PM" at bounding box center [363, 59] width 12 height 14
click at [395, 255] on span "OK" at bounding box center [396, 257] width 24 height 12
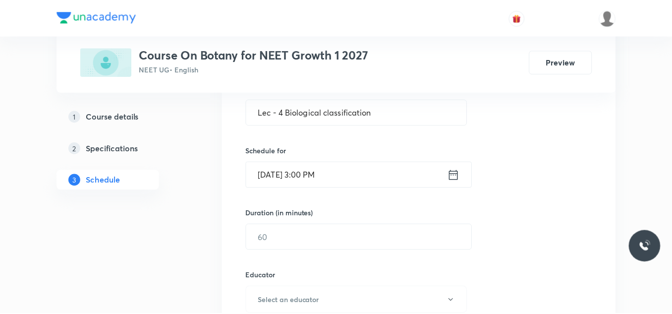
scroll to position [298, 0]
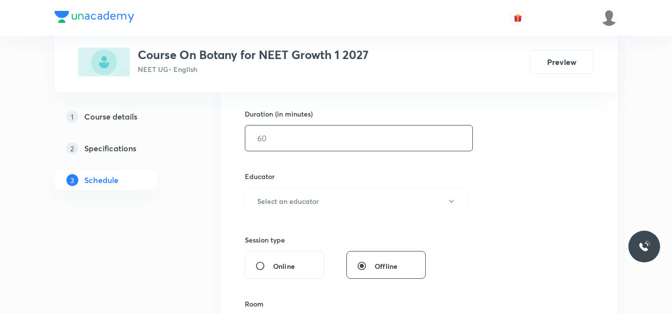
click at [295, 142] on input "text" at bounding box center [358, 137] width 227 height 25
type input "80"
click at [309, 207] on button "Select an educator" at bounding box center [356, 200] width 223 height 27
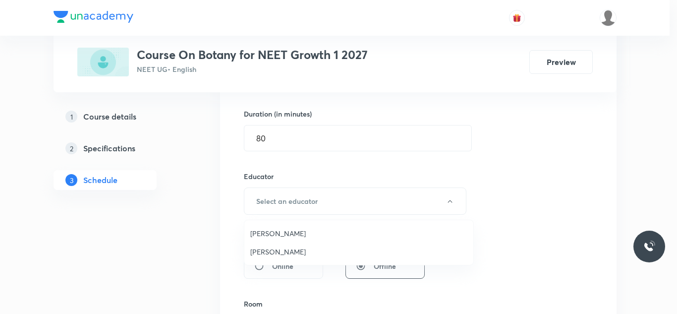
click at [294, 223] on ul "[PERSON_NAME] [PERSON_NAME]" at bounding box center [358, 242] width 229 height 45
click at [305, 231] on span "[PERSON_NAME]" at bounding box center [358, 233] width 217 height 10
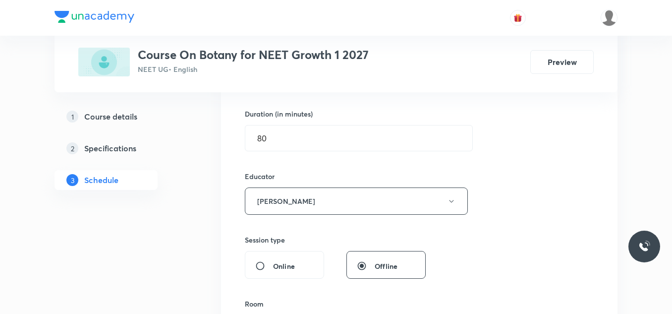
click at [532, 149] on div "Session 46 Live class Session title 33/99 Lec - 4 Biological classification ​ S…" at bounding box center [419, 181] width 349 height 529
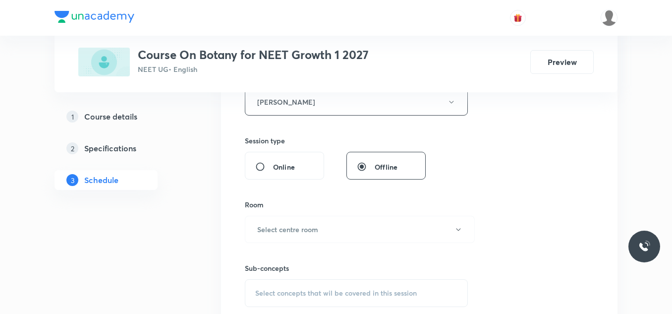
scroll to position [446, 0]
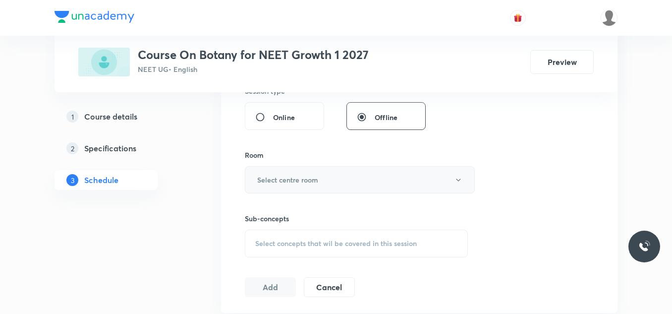
click at [305, 182] on h6 "Select centre room" at bounding box center [287, 180] width 61 height 10
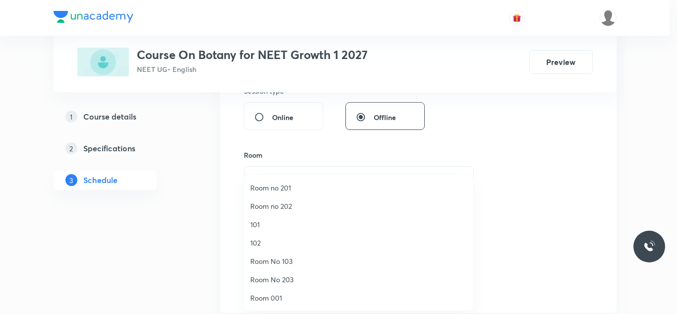
click at [277, 241] on span "102" at bounding box center [358, 243] width 217 height 10
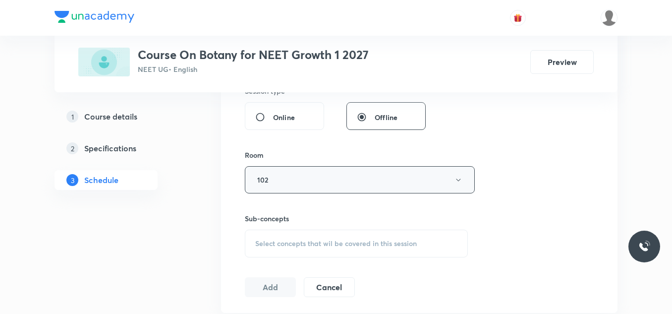
scroll to position [496, 0]
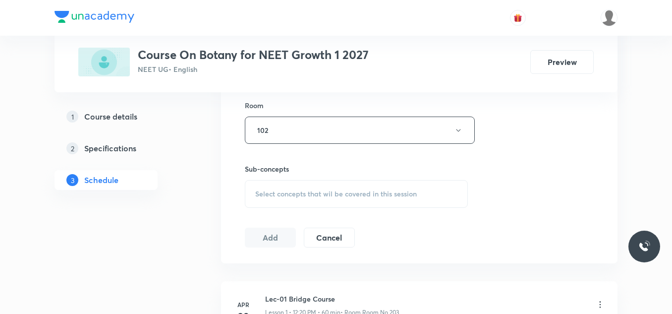
click at [287, 190] on span "Select concepts that wil be covered in this session" at bounding box center [336, 194] width 162 height 8
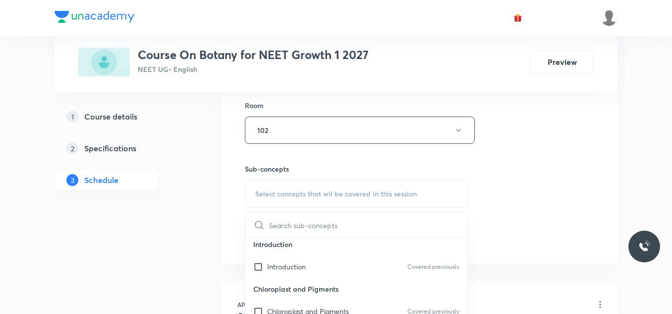
scroll to position [0, 0]
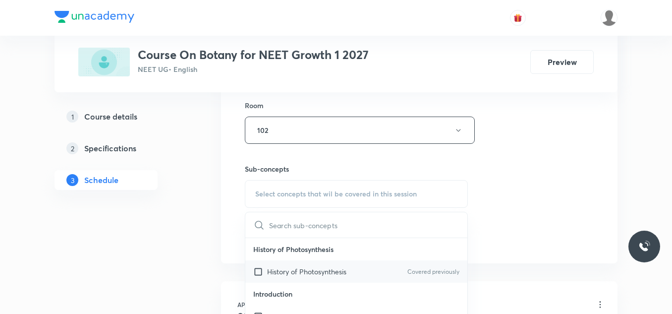
click at [297, 268] on p "History of Photosynthesis" at bounding box center [306, 271] width 79 height 10
checkbox input "true"
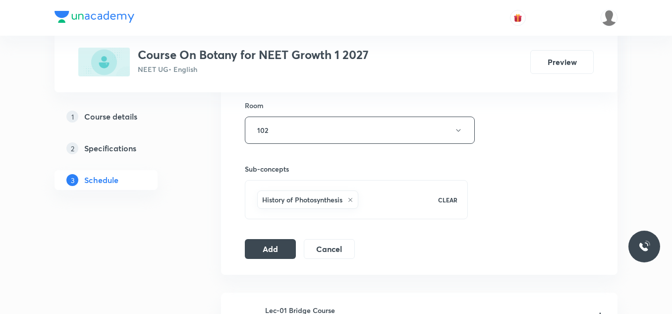
scroll to position [546, 0]
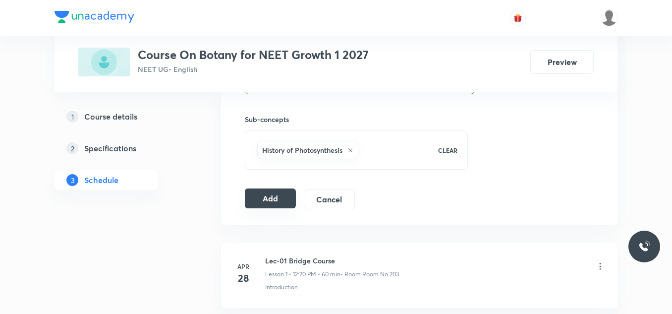
click at [277, 197] on button "Add" at bounding box center [270, 198] width 51 height 20
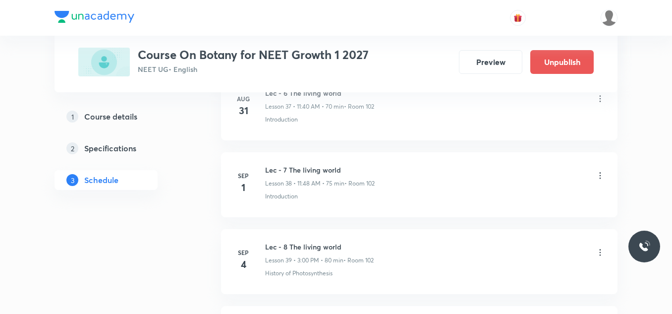
scroll to position [3561, 0]
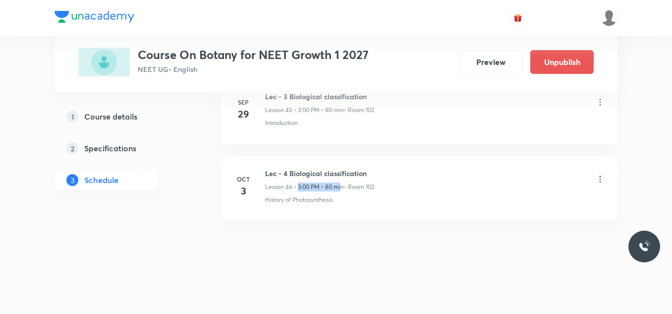
drag, startPoint x: 300, startPoint y: 186, endPoint x: 341, endPoint y: 186, distance: 41.7
click at [341, 186] on p "Lesson 46 • 3:00 PM • 80 min" at bounding box center [304, 186] width 79 height 9
